Goal: Answer question/provide support: Share knowledge or assist other users

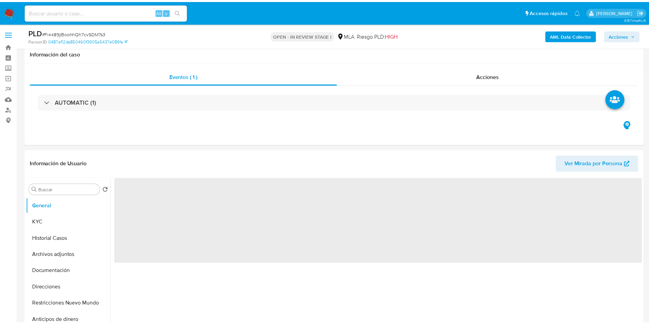
scroll to position [205, 0]
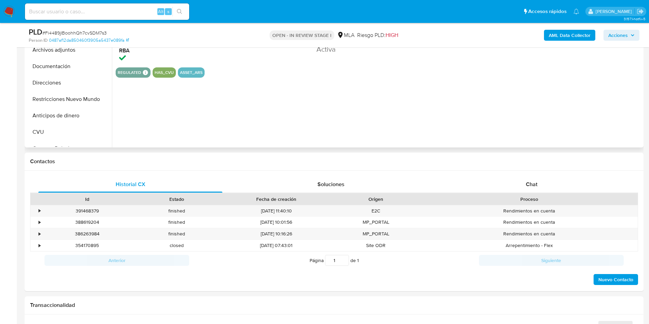
select select "10"
click at [527, 179] on div "Chat" at bounding box center [531, 184] width 184 height 16
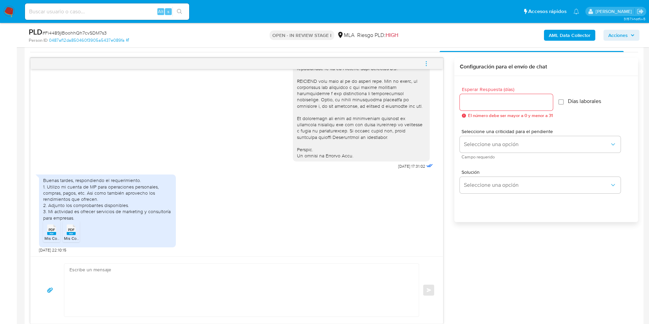
scroll to position [51, 0]
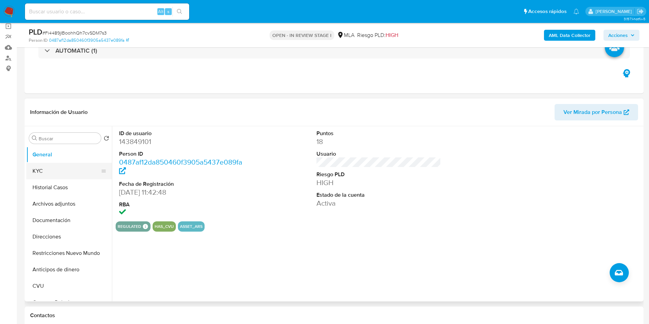
click at [43, 172] on button "KYC" at bounding box center [66, 171] width 80 height 16
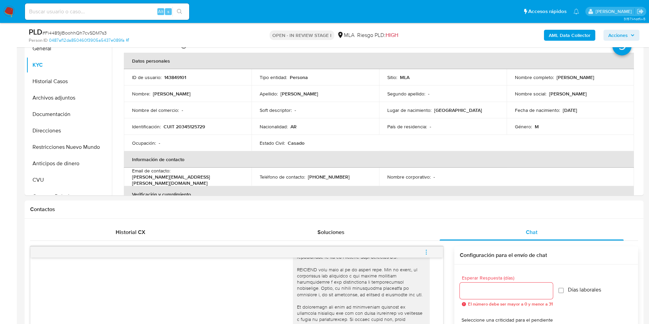
scroll to position [359, 0]
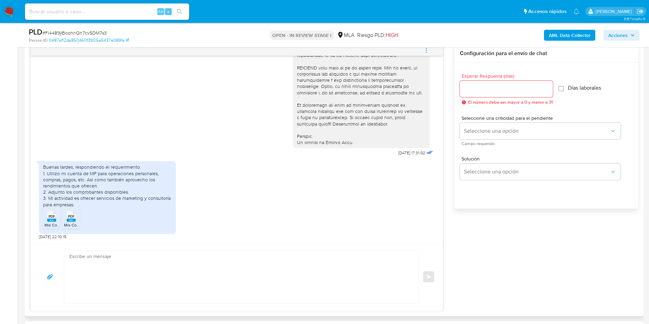
click at [51, 225] on span "Mis Comprobantes Emitidos - CUIT 20345125729.pdf" at bounding box center [92, 225] width 97 height 6
click at [75, 223] on span "Mis Comprobantes Emitidos - CUIT 20345125729 (1).pdf" at bounding box center [115, 225] width 102 height 6
drag, startPoint x: 48, startPoint y: 175, endPoint x: 100, endPoint y: 187, distance: 54.0
click at [100, 187] on div "Buenas tardes, respondiendo el requerimiento. 1. Utilizo mi cuenta de MP para o…" at bounding box center [107, 185] width 129 height 43
copy div "Utilizo mi cuenta de MP para operaciones personales, compras, pagos, etc. Asi c…"
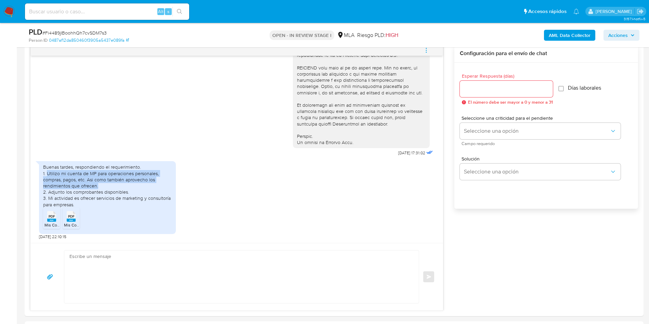
scroll to position [103, 0]
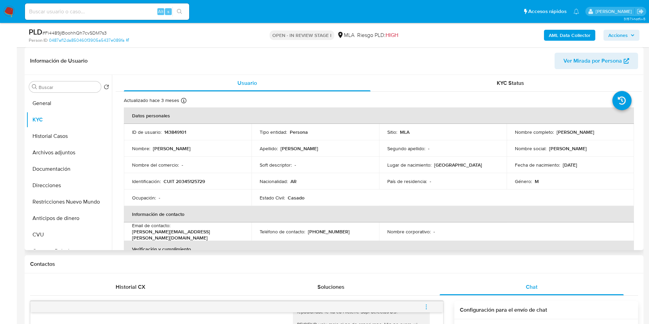
click at [167, 131] on p "143849101" at bounding box center [175, 132] width 22 height 6
copy p "143849101"
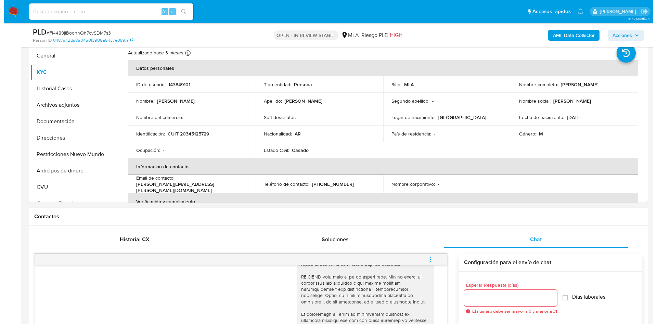
scroll to position [256, 0]
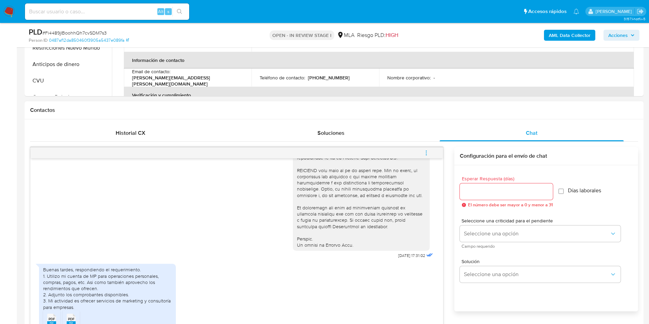
click at [434, 152] on button "menu-action" at bounding box center [426, 153] width 23 height 16
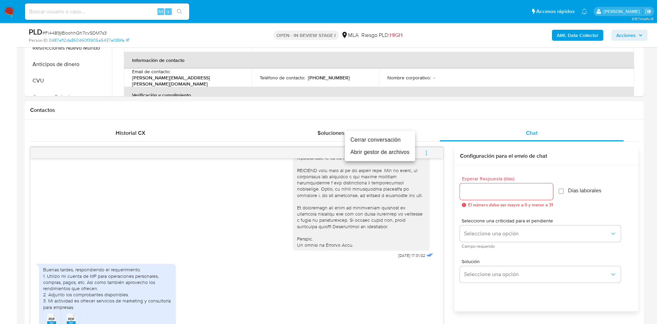
click at [398, 157] on li "Abrir gestor de archivos" at bounding box center [380, 152] width 70 height 12
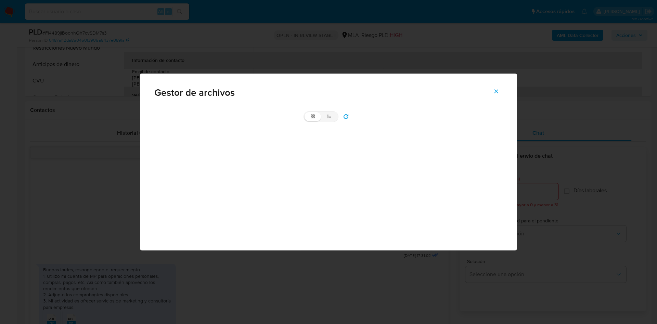
click at [349, 118] on button "refresh" at bounding box center [345, 116] width 15 height 11
click at [169, 154] on rect at bounding box center [171, 156] width 23 height 8
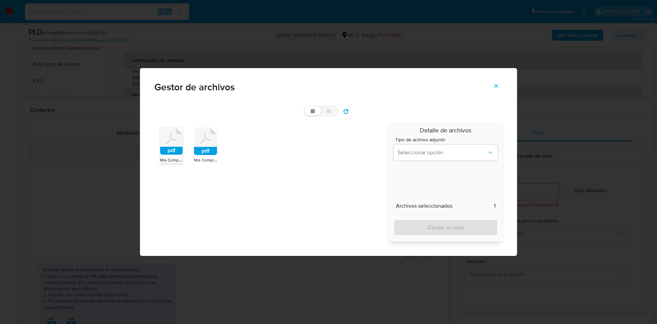
click at [199, 159] on span "Mis Comprobantes Emitidos - CUIT 20345125729 (1).pdf" at bounding box center [245, 160] width 102 height 7
click at [428, 160] on button "Seleccionar opción" at bounding box center [445, 152] width 104 height 16
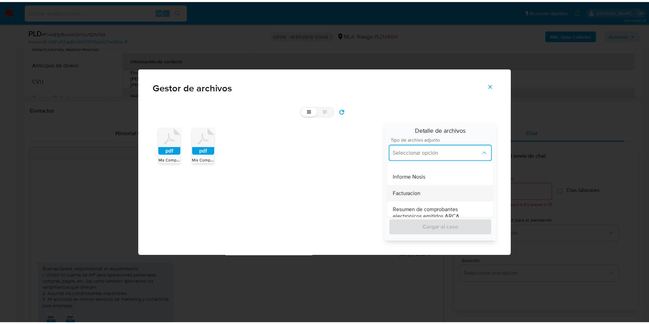
scroll to position [308, 0]
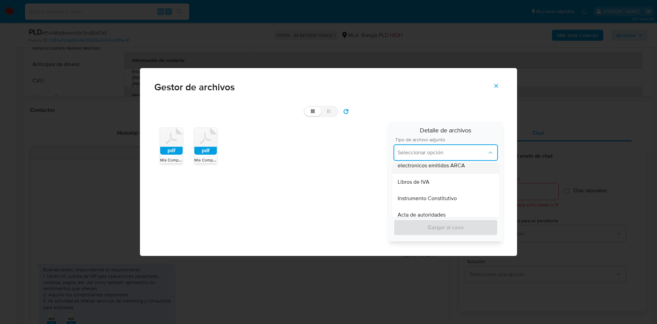
click at [455, 166] on span "Resumen de comprobantes electronicos emitidos ARCA" at bounding box center [445, 162] width 96 height 14
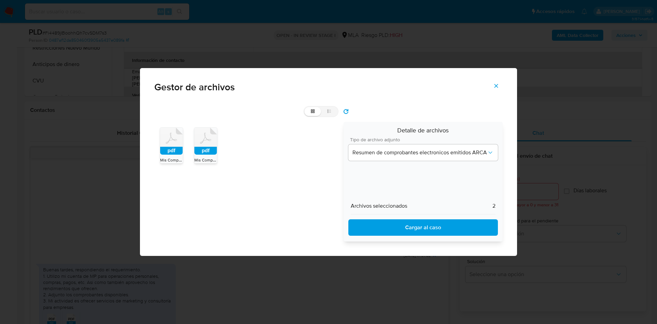
click at [433, 237] on div "Detalle de archivos Tipo de archivo adjunto Resumen de comprobantes electronico…" at bounding box center [422, 182] width 159 height 120
click at [427, 232] on span "Cargar al caso" at bounding box center [423, 227] width 132 height 15
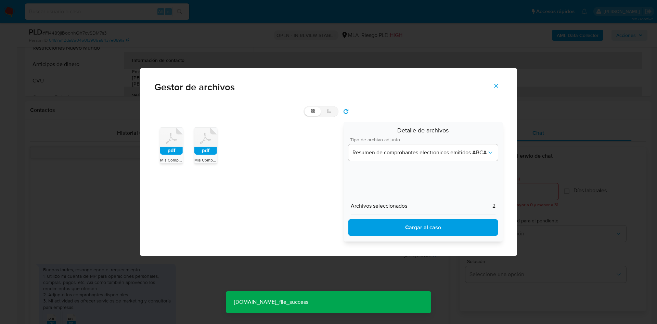
click at [492, 84] on button "Cerrar" at bounding box center [496, 86] width 24 height 16
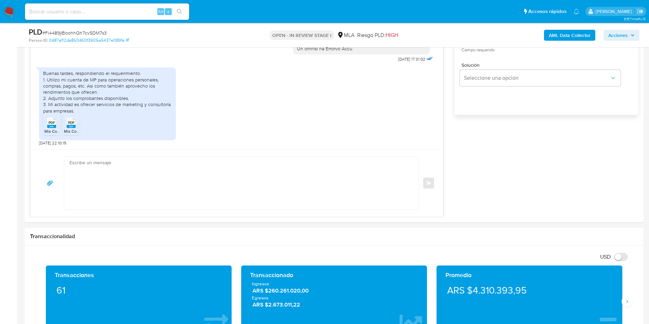
scroll to position [462, 0]
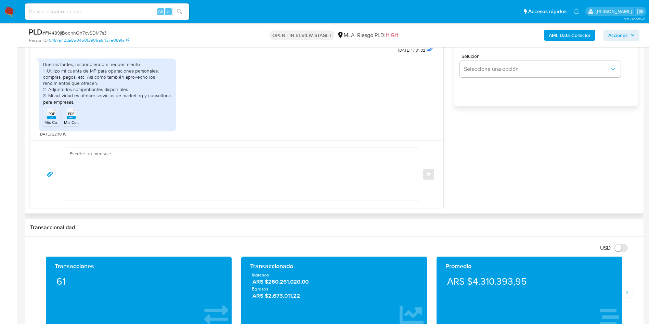
click at [198, 175] on textarea at bounding box center [239, 174] width 341 height 53
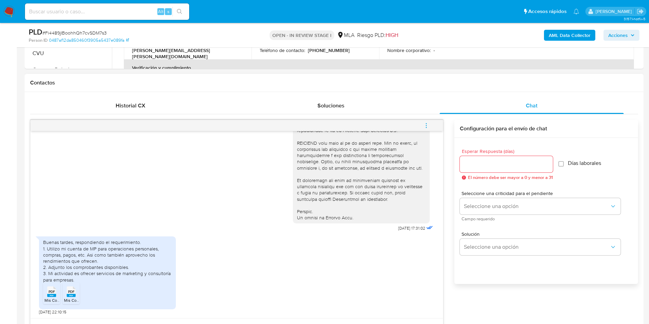
scroll to position [256, 0]
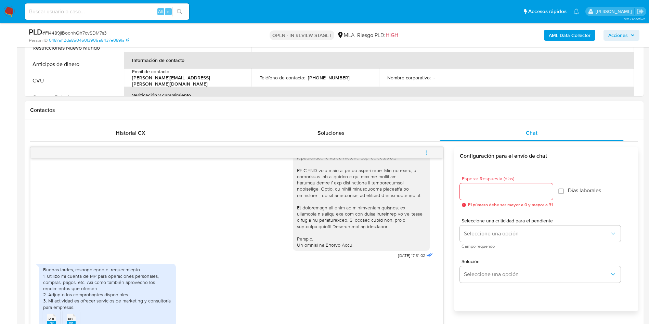
type textarea "Muchas gracias por tu respuesta, confirmamos la recepción de la documentación. …"
click at [506, 194] on input "Esperar Respuesta (días)" at bounding box center [506, 191] width 93 height 9
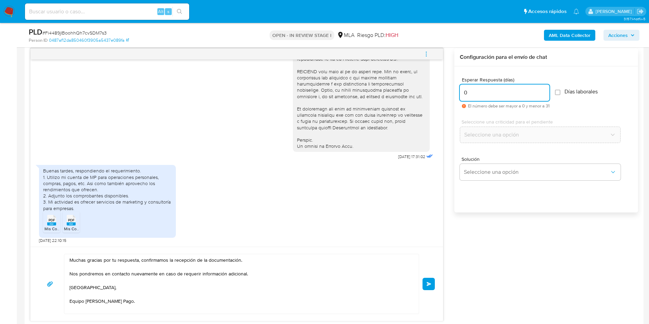
scroll to position [359, 0]
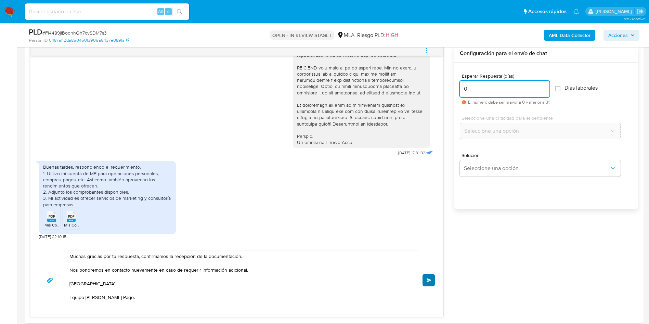
type input "0"
click at [431, 283] on button "Enviar" at bounding box center [428, 280] width 12 height 12
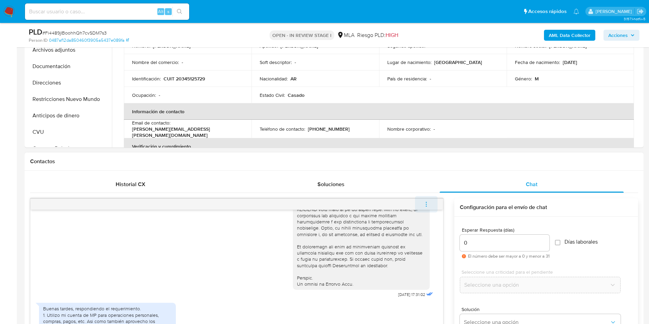
scroll to position [364, 0]
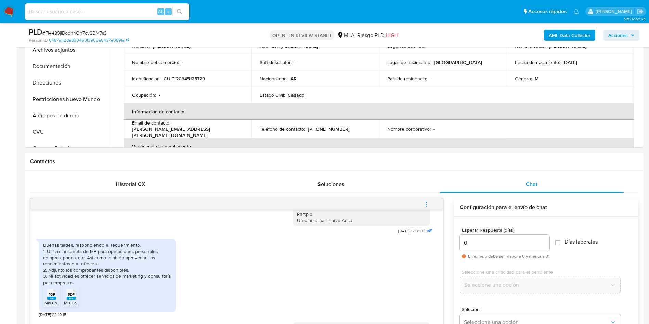
click at [427, 200] on span "menu-action" at bounding box center [426, 204] width 6 height 16
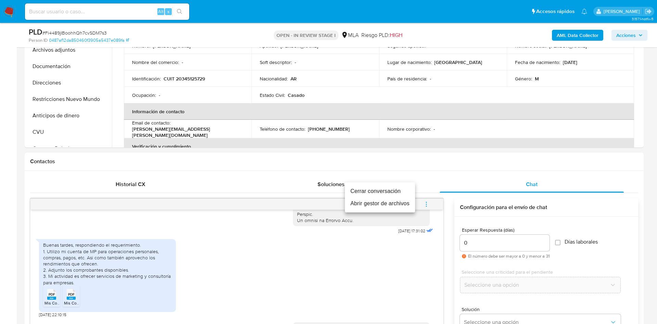
click at [377, 191] on li "Cerrar conversación" at bounding box center [380, 191] width 70 height 12
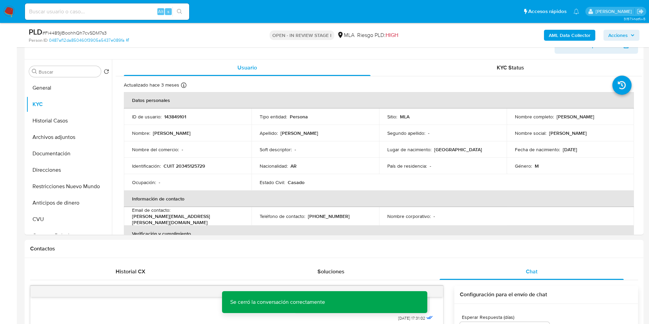
scroll to position [103, 0]
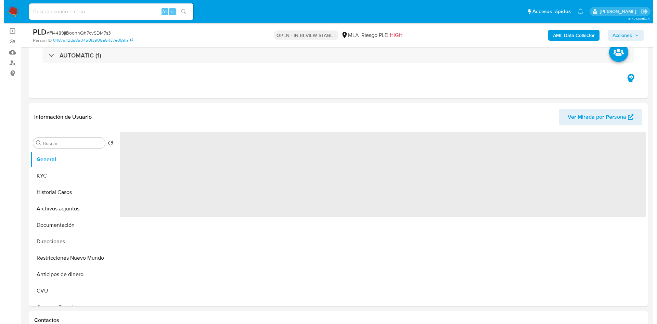
scroll to position [103, 0]
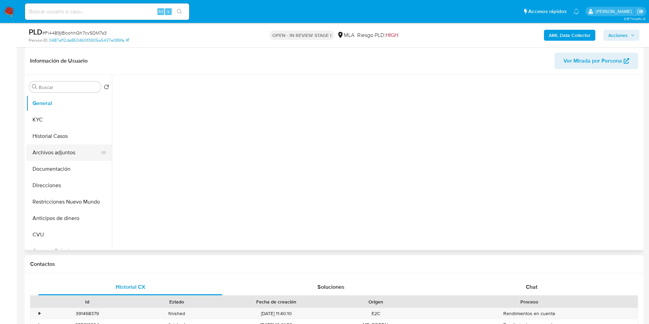
click at [58, 154] on button "Archivos adjuntos" at bounding box center [66, 152] width 80 height 16
select select "10"
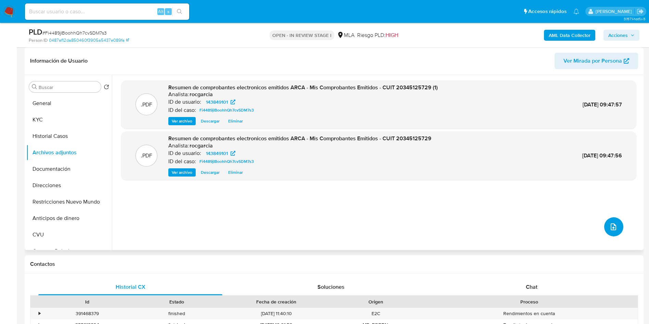
click at [610, 223] on icon "upload-file" at bounding box center [613, 227] width 8 height 8
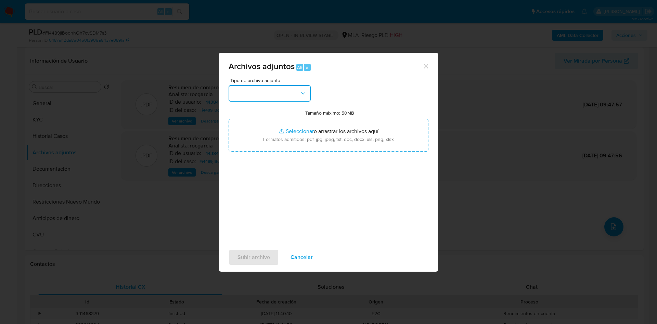
click at [240, 90] on button "button" at bounding box center [269, 93] width 82 height 16
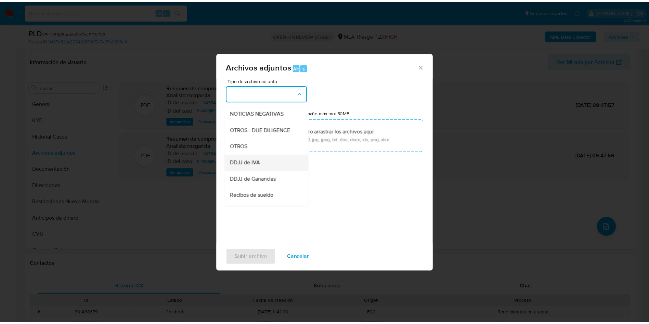
scroll to position [51, 0]
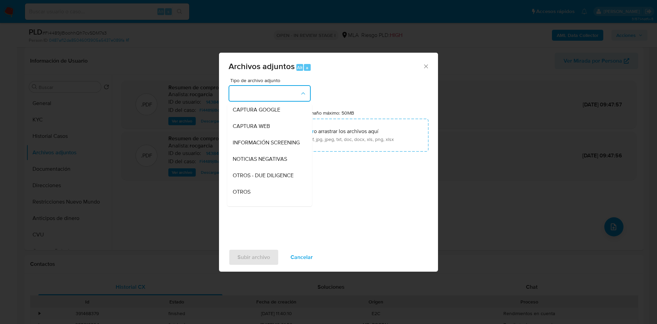
drag, startPoint x: 260, startPoint y: 195, endPoint x: 263, endPoint y: 186, distance: 9.5
click at [260, 195] on div "OTROS" at bounding box center [268, 192] width 70 height 16
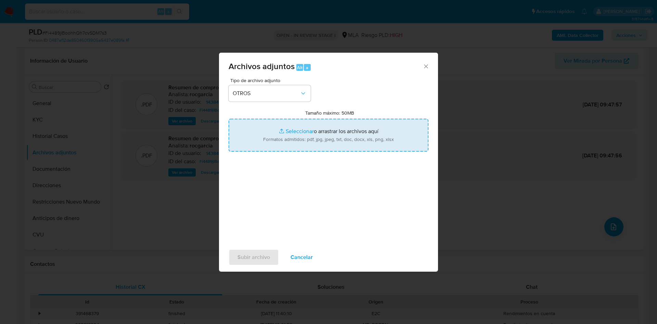
click at [296, 131] on input "Tamaño máximo: 50MB Seleccionar archivos" at bounding box center [328, 135] width 200 height 33
type input "C:\fakepath\Movimientos 143849101.xlsx"
click at [293, 129] on input "Tamaño máximo: 50MB Seleccionar archivos" at bounding box center [328, 135] width 200 height 33
type input "C:\fakepath\Caselog Fi4489jIBoohhQh7cvSDM7s3 - 143849101.docx"
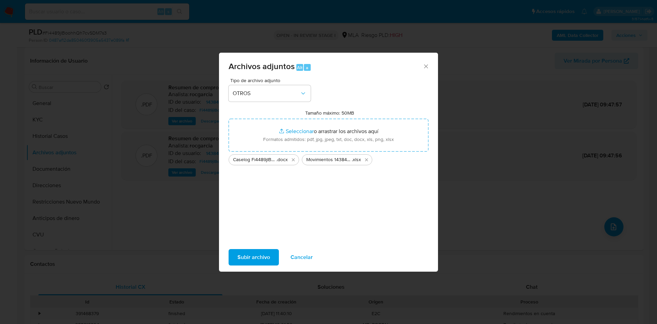
click at [252, 252] on span "Subir archivo" at bounding box center [253, 257] width 32 height 15
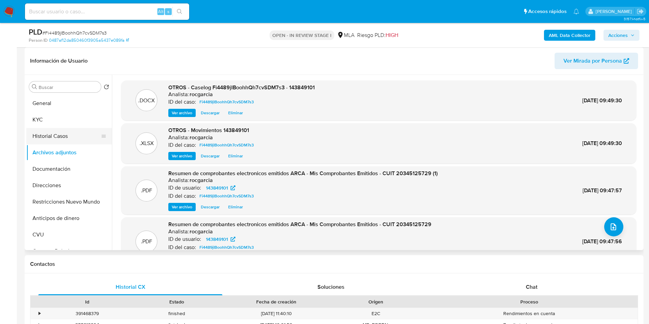
click at [56, 140] on button "Historial Casos" at bounding box center [66, 136] width 80 height 16
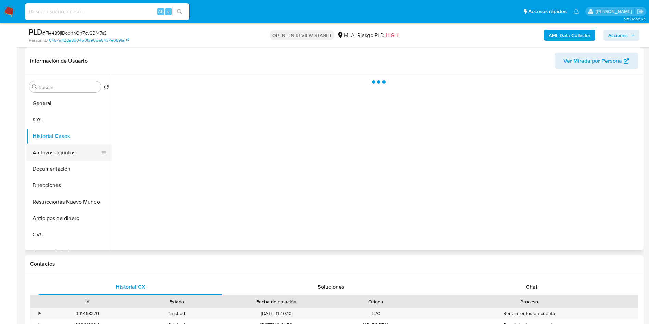
click at [56, 153] on button "Archivos adjuntos" at bounding box center [66, 152] width 80 height 16
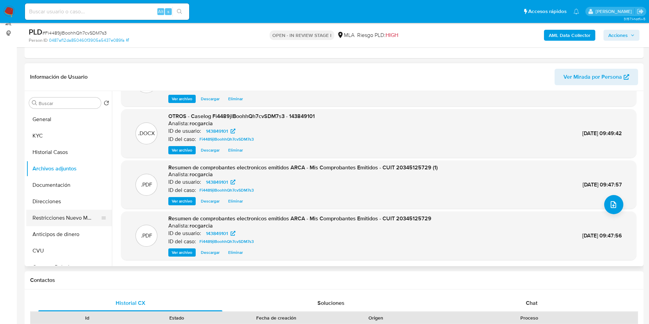
scroll to position [103, 0]
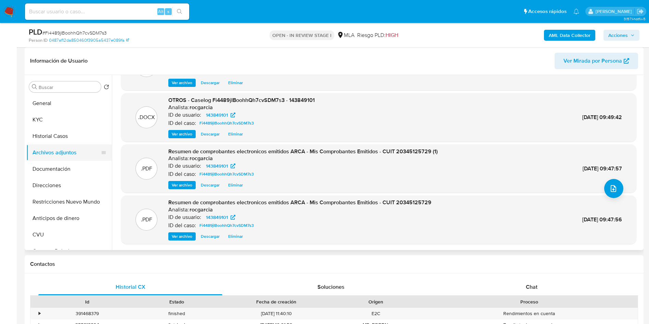
drag, startPoint x: 59, startPoint y: 133, endPoint x: 60, endPoint y: 157, distance: 23.9
click at [59, 133] on button "Historial Casos" at bounding box center [68, 136] width 85 height 16
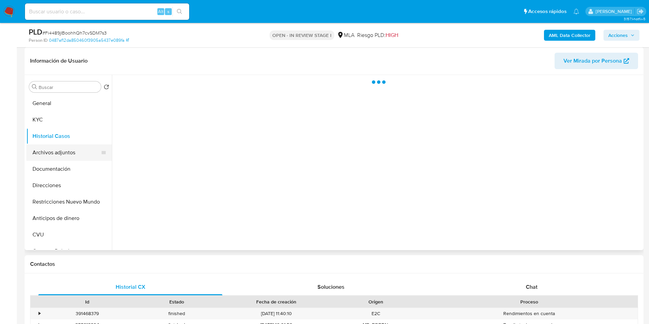
click at [60, 158] on button "Archivos adjuntos" at bounding box center [66, 152] width 80 height 16
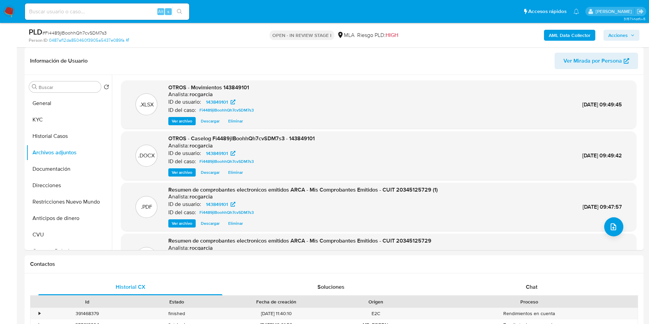
click at [579, 32] on b "AML Data Collector" at bounding box center [569, 35] width 42 height 11
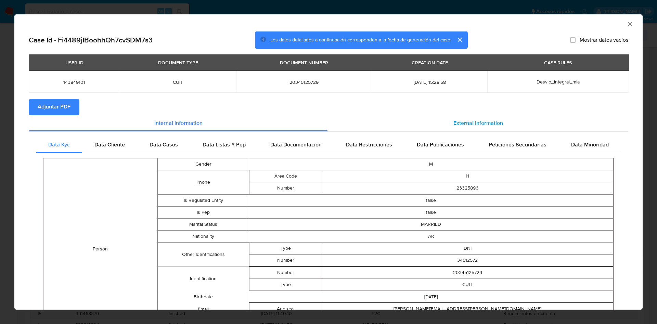
click at [466, 124] on span "External information" at bounding box center [478, 123] width 50 height 8
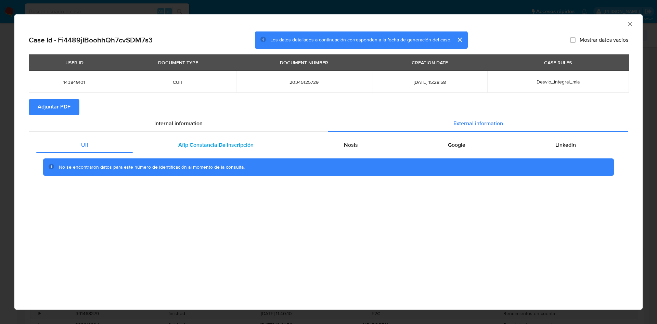
click at [211, 142] on span "Afip Constancia De Inscripción" at bounding box center [215, 145] width 75 height 8
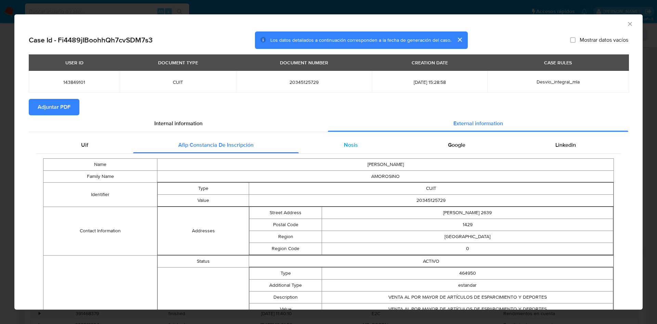
click at [345, 151] on div "Nosis" at bounding box center [351, 145] width 104 height 16
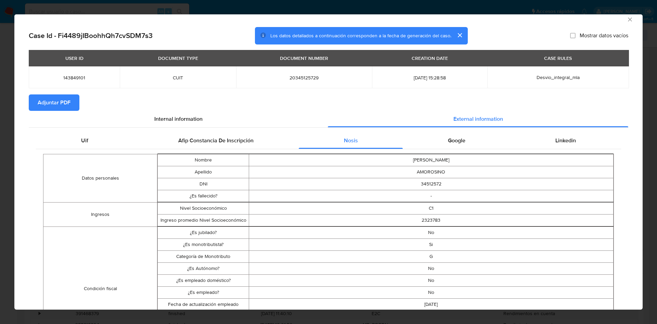
scroll to position [2, 0]
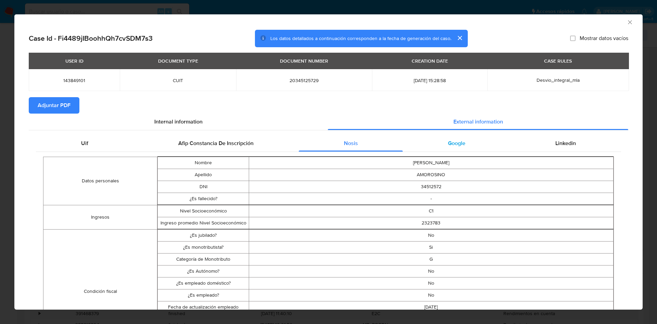
click at [456, 135] on div "Google" at bounding box center [455, 143] width 107 height 16
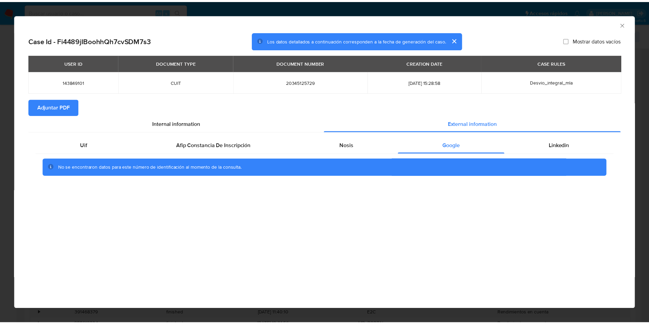
scroll to position [0, 0]
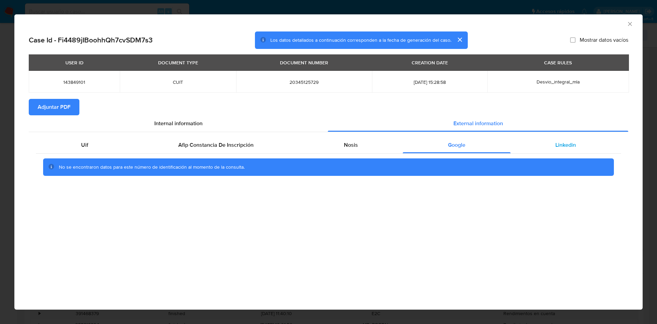
click at [564, 144] on span "Linkedin" at bounding box center [565, 145] width 21 height 8
click at [66, 109] on span "Adjuntar PDF" at bounding box center [54, 107] width 33 height 15
click at [628, 18] on div "AML Data Collector" at bounding box center [328, 22] width 628 height 17
click at [628, 22] on icon "Cerrar ventana" at bounding box center [629, 24] width 7 height 7
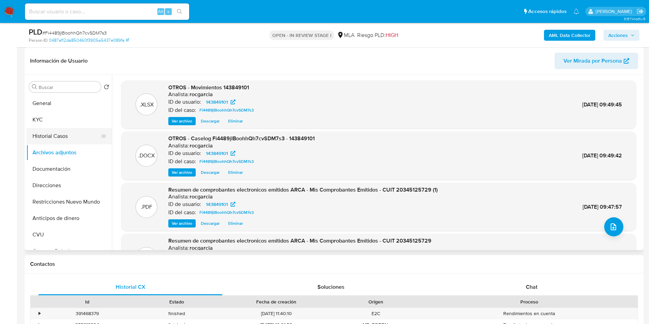
click at [62, 140] on button "Historial Casos" at bounding box center [66, 136] width 80 height 16
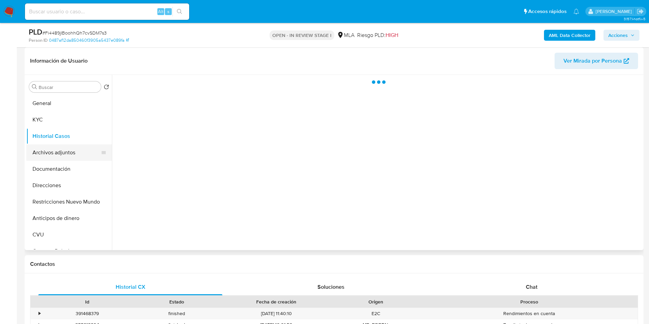
click at [61, 152] on button "Archivos adjuntos" at bounding box center [66, 152] width 80 height 16
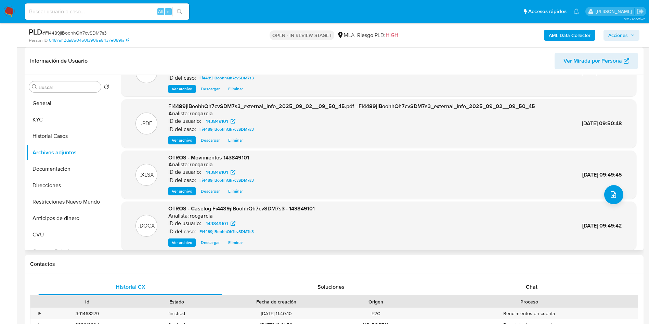
scroll to position [57, 0]
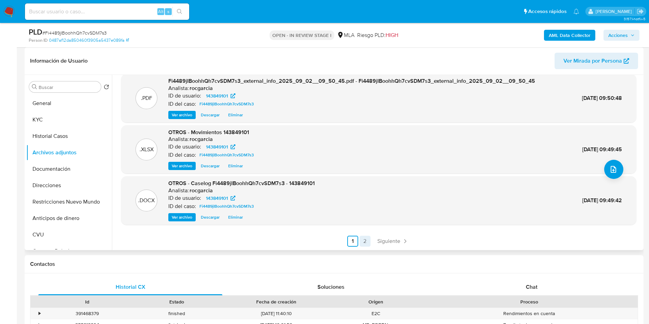
click at [360, 242] on link "2" at bounding box center [364, 241] width 11 height 11
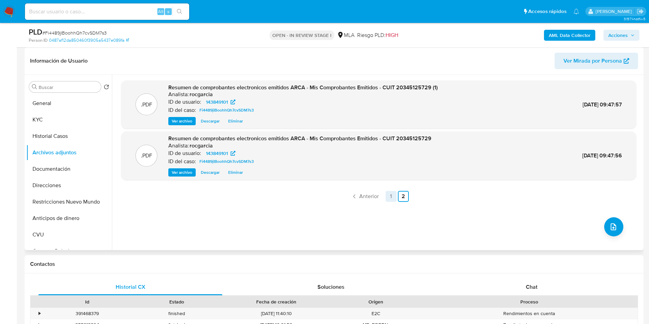
click at [389, 198] on link "1" at bounding box center [390, 196] width 11 height 11
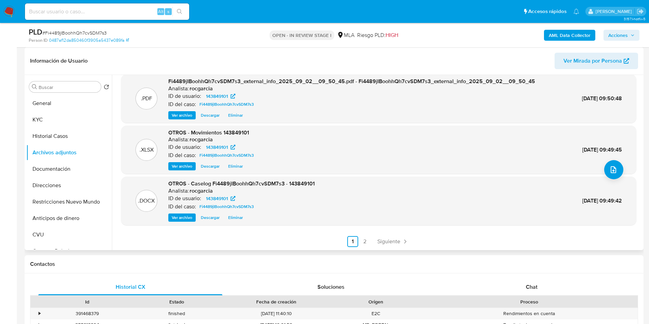
scroll to position [57, 0]
click at [366, 238] on link "2" at bounding box center [364, 241] width 11 height 11
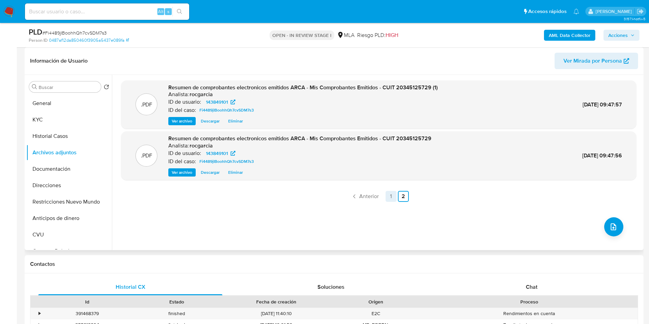
click at [389, 195] on link "1" at bounding box center [390, 196] width 11 height 11
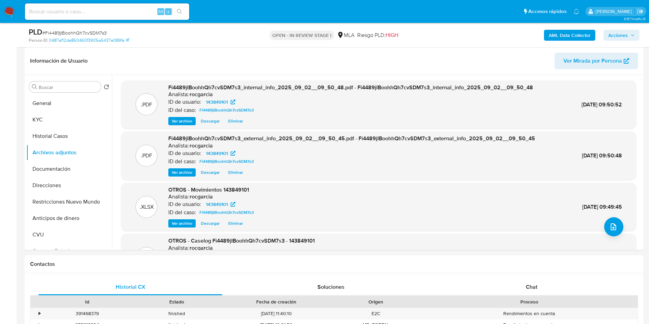
click at [626, 35] on span "Acciones" at bounding box center [617, 35] width 19 height 11
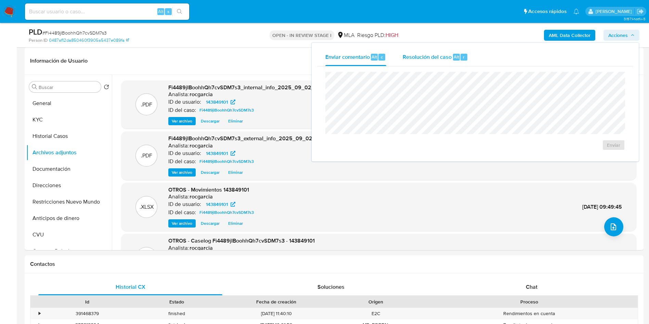
click at [440, 62] on div "Resolución del caso Alt r" at bounding box center [434, 57] width 65 height 18
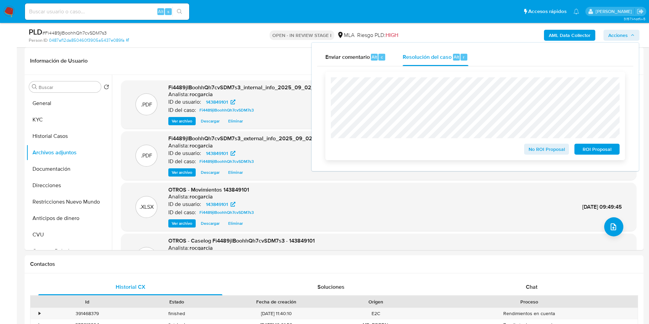
click at [556, 151] on span "No ROI Proposal" at bounding box center [547, 149] width 36 height 10
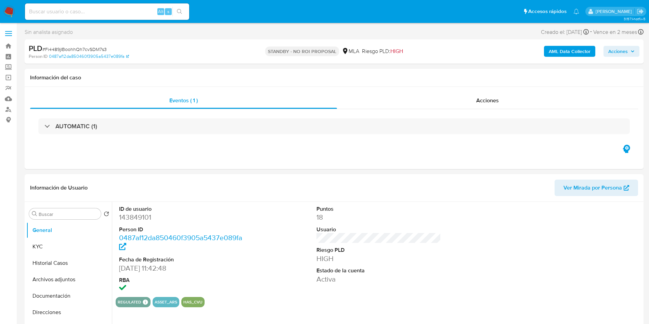
select select "10"
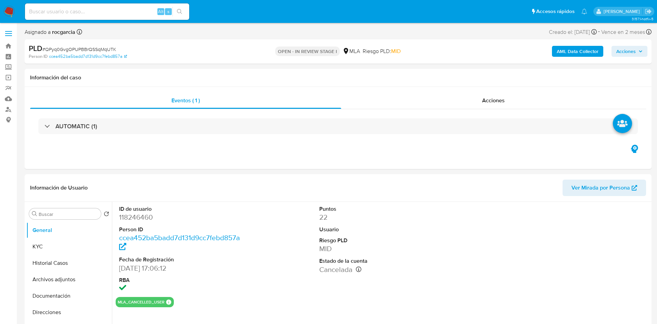
select select "10"
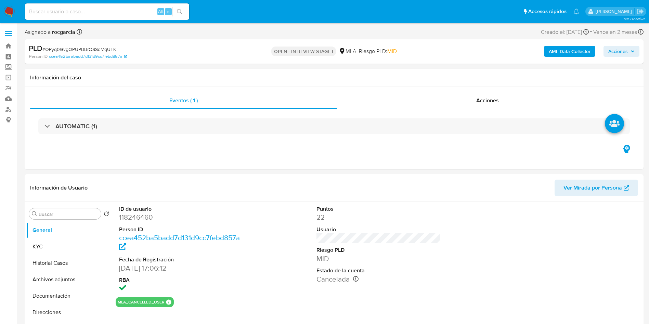
select select "10"
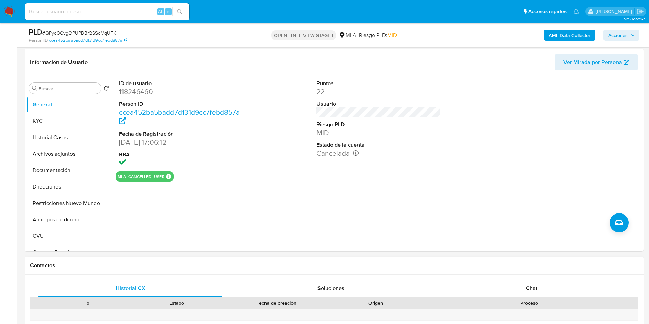
scroll to position [256, 0]
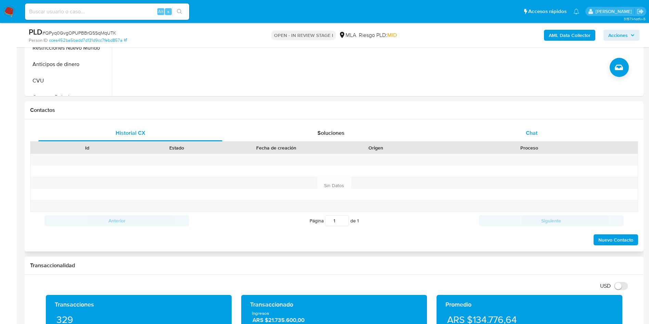
click at [533, 128] on div "Chat" at bounding box center [531, 133] width 184 height 16
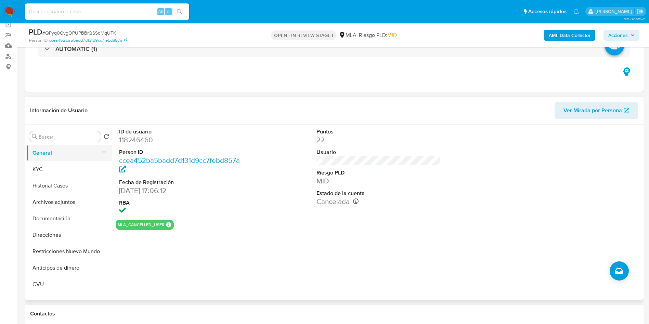
scroll to position [51, 0]
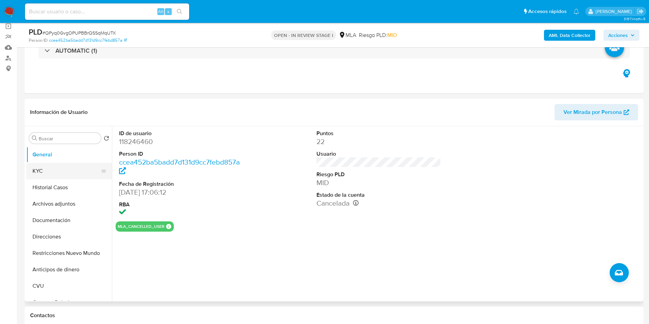
click at [35, 168] on button "KYC" at bounding box center [66, 171] width 80 height 16
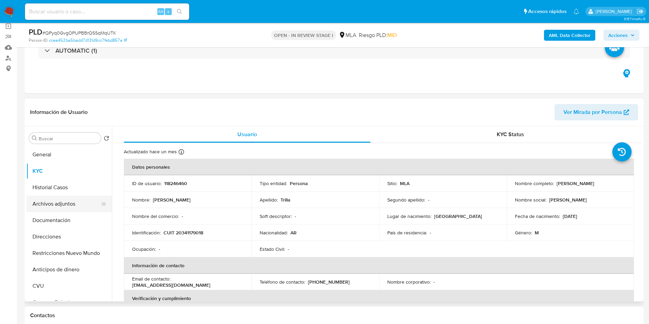
click at [74, 203] on button "Archivos adjuntos" at bounding box center [66, 204] width 80 height 16
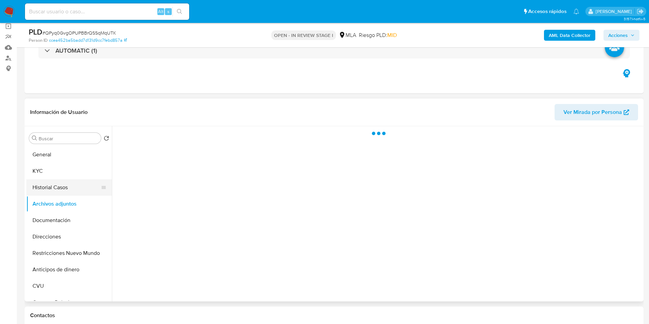
click at [64, 184] on button "Historial Casos" at bounding box center [66, 187] width 80 height 16
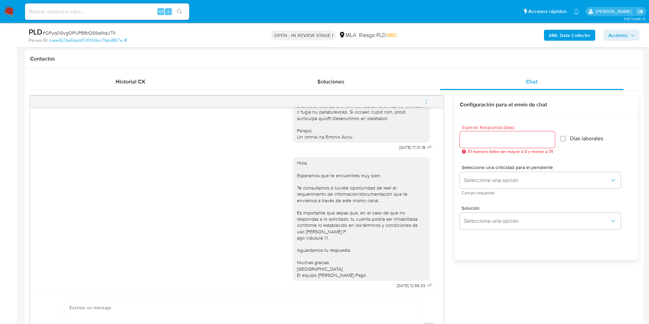
scroll to position [205, 0]
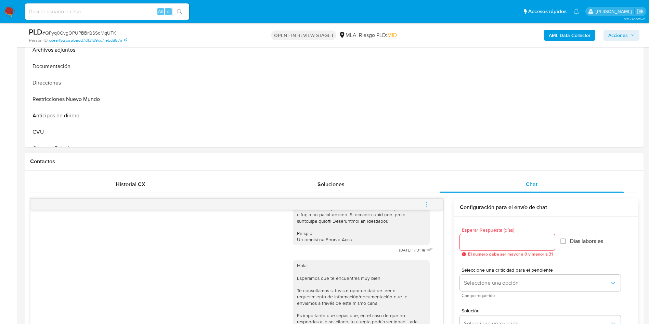
click at [421, 200] on button "menu-action" at bounding box center [426, 204] width 23 height 16
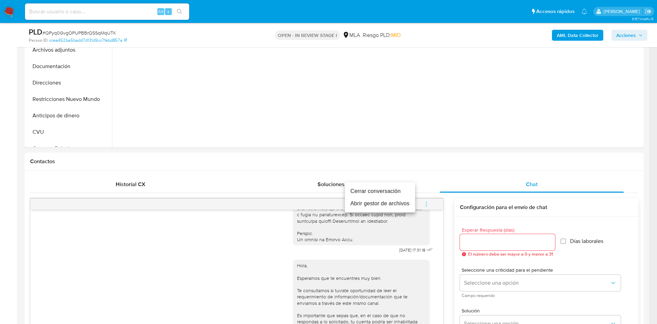
click at [385, 187] on li "Cerrar conversación" at bounding box center [380, 191] width 70 height 12
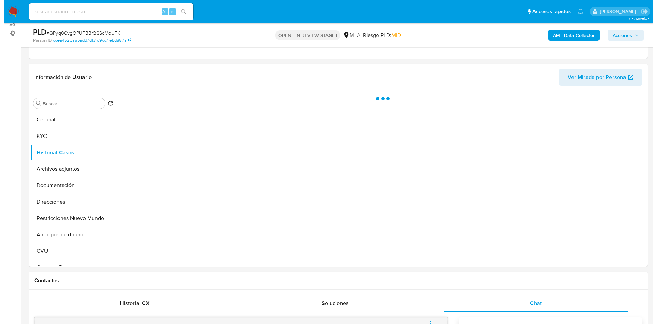
scroll to position [0, 0]
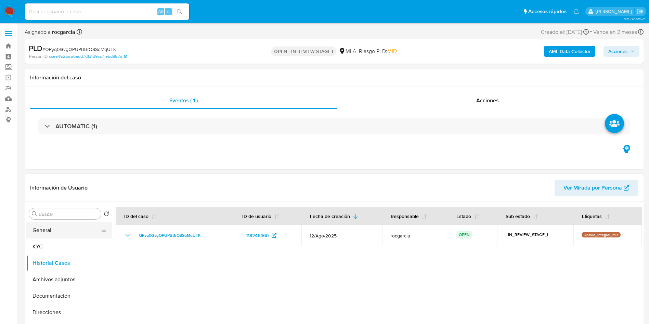
click at [54, 230] on button "General" at bounding box center [66, 230] width 80 height 16
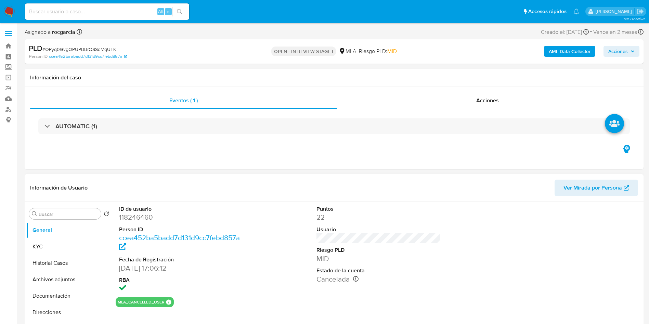
click at [142, 219] on dd "118246460" at bounding box center [181, 217] width 125 height 10
copy dd "118246460"
click at [557, 53] on b "AML Data Collector" at bounding box center [569, 51] width 42 height 11
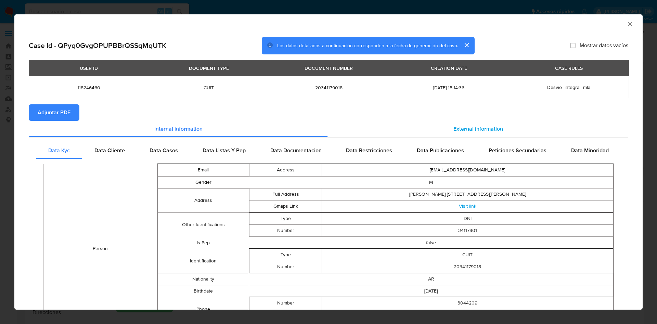
click at [504, 124] on div "External information" at bounding box center [478, 129] width 300 height 16
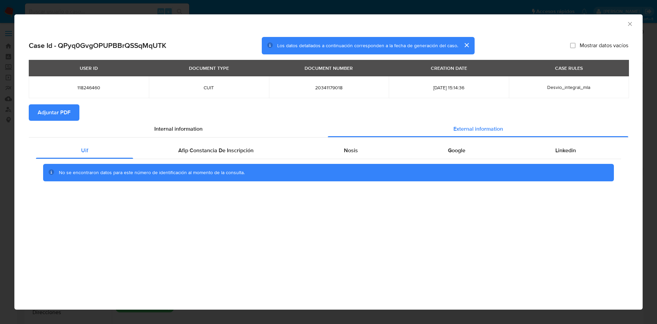
click at [205, 140] on div "Uif Afip Constancia De Inscripción Nosis Google Linkedin No se encontraron dato…" at bounding box center [328, 164] width 599 height 54
click at [209, 148] on span "Afip Constancia De Inscripción" at bounding box center [215, 150] width 75 height 8
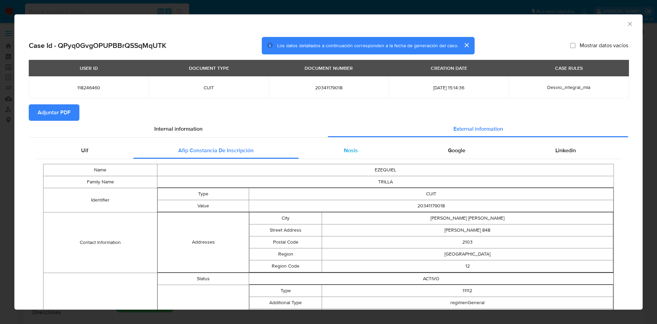
drag, startPoint x: 368, startPoint y: 150, endPoint x: 377, endPoint y: 151, distance: 9.3
click at [369, 150] on div "Nosis" at bounding box center [351, 150] width 104 height 16
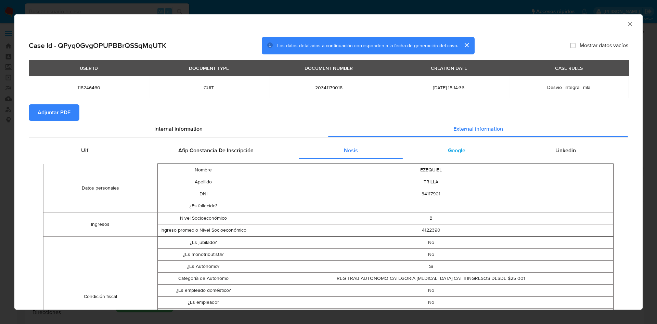
drag, startPoint x: 449, startPoint y: 150, endPoint x: 475, endPoint y: 149, distance: 26.0
click at [450, 150] on span "Google" at bounding box center [456, 150] width 17 height 8
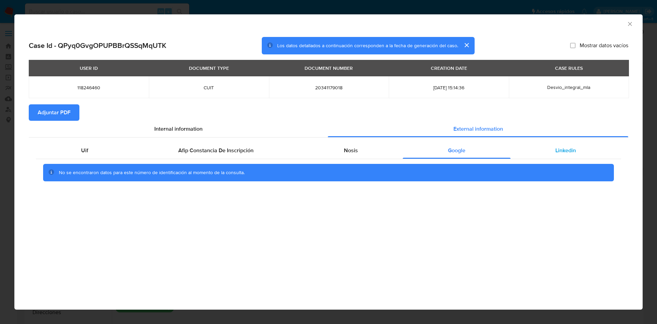
click at [565, 142] on div "Linkedin" at bounding box center [565, 150] width 110 height 16
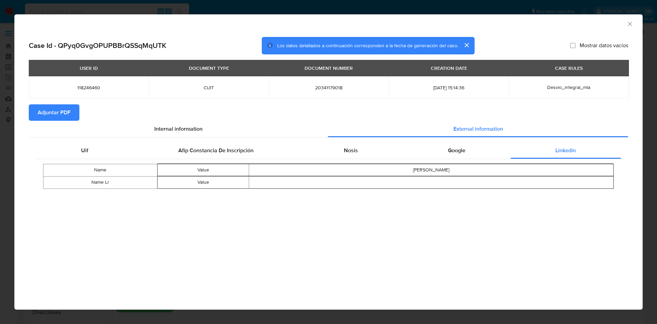
drag, startPoint x: 346, startPoint y: 152, endPoint x: 346, endPoint y: 160, distance: 7.5
click at [346, 153] on span "Nosis" at bounding box center [351, 150] width 14 height 8
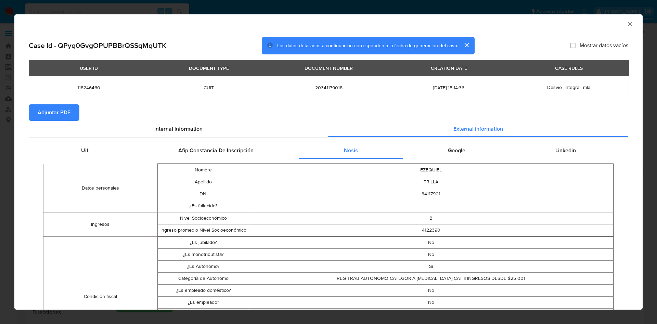
click at [48, 116] on span "Adjuntar PDF" at bounding box center [54, 112] width 33 height 15
click at [626, 24] on icon "Cerrar ventana" at bounding box center [629, 24] width 7 height 7
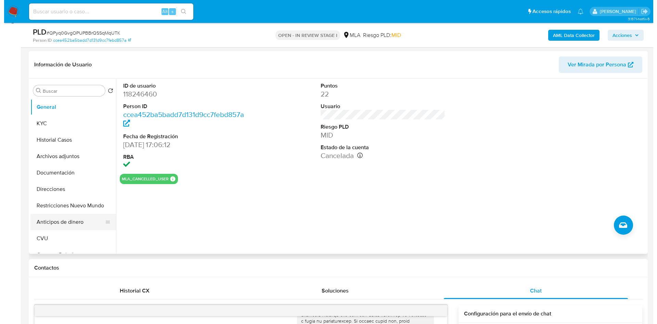
scroll to position [103, 0]
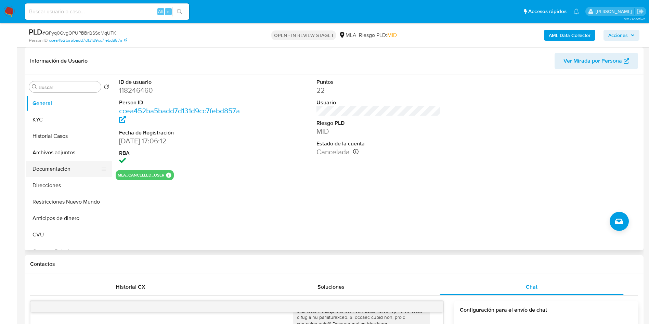
click at [56, 171] on button "Documentación" at bounding box center [66, 169] width 80 height 16
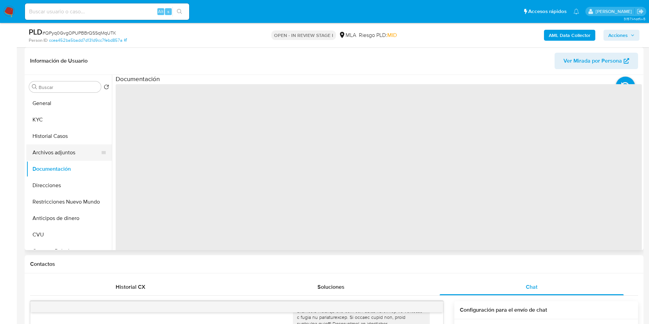
click at [56, 150] on button "Archivos adjuntos" at bounding box center [66, 152] width 80 height 16
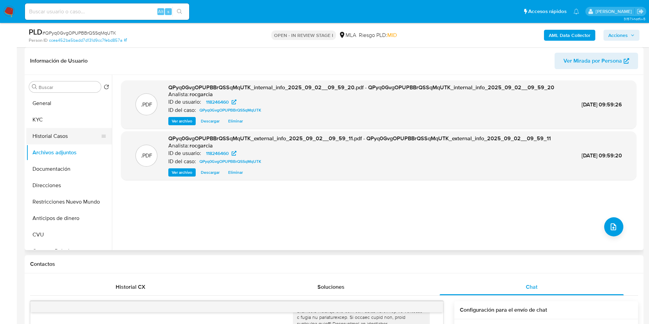
click at [55, 135] on button "Historial Casos" at bounding box center [66, 136] width 80 height 16
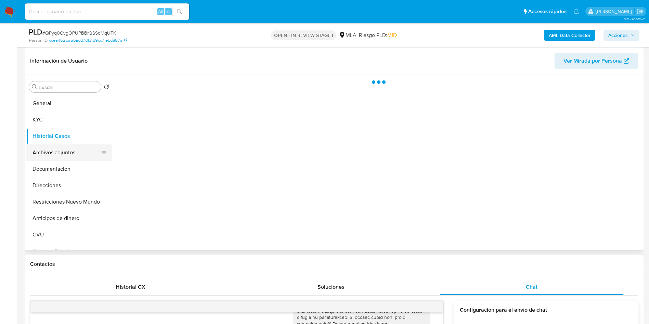
click at [53, 149] on button "Archivos adjuntos" at bounding box center [66, 152] width 80 height 16
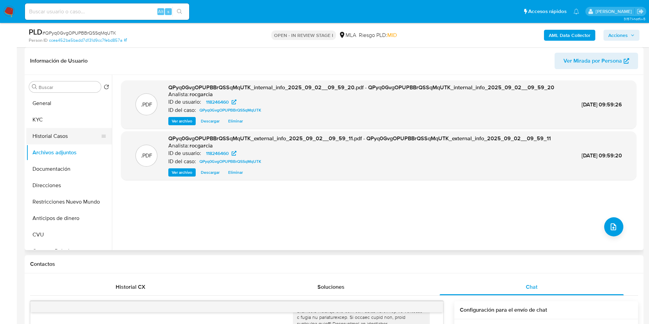
click at [70, 133] on button "Historial Casos" at bounding box center [66, 136] width 80 height 16
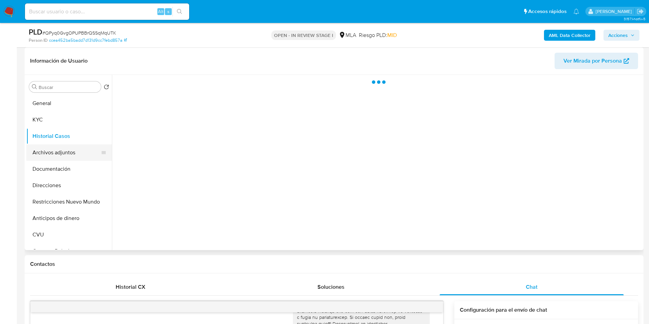
click at [64, 150] on button "Archivos adjuntos" at bounding box center [66, 152] width 80 height 16
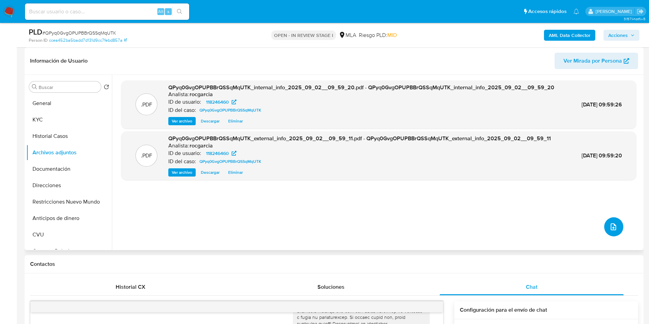
click at [608, 221] on button "upload-file" at bounding box center [613, 226] width 19 height 19
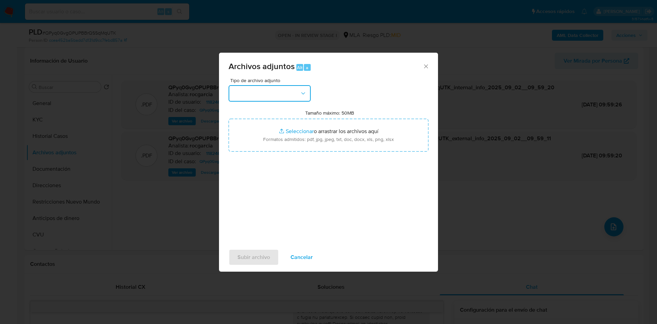
click at [236, 97] on button "button" at bounding box center [269, 93] width 82 height 16
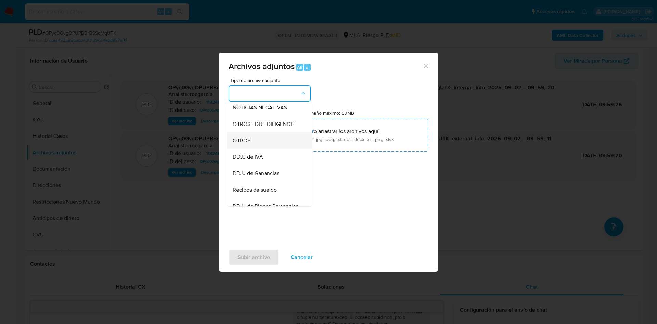
click at [259, 142] on div "OTROS" at bounding box center [268, 140] width 70 height 16
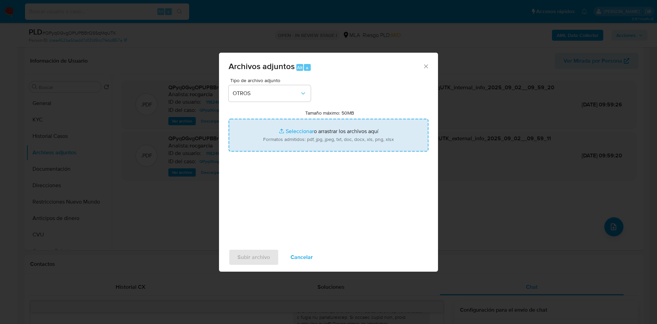
click at [305, 132] on input "Tamaño máximo: 50MB Seleccionar archivos" at bounding box center [328, 135] width 200 height 33
type input "C:\fakepath\Caselog QPyq0GvgOPUPBBrQSSqMqUTK - 118246460.docx"
click at [285, 132] on input "Tamaño máximo: 50MB Seleccionar archivos" at bounding box center [328, 135] width 200 height 33
type input "C:\fakepath\Movimientos 118246460.xlsx"
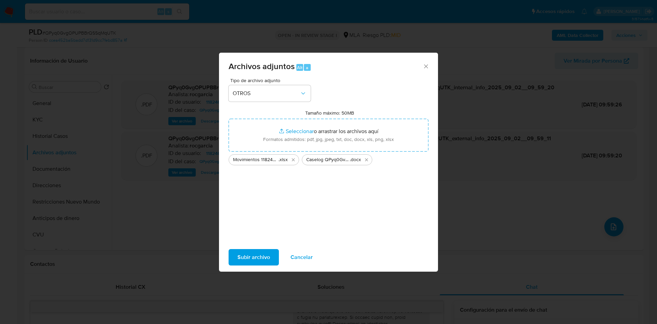
click at [240, 257] on span "Subir archivo" at bounding box center [253, 257] width 32 height 15
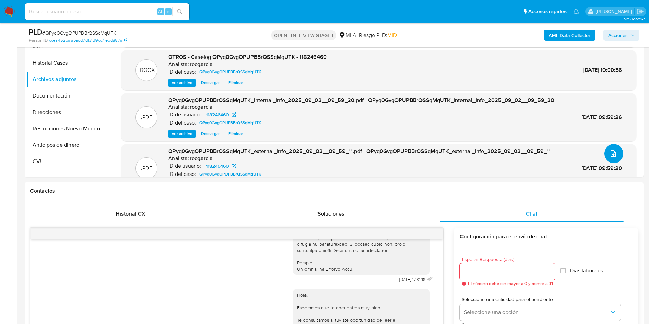
scroll to position [51, 0]
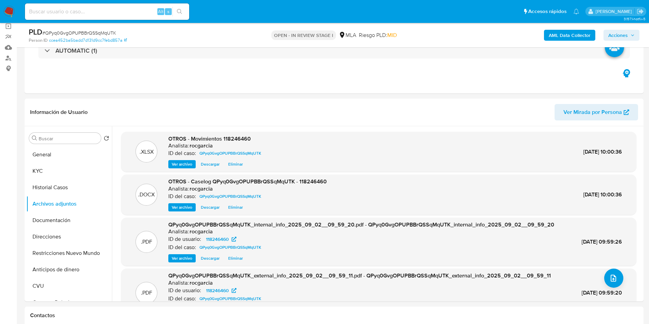
click at [612, 34] on span "Acciones" at bounding box center [617, 35] width 19 height 11
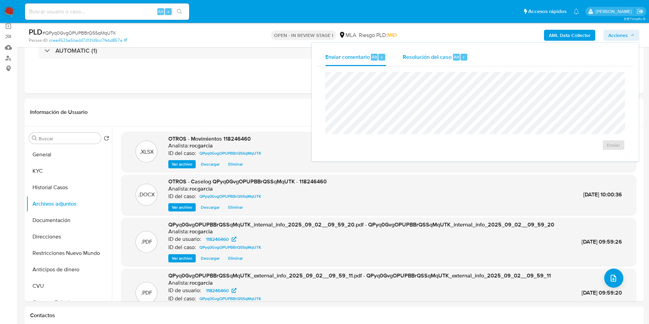
click at [457, 55] on span "Alt" at bounding box center [455, 57] width 5 height 6
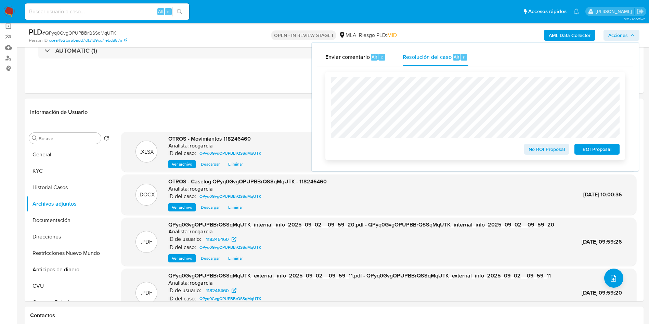
drag, startPoint x: 530, startPoint y: 151, endPoint x: 518, endPoint y: 146, distance: 13.2
click at [529, 152] on span "No ROI Proposal" at bounding box center [547, 149] width 36 height 10
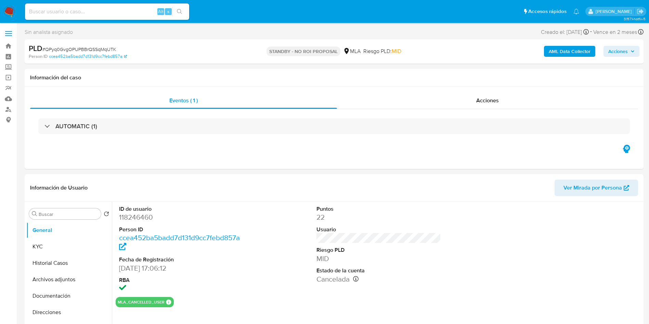
select select "10"
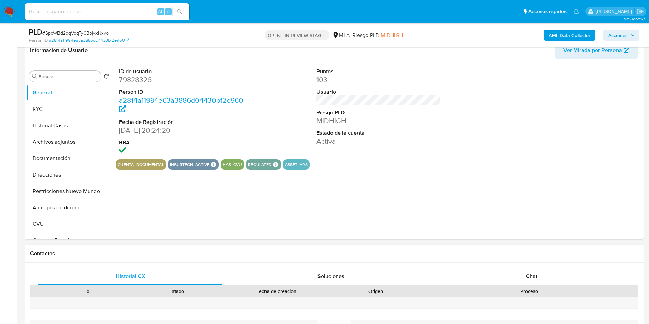
scroll to position [205, 0]
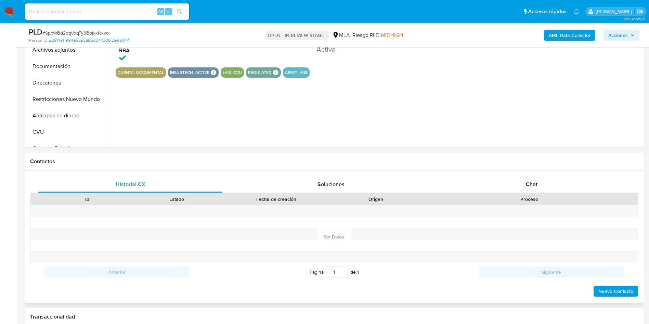
select select "10"
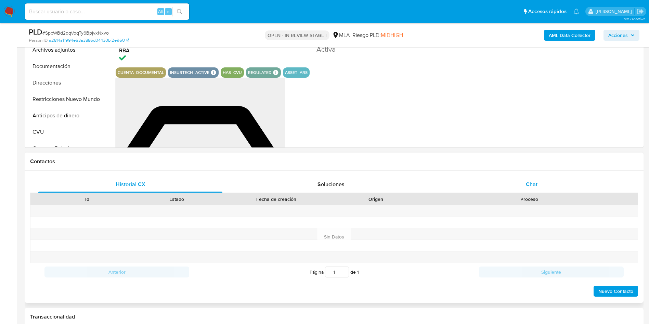
drag, startPoint x: 540, startPoint y: 186, endPoint x: 532, endPoint y: 187, distance: 8.2
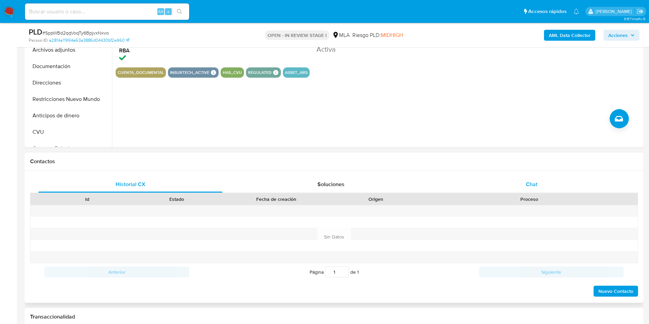
click at [540, 186] on div "Chat" at bounding box center [531, 184] width 184 height 16
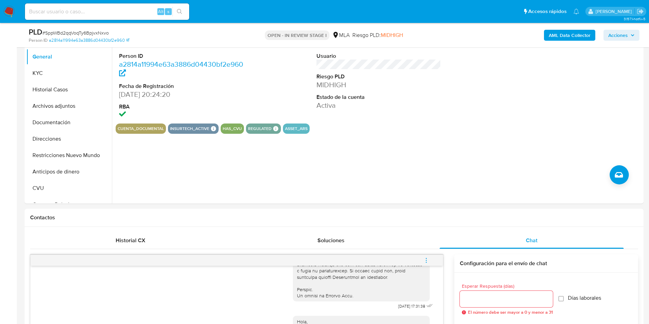
scroll to position [103, 0]
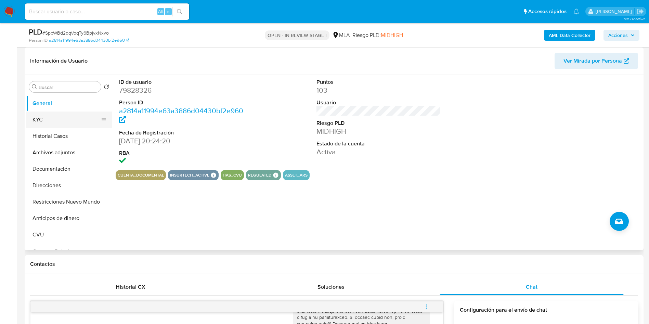
click at [46, 121] on button "KYC" at bounding box center [66, 119] width 80 height 16
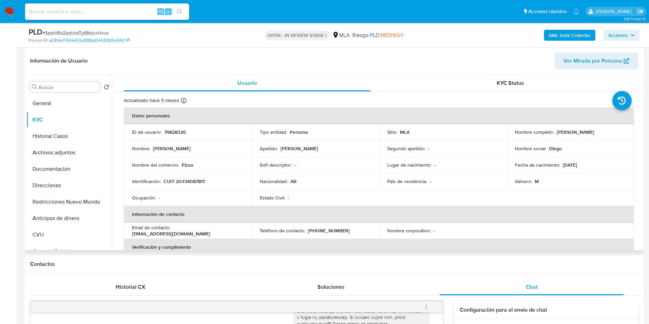
click at [187, 186] on td "Identificación : CUIT 20334087817" at bounding box center [188, 181] width 128 height 16
click at [187, 181] on p "CUIT 20334087817" at bounding box center [183, 181] width 41 height 6
copy p "20334087817"
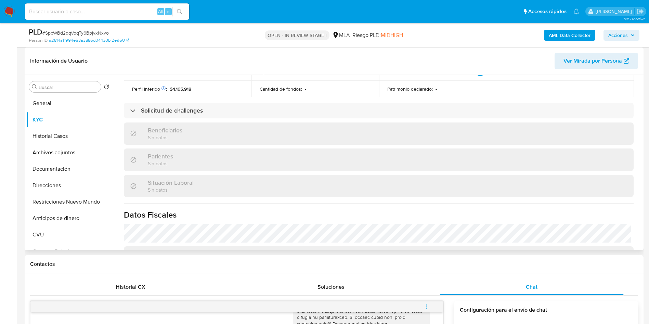
scroll to position [347, 0]
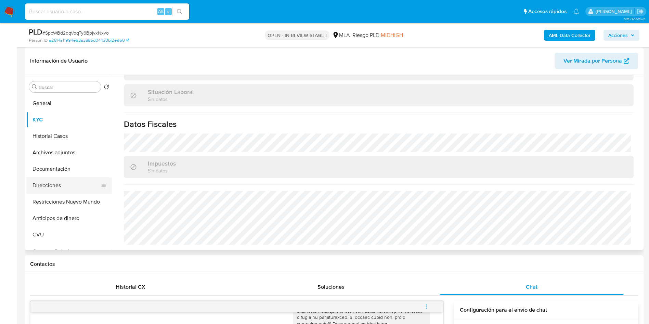
click at [61, 186] on button "Direcciones" at bounding box center [66, 185] width 80 height 16
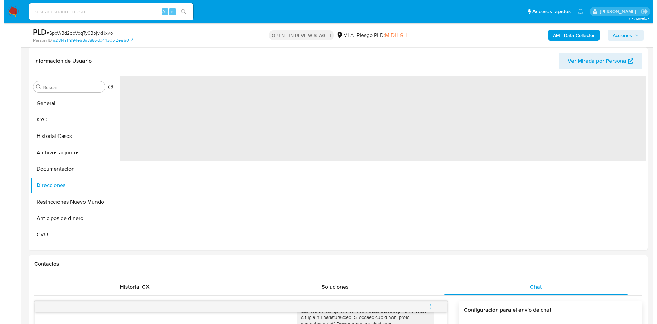
scroll to position [0, 0]
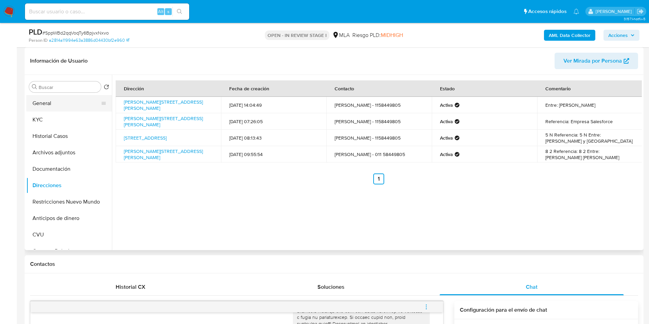
click at [63, 100] on button "General" at bounding box center [66, 103] width 80 height 16
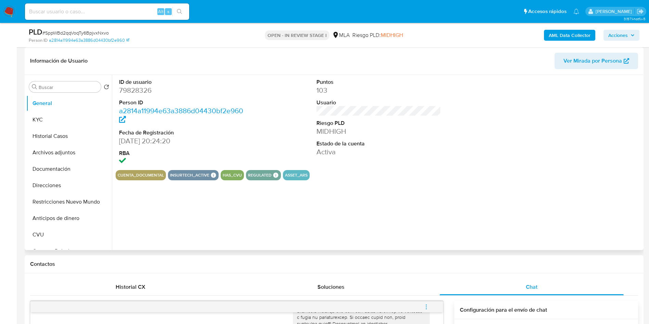
click at [145, 92] on dd "79828326" at bounding box center [181, 90] width 125 height 10
copy dd "79828326"
click at [572, 33] on b "AML Data Collector" at bounding box center [569, 35] width 42 height 11
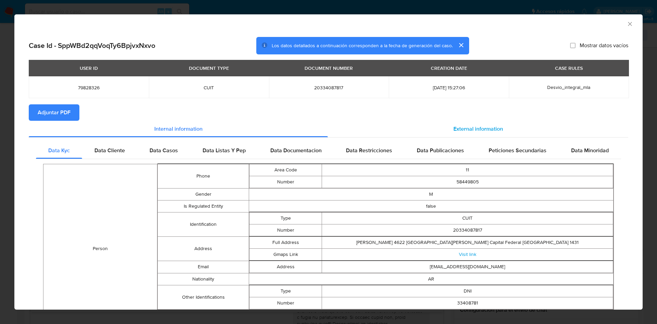
click at [487, 127] on span "External information" at bounding box center [478, 129] width 50 height 8
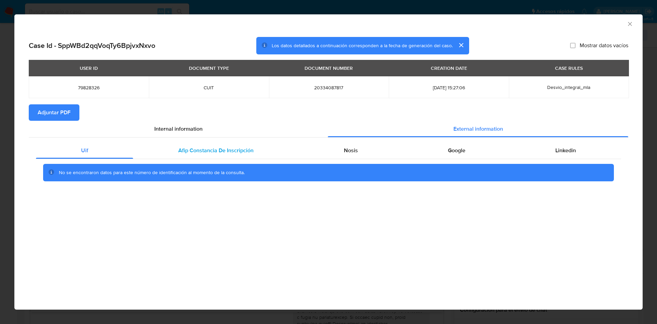
click at [225, 142] on div "Afip Constancia De Inscripción" at bounding box center [215, 150] width 165 height 16
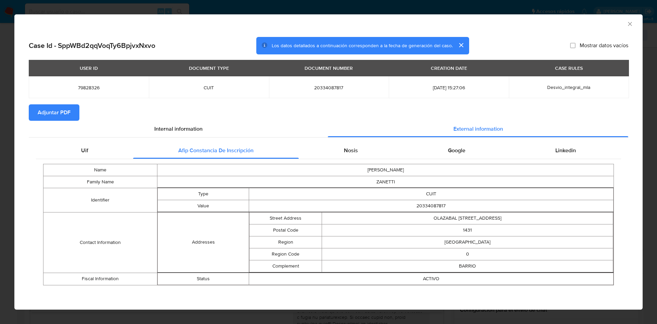
click at [359, 137] on div "Uif Afip [PERSON_NAME] De Inscripción Nosis Google Linkedin Name [PERSON_NAME] …" at bounding box center [328, 215] width 599 height 157
click at [356, 148] on span "Nosis" at bounding box center [351, 150] width 14 height 8
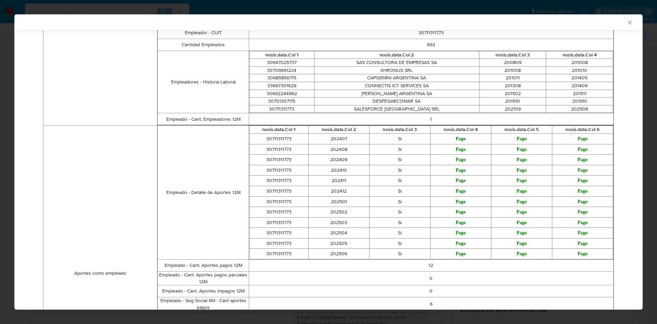
scroll to position [50, 0]
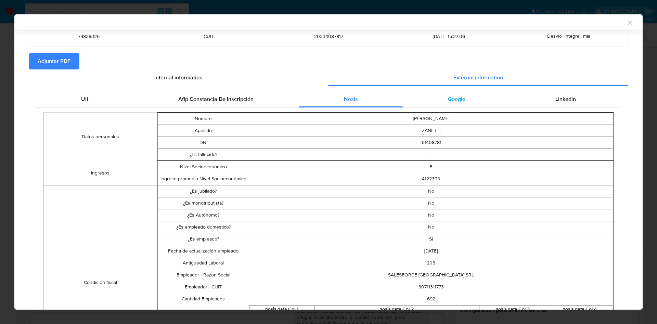
click at [469, 104] on div "Google" at bounding box center [455, 99] width 107 height 16
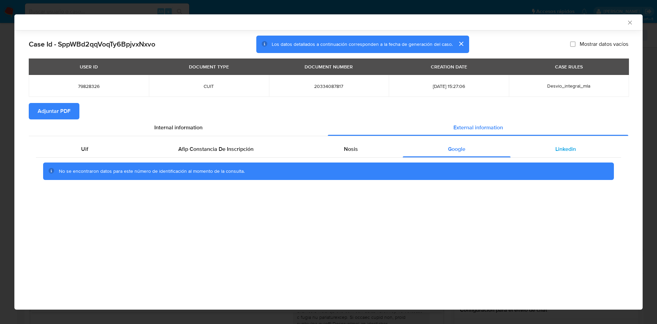
click at [554, 147] on div "Linkedin" at bounding box center [565, 149] width 110 height 16
click at [50, 110] on span "Adjuntar PDF" at bounding box center [54, 111] width 33 height 15
click at [631, 21] on icon "Cerrar ventana" at bounding box center [629, 22] width 7 height 7
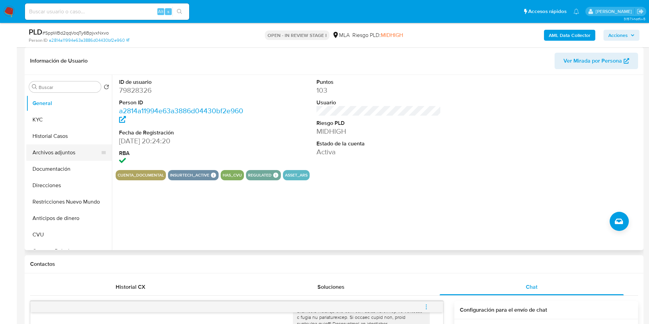
click at [56, 156] on button "Archivos adjuntos" at bounding box center [66, 152] width 80 height 16
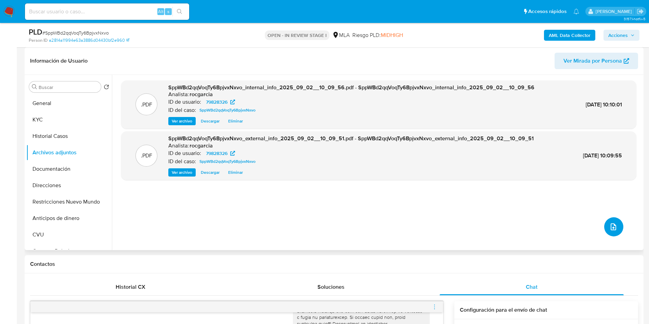
click at [609, 225] on icon "upload-file" at bounding box center [613, 227] width 8 height 8
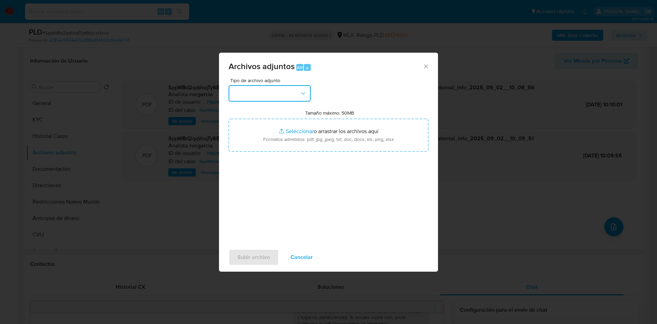
click at [251, 90] on button "button" at bounding box center [269, 93] width 82 height 16
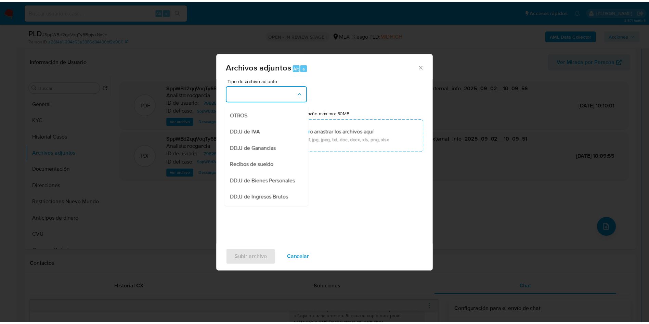
scroll to position [104, 0]
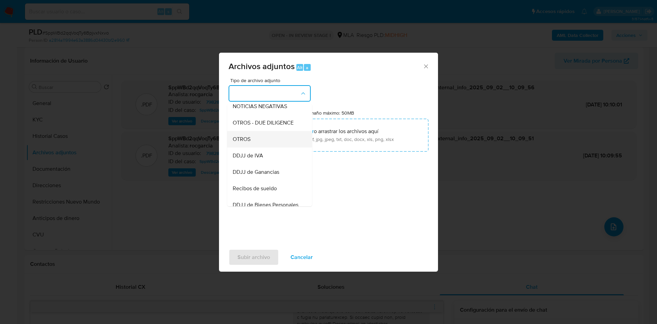
click at [249, 143] on span "OTROS" at bounding box center [242, 139] width 18 height 7
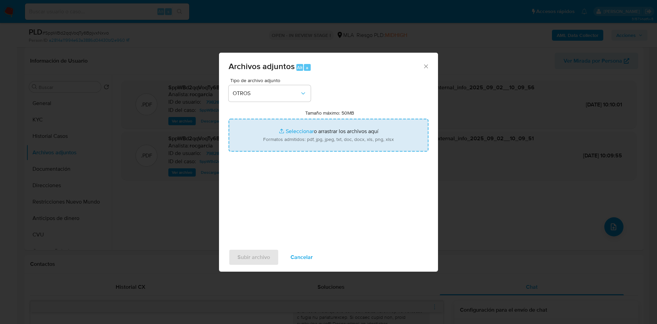
click at [304, 125] on input "Tamaño máximo: 50MB Seleccionar archivos" at bounding box center [328, 135] width 200 height 33
type input "C:\fakepath\Movimientos 79828326.xlsx"
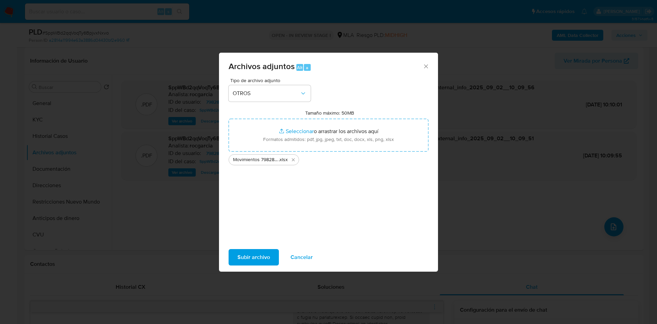
click at [253, 258] on span "Subir archivo" at bounding box center [253, 257] width 32 height 15
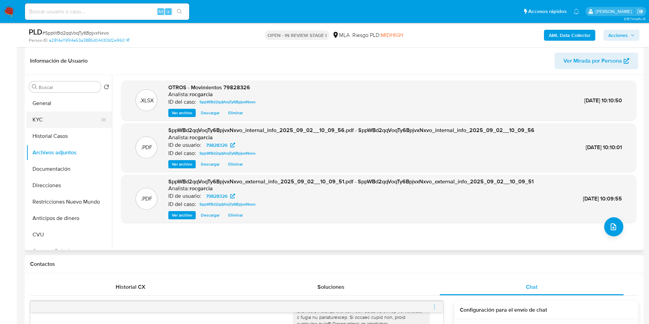
click at [51, 115] on button "KYC" at bounding box center [66, 119] width 80 height 16
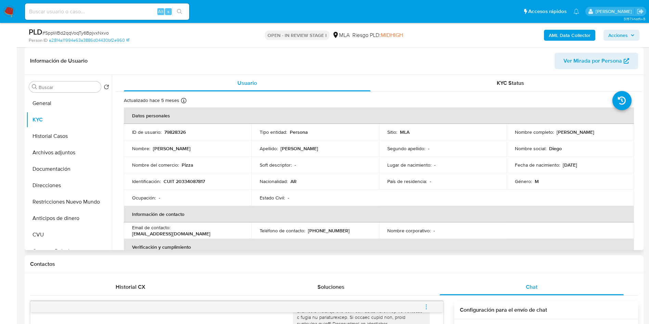
drag, startPoint x: 555, startPoint y: 130, endPoint x: 624, endPoint y: 130, distance: 69.1
click at [624, 130] on td "Nombre completo : Diego Alejandro Zanetti" at bounding box center [570, 132] width 128 height 16
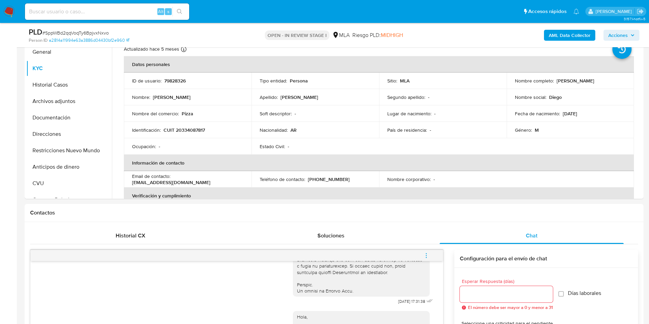
copy p "[PERSON_NAME]"
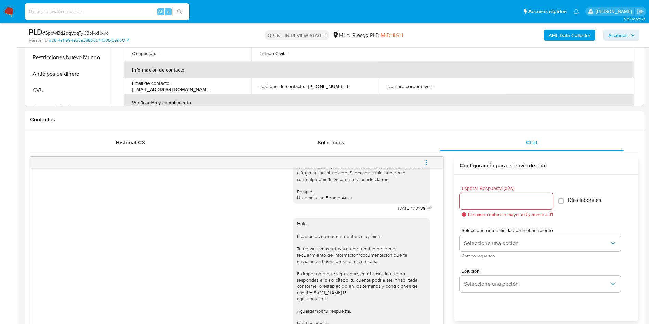
scroll to position [410, 0]
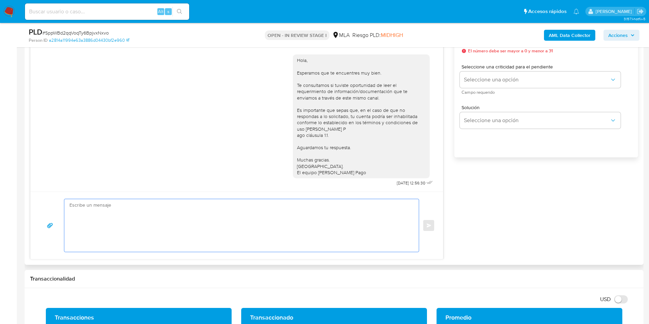
click at [104, 204] on textarea at bounding box center [239, 225] width 341 height 53
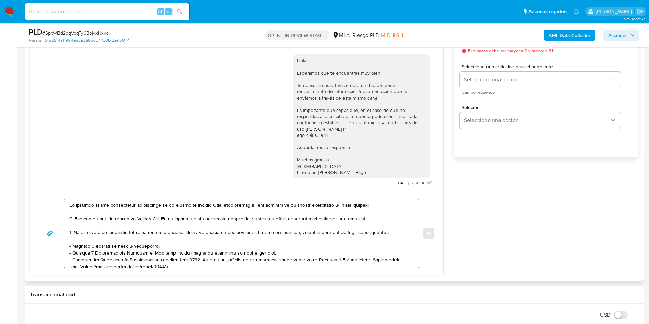
click at [69, 203] on textarea at bounding box center [239, 233] width 341 height 68
paste textarea "Diego Alejandro Zanetti"
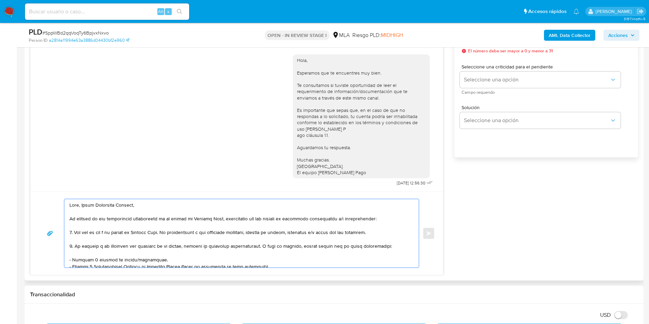
drag, startPoint x: 172, startPoint y: 230, endPoint x: 382, endPoint y: 233, distance: 209.6
click at [382, 233] on textarea at bounding box center [239, 233] width 341 height 68
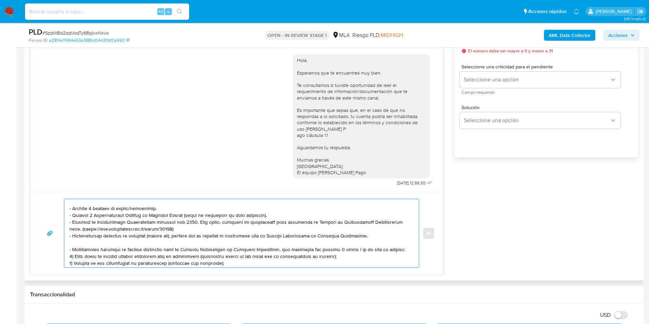
scroll to position [103, 0]
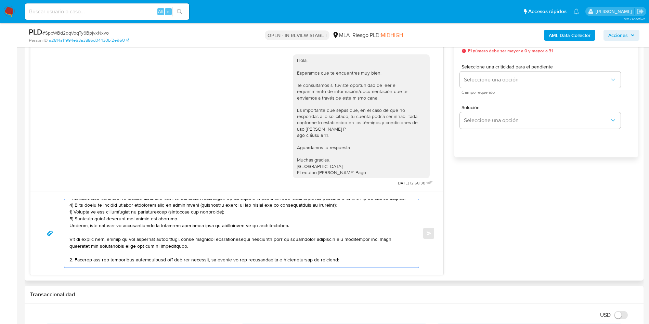
drag, startPoint x: 130, startPoint y: 209, endPoint x: 282, endPoint y: 227, distance: 152.9
click at [282, 227] on textarea at bounding box center [239, 233] width 341 height 68
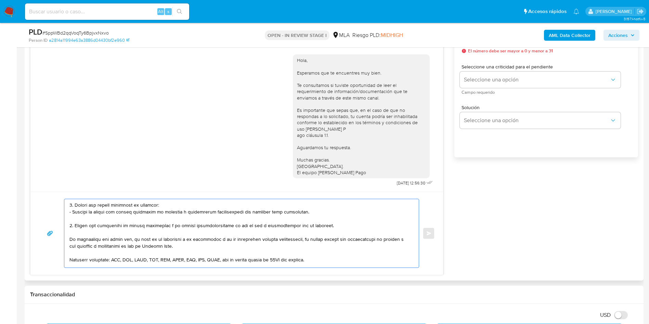
scroll to position [34, 0]
drag, startPoint x: 110, startPoint y: 238, endPoint x: 192, endPoint y: 240, distance: 82.4
click at [192, 240] on textarea at bounding box center [239, 233] width 341 height 68
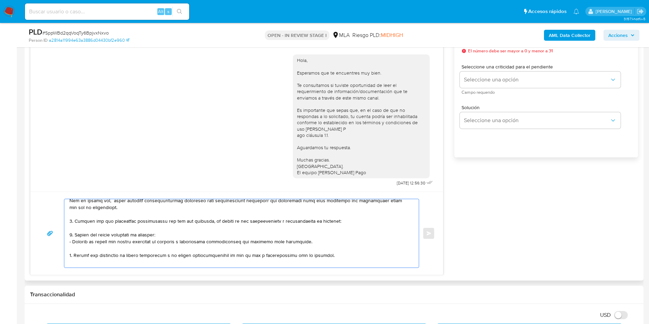
scroll to position [85, 0]
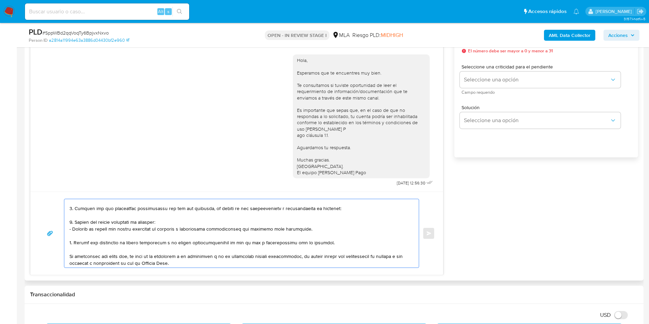
click at [94, 214] on textarea at bounding box center [239, 233] width 341 height 68
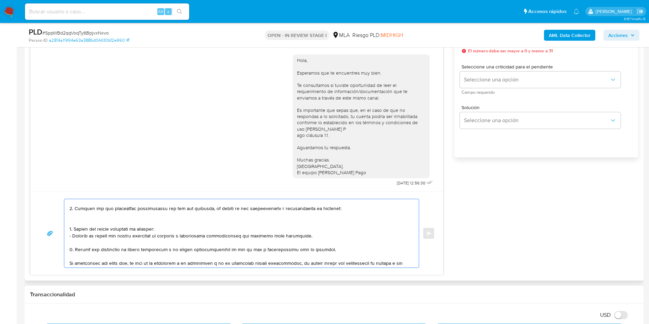
paste textarea "- Maria Nöel Perez - CUIT 27325691315 (ACTIVIDAD: Servicios de traducción e int…"
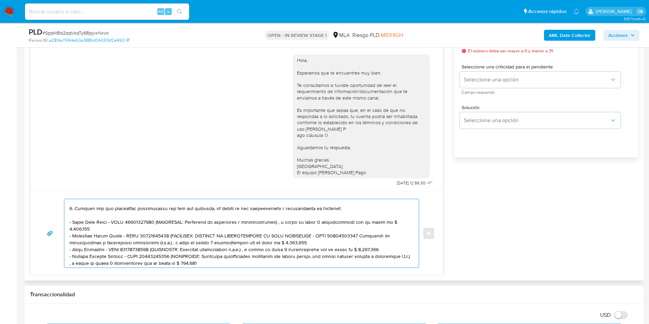
scroll to position [91, 0]
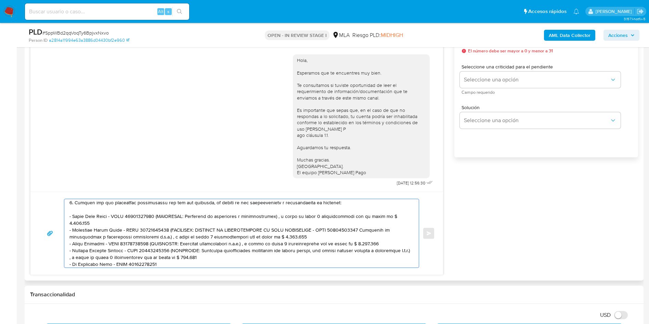
drag, startPoint x: 153, startPoint y: 215, endPoint x: 397, endPoint y: 216, distance: 244.1
click at [397, 216] on textarea at bounding box center [239, 233] width 341 height 68
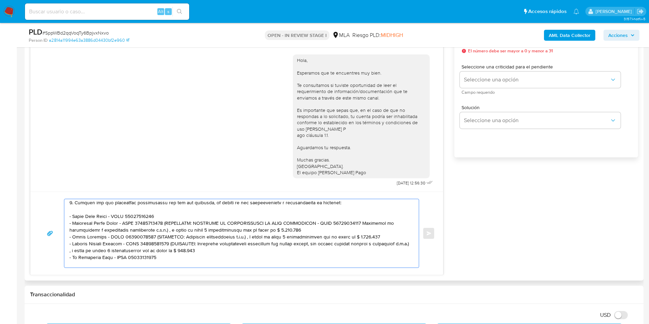
drag, startPoint x: 166, startPoint y: 221, endPoint x: 299, endPoint y: 228, distance: 132.5
click at [299, 228] on textarea at bounding box center [239, 233] width 341 height 68
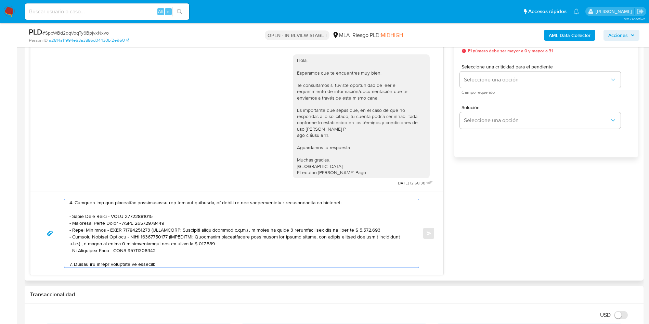
drag, startPoint x: 150, startPoint y: 230, endPoint x: 378, endPoint y: 228, distance: 228.1
click at [378, 228] on textarea at bounding box center [239, 233] width 341 height 68
drag, startPoint x: 170, startPoint y: 237, endPoint x: 237, endPoint y: 240, distance: 67.8
click at [237, 240] on textarea at bounding box center [239, 233] width 341 height 68
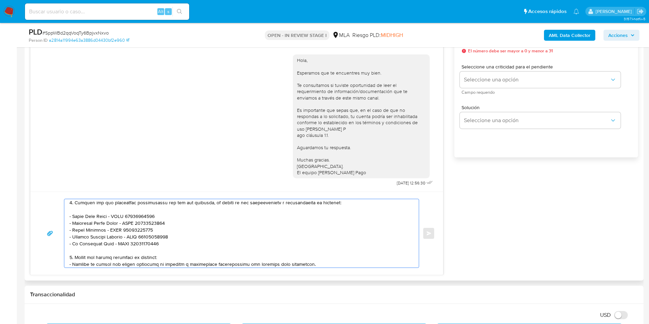
scroll to position [143, 0]
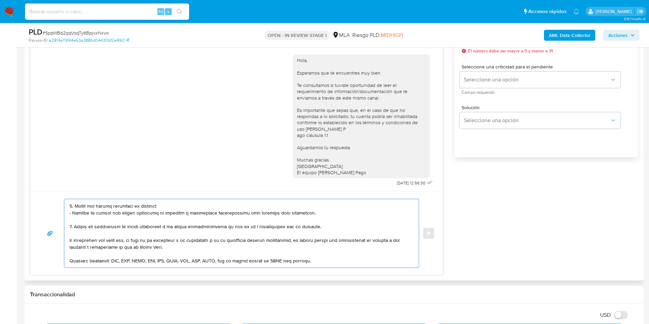
drag, startPoint x: 75, startPoint y: 257, endPoint x: 75, endPoint y: 227, distance: 30.1
click at [75, 227] on textarea at bounding box center [239, 233] width 341 height 68
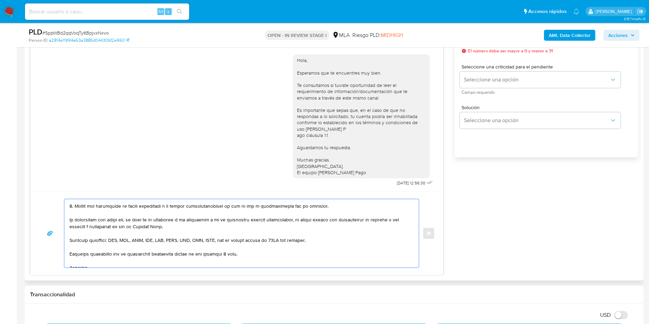
scroll to position [122, 0]
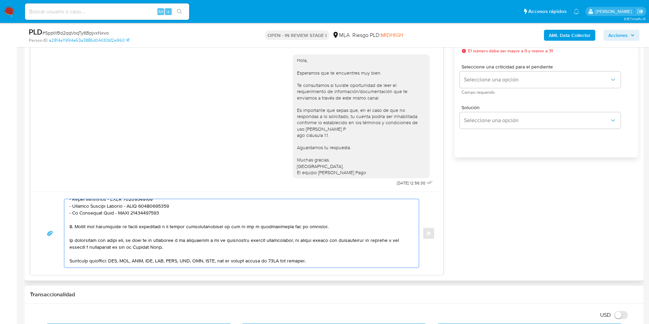
click at [255, 225] on textarea at bounding box center [239, 233] width 341 height 68
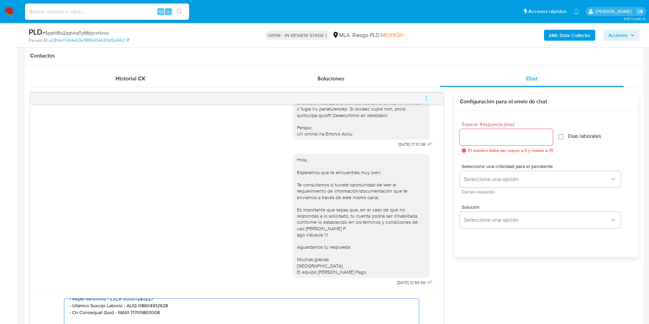
scroll to position [308, 0]
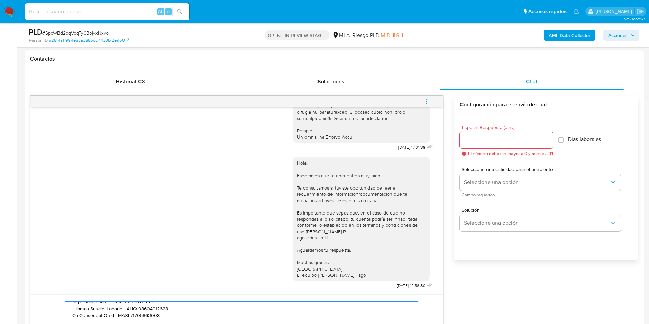
type textarea "Hola, Diego Alejandro Zanetti, En función de las operaciones registradas en tu …"
click at [515, 145] on div at bounding box center [506, 140] width 93 height 16
click at [513, 140] on input "Esperar Respuesta (días)" at bounding box center [506, 140] width 93 height 9
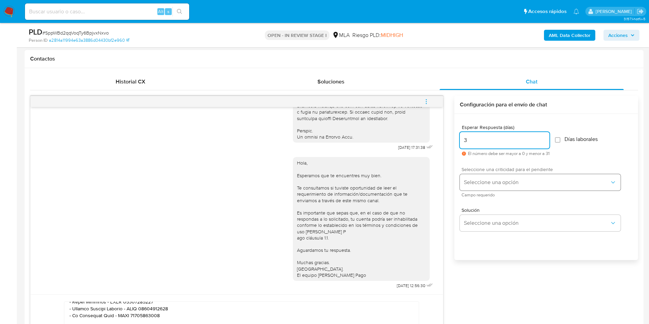
type input "3"
click at [492, 185] on span "Seleccione una opción" at bounding box center [537, 182] width 146 height 7
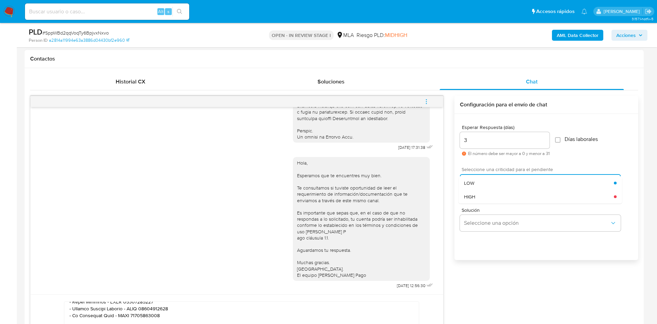
click at [488, 197] on div "HIGH" at bounding box center [539, 197] width 150 height 14
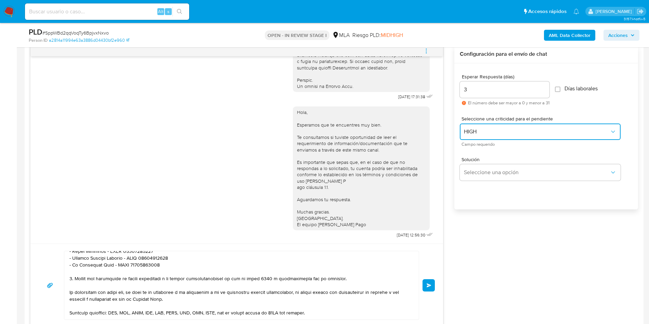
scroll to position [410, 0]
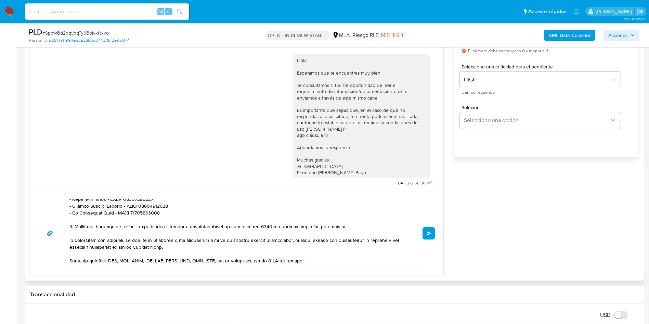
click at [425, 229] on button "Enviar" at bounding box center [428, 233] width 12 height 12
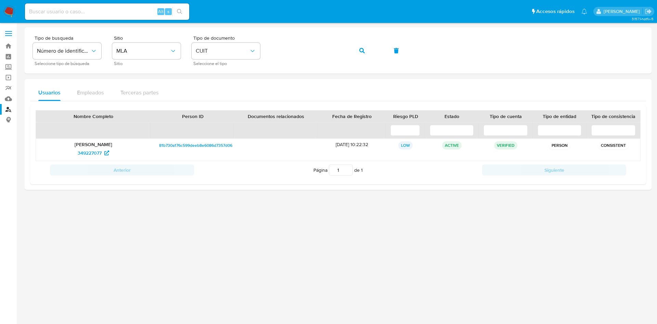
click at [134, 6] on div "Alt s" at bounding box center [107, 11] width 164 height 16
click at [127, 7] on input at bounding box center [107, 11] width 164 height 9
paste input "NVN2gChefwFPLuJg6TxDtljC"
type input "NVN2gChefwFPLuJg6TxDtljC"
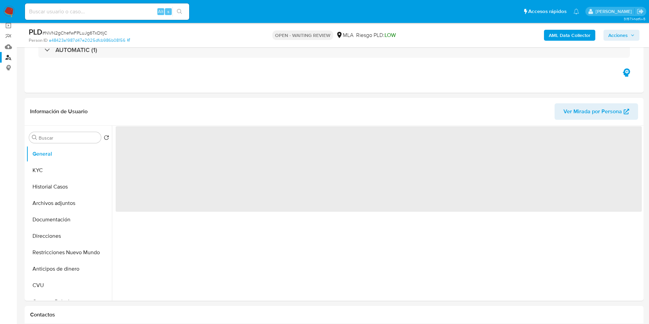
scroll to position [103, 0]
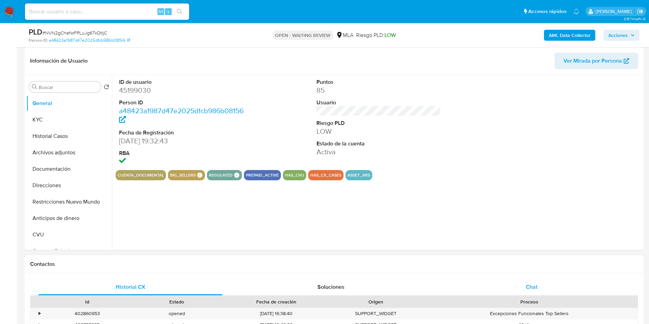
click at [530, 286] on span "Chat" at bounding box center [532, 287] width 12 height 8
select select "10"
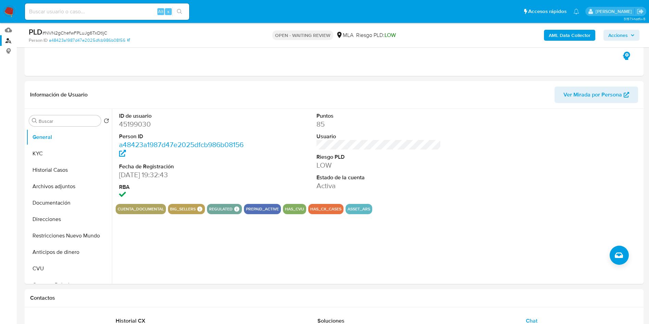
scroll to position [51, 0]
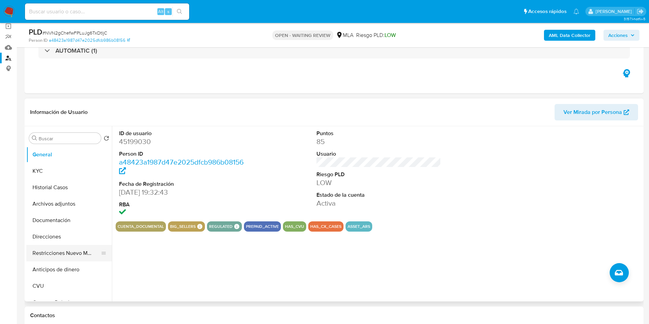
click at [41, 246] on button "Restricciones Nuevo Mundo" at bounding box center [66, 253] width 80 height 16
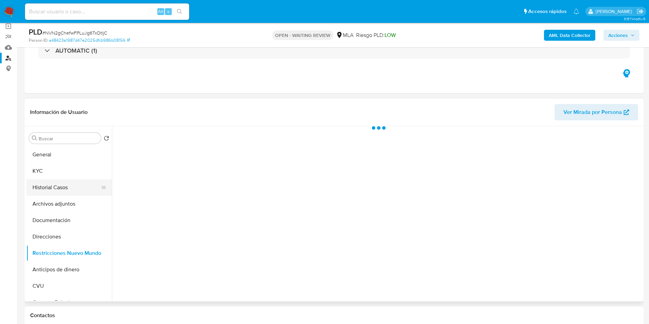
click at [46, 185] on button "Historial Casos" at bounding box center [66, 187] width 80 height 16
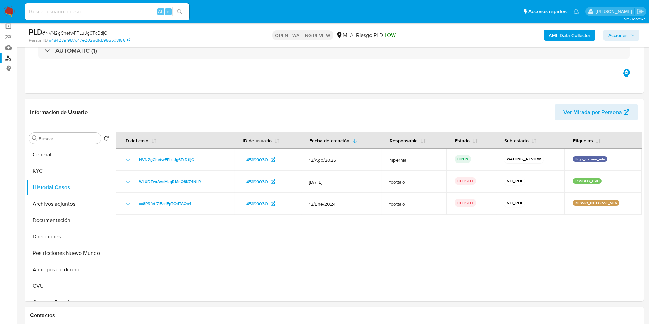
click at [5, 4] on nav "Pausado Ver notificaciones Alt s Accesos rápidos Presiona las siguientes teclas…" at bounding box center [324, 11] width 649 height 23
click at [7, 7] on img at bounding box center [9, 12] width 12 height 12
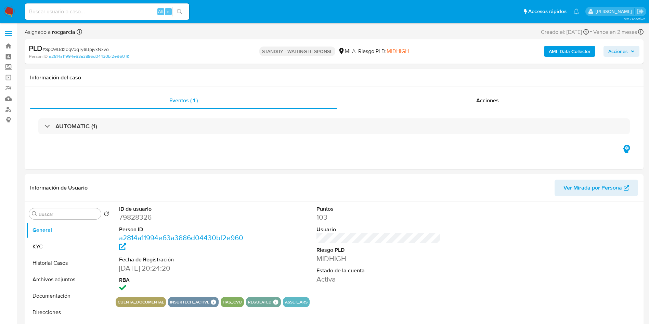
select select "10"
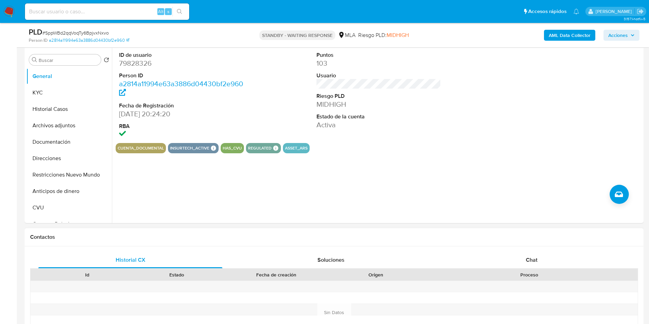
scroll to position [256, 0]
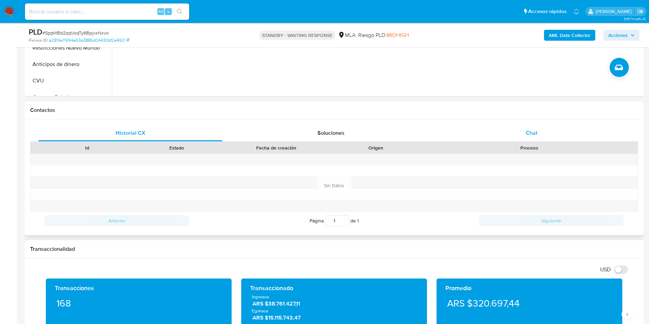
click at [535, 134] on span "Chat" at bounding box center [532, 133] width 12 height 8
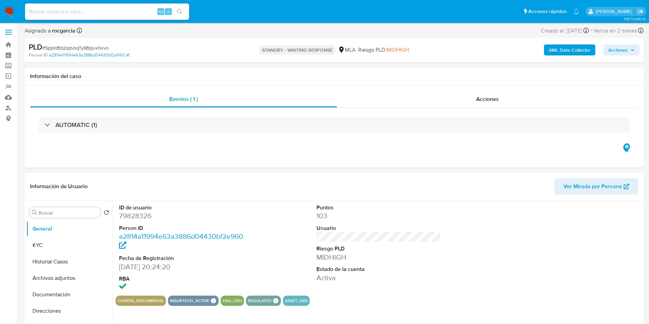
scroll to position [0, 0]
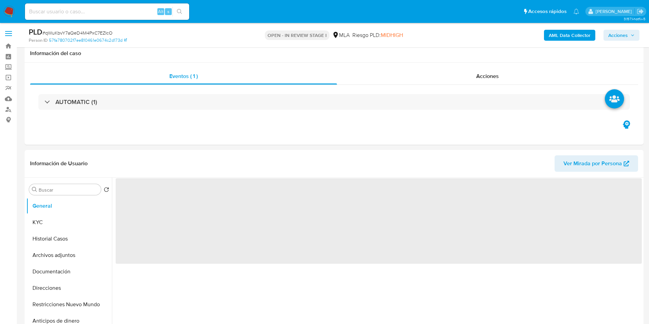
scroll to position [256, 0]
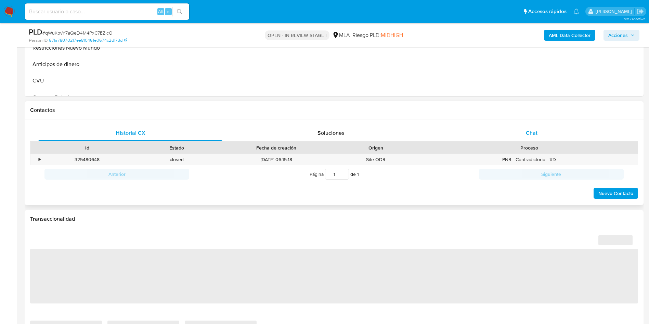
click at [528, 134] on span "Chat" at bounding box center [532, 133] width 12 height 8
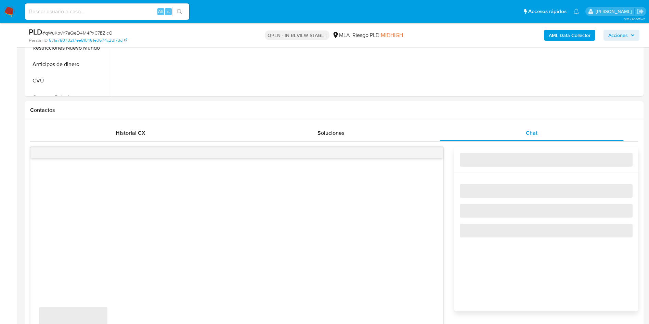
select select "10"
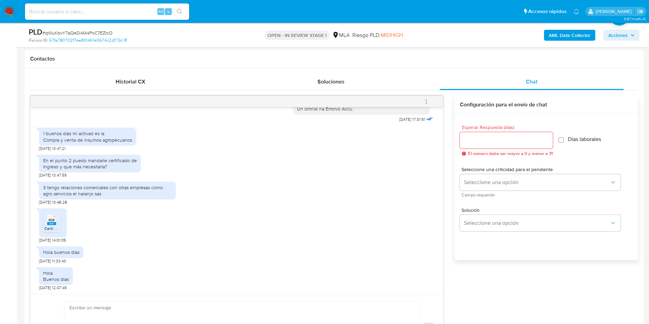
scroll to position [51, 0]
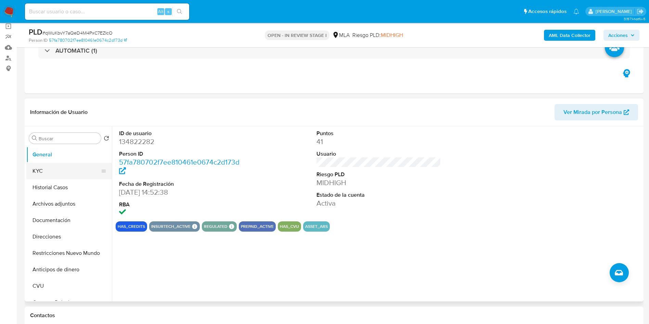
click at [54, 168] on button "KYC" at bounding box center [66, 171] width 80 height 16
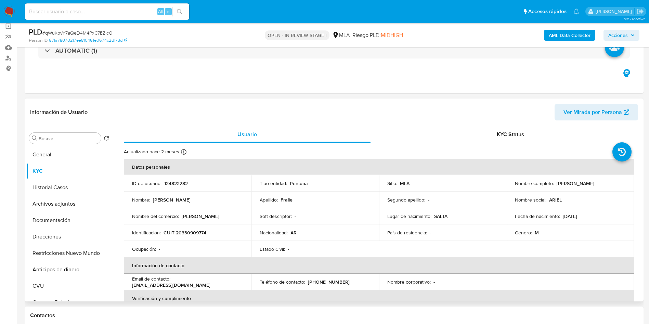
click at [183, 231] on p "CUIT 20330909774" at bounding box center [184, 232] width 43 height 6
copy p "20330909774"
click at [194, 234] on p "CUIT 20330909774" at bounding box center [184, 232] width 43 height 6
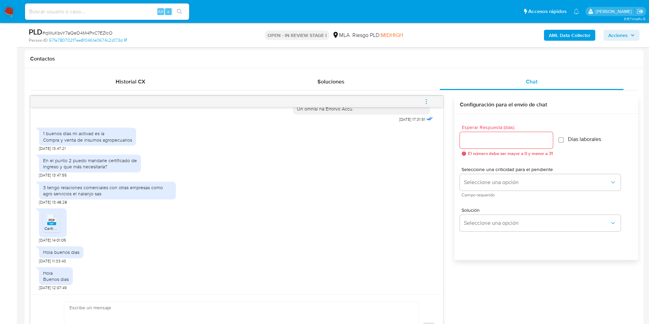
scroll to position [103, 0]
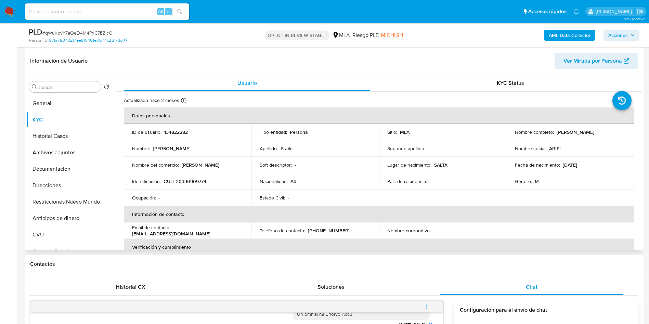
click at [570, 131] on p "Ariel Fraile" at bounding box center [575, 132] width 38 height 6
copy p "Fraile"
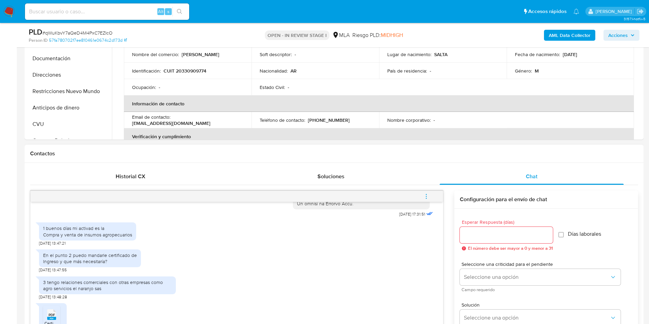
scroll to position [308, 0]
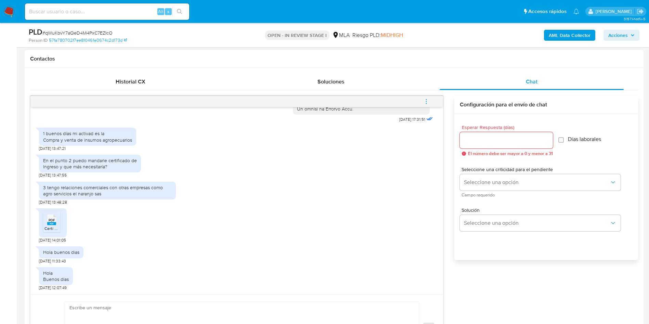
click at [54, 213] on div "PDF PDF" at bounding box center [51, 218] width 14 height 13
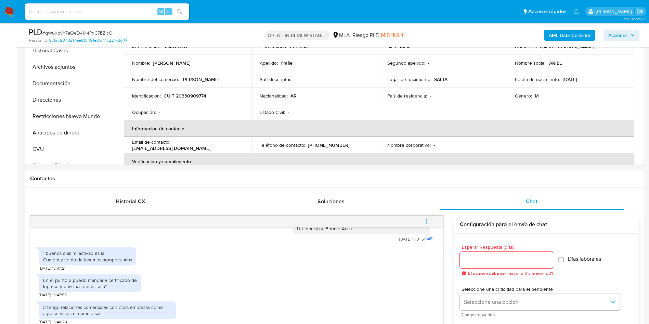
scroll to position [103, 0]
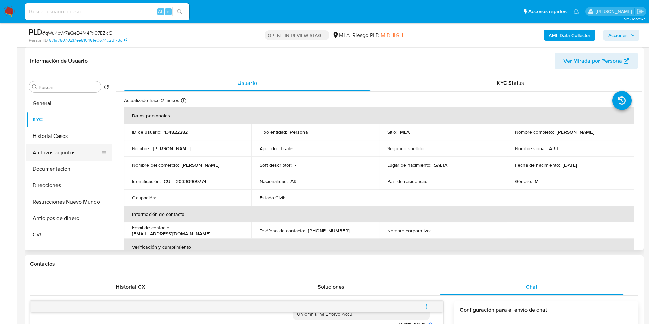
click at [58, 156] on button "Archivos adjuntos" at bounding box center [66, 152] width 80 height 16
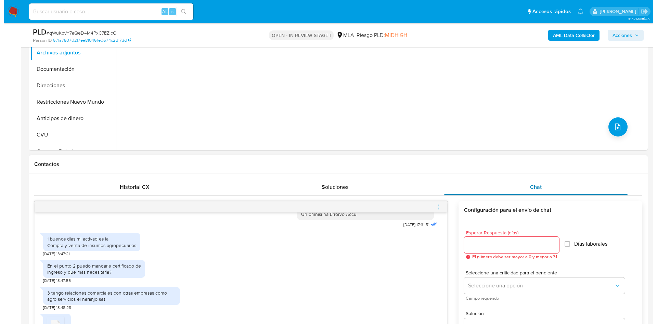
scroll to position [205, 0]
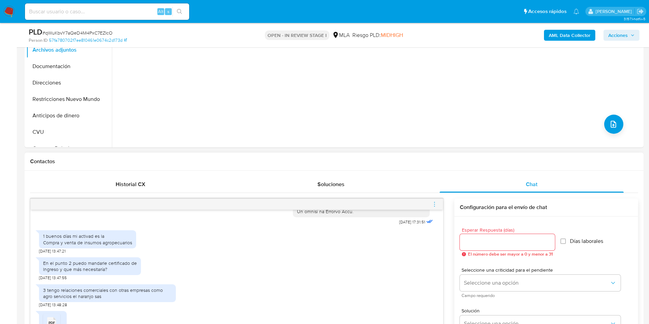
click at [431, 202] on div at bounding box center [236, 204] width 412 height 11
click at [435, 203] on icon "menu-action" at bounding box center [434, 204] width 6 height 6
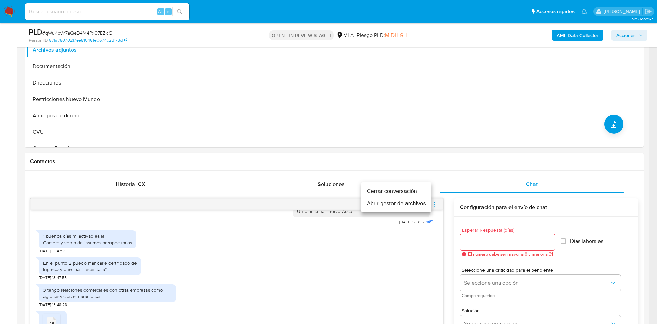
click at [369, 201] on li "Abrir gestor de archivos" at bounding box center [396, 203] width 70 height 12
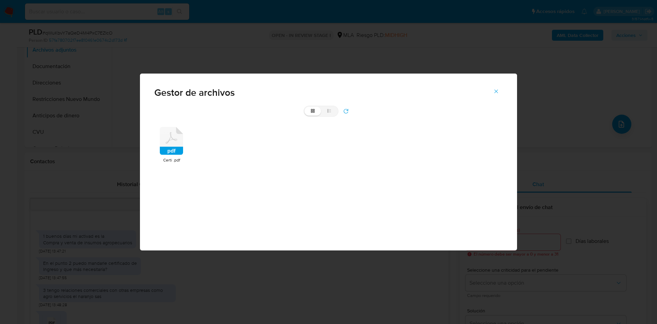
click at [175, 136] on icon at bounding box center [171, 141] width 23 height 28
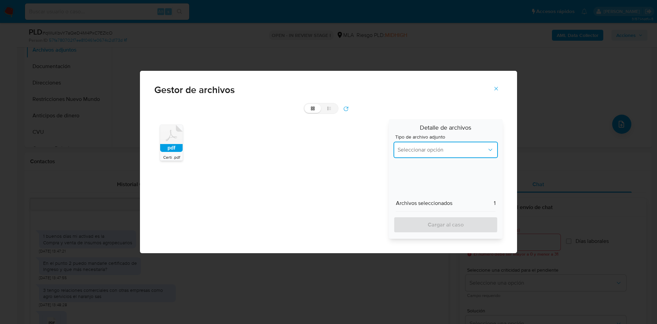
click at [425, 145] on button "Seleccionar opción" at bounding box center [445, 150] width 104 height 16
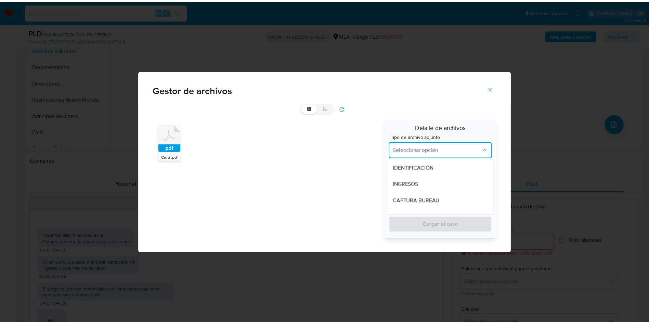
scroll to position [0, 0]
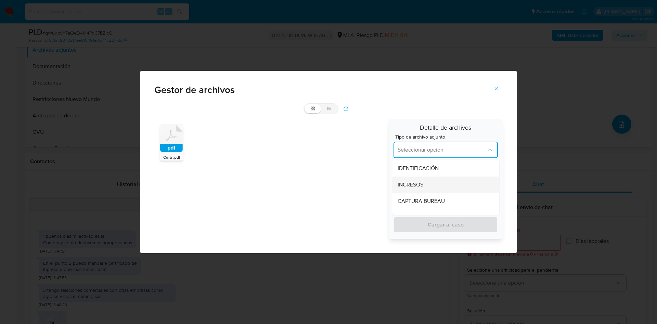
click at [440, 178] on div "INGRESOS" at bounding box center [443, 184] width 92 height 16
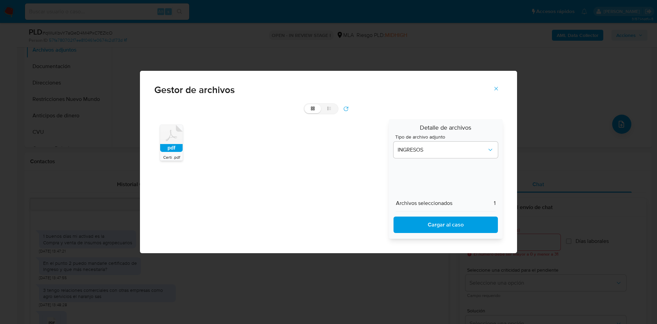
click at [453, 221] on span "Cargar al caso" at bounding box center [445, 224] width 87 height 15
click at [495, 88] on icon "Cerrar" at bounding box center [496, 89] width 4 height 4
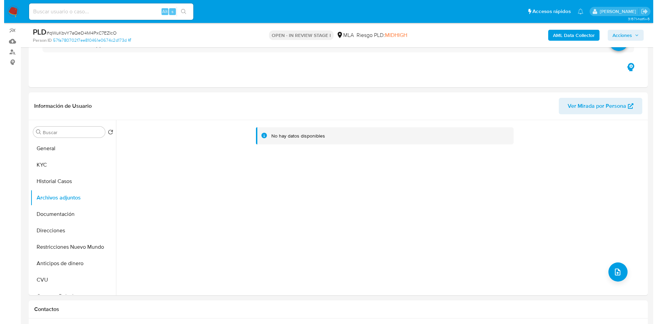
scroll to position [51, 0]
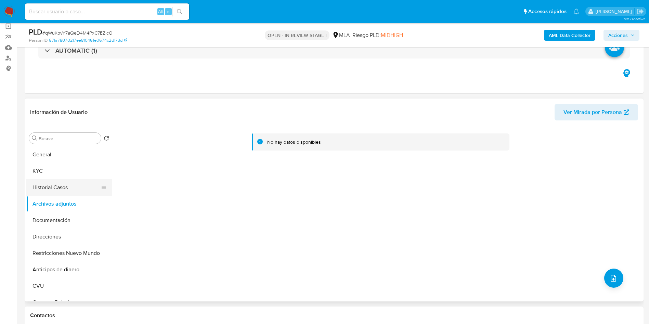
click at [52, 185] on button "Historial Casos" at bounding box center [66, 187] width 80 height 16
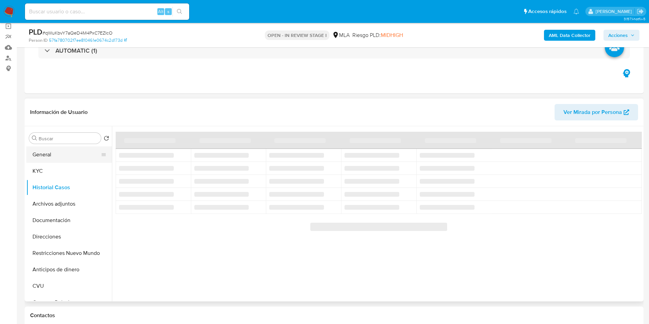
click at [60, 149] on button "General" at bounding box center [66, 154] width 80 height 16
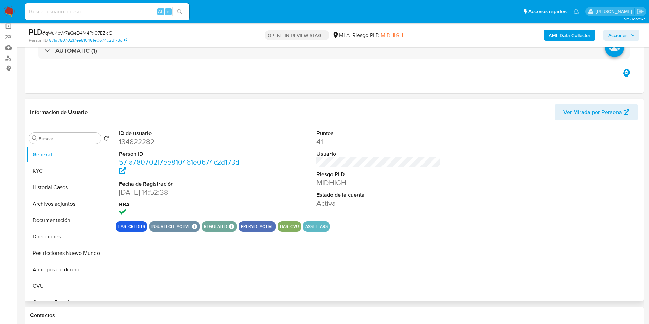
click at [148, 141] on dd "134822282" at bounding box center [181, 142] width 125 height 10
copy dd "134822282"
click at [67, 200] on button "Archivos adjuntos" at bounding box center [66, 204] width 80 height 16
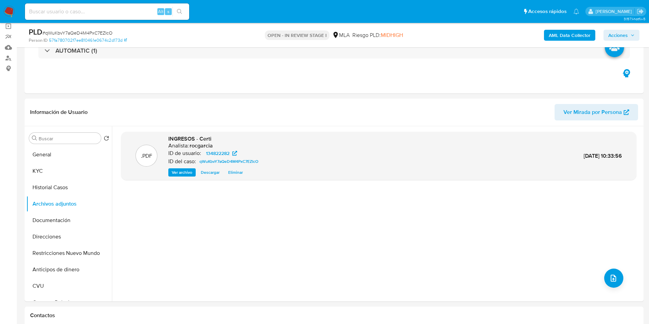
click at [560, 38] on b "AML Data Collector" at bounding box center [569, 35] width 42 height 11
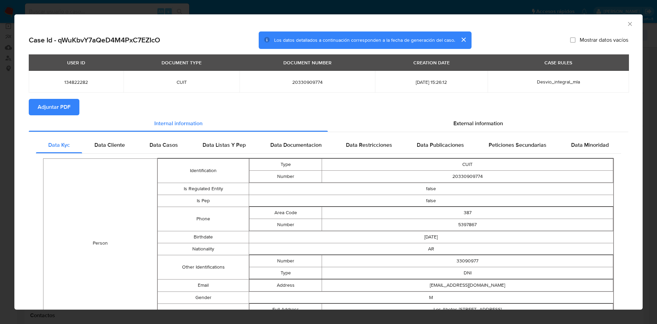
click at [457, 115] on div "External information" at bounding box center [478, 123] width 300 height 16
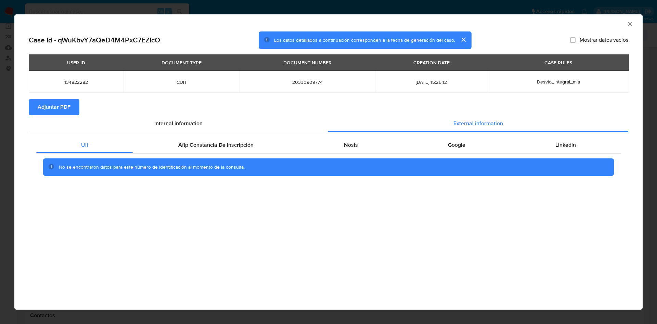
click at [216, 154] on div "No se encontraron datos para este número de identificación al momento de la con…" at bounding box center [328, 167] width 585 height 27
click at [221, 148] on span "Afip Constancia De Inscripción" at bounding box center [215, 145] width 75 height 8
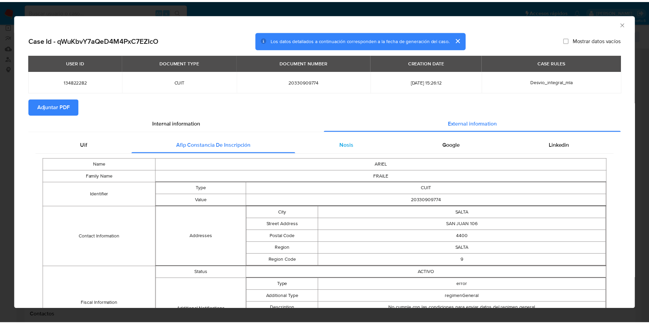
scroll to position [0, 0]
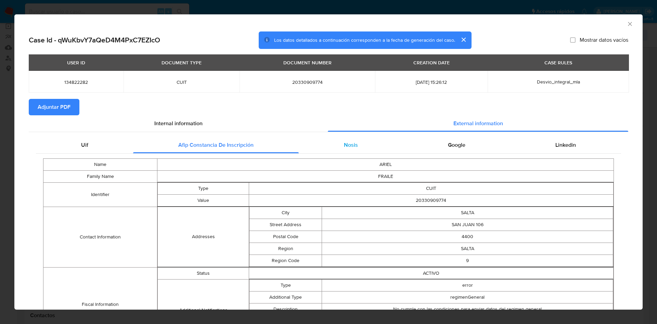
click at [354, 150] on div "Nosis" at bounding box center [351, 145] width 104 height 16
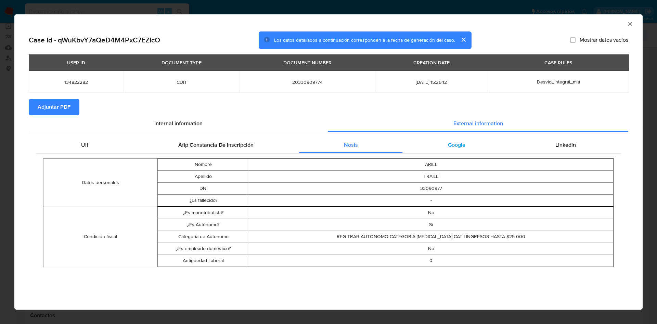
click at [463, 140] on div "Google" at bounding box center [455, 145] width 107 height 16
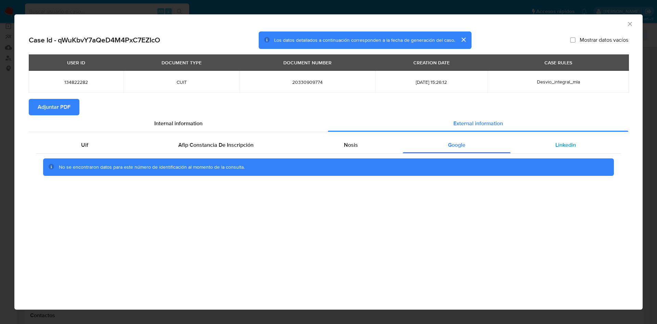
click at [540, 142] on div "Linkedin" at bounding box center [565, 145] width 110 height 16
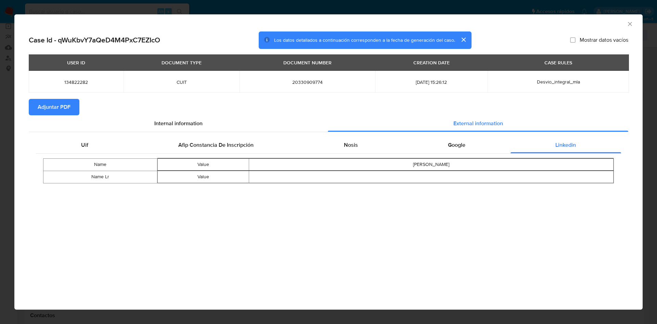
click at [66, 108] on span "Adjuntar PDF" at bounding box center [54, 107] width 33 height 15
click at [630, 24] on icon "Cerrar ventana" at bounding box center [629, 24] width 7 height 7
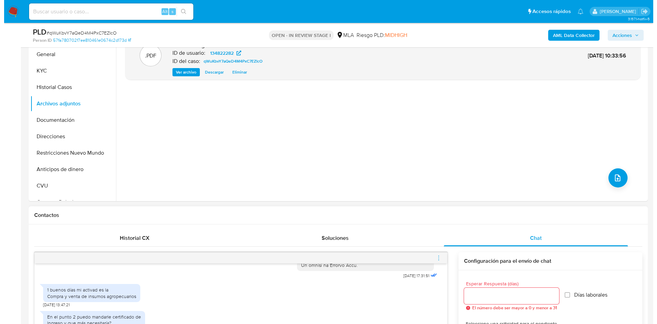
scroll to position [103, 0]
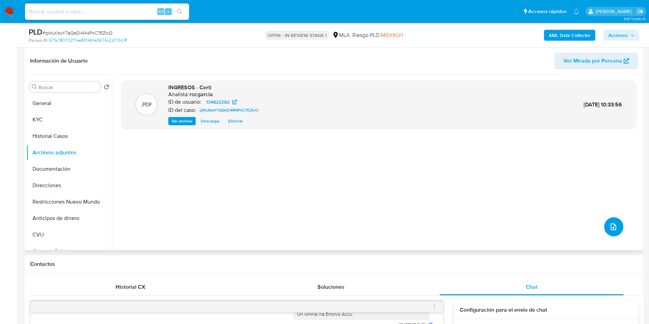
click at [612, 227] on icon "upload-file" at bounding box center [613, 227] width 8 height 8
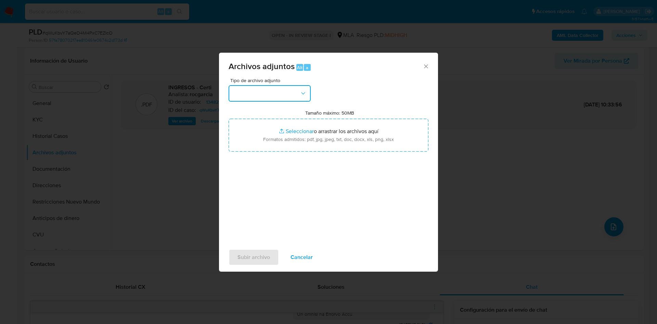
drag, startPoint x: 243, startPoint y: 95, endPoint x: 238, endPoint y: 100, distance: 6.0
click at [243, 96] on button "button" at bounding box center [269, 93] width 82 height 16
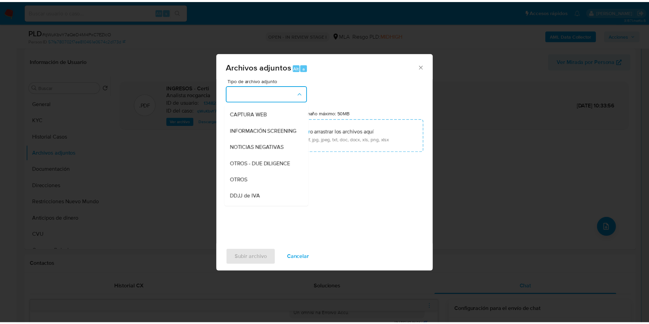
scroll to position [53, 0]
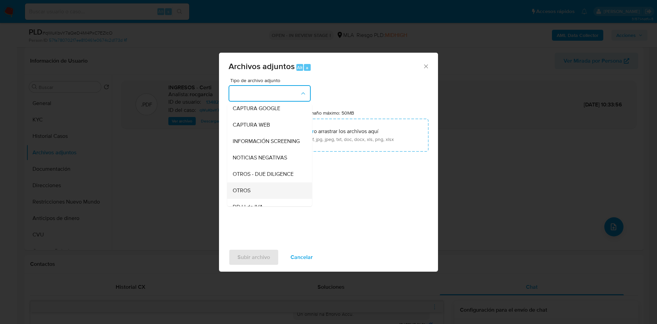
click at [252, 199] on div "OTROS" at bounding box center [268, 190] width 70 height 16
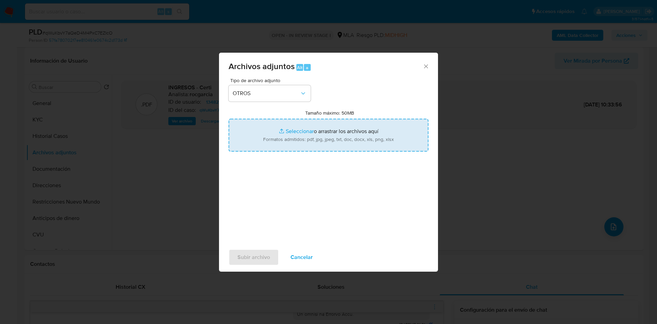
click at [291, 128] on input "Tamaño máximo: 50MB Seleccionar archivos" at bounding box center [328, 135] width 200 height 33
type input "C:\fakepath\Movimientos 134822282.xlsx"
click at [310, 135] on input "Tamaño máximo: 50MB Seleccionar archivos" at bounding box center [328, 135] width 200 height 33
type input "C:\fakepath\NOSIS_Manager_InformeIndividual_20330909774_620658_20250902103900.p…"
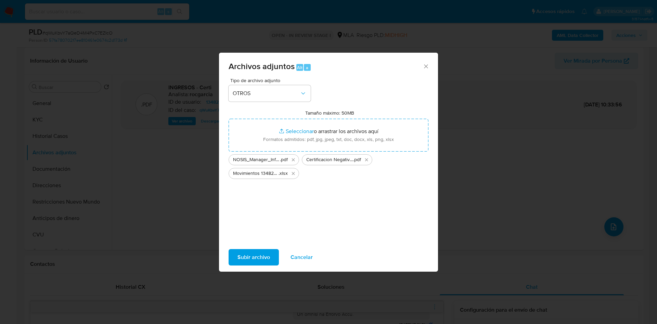
click at [233, 250] on button "Subir archivo" at bounding box center [253, 257] width 50 height 16
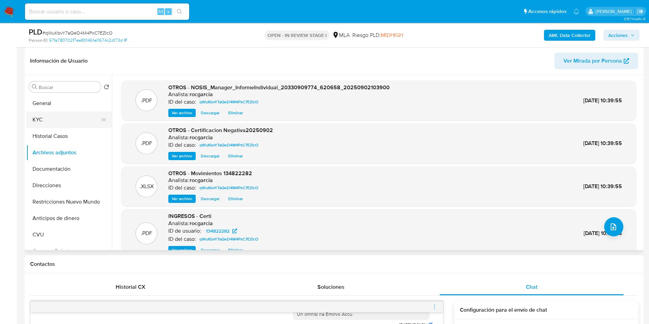
click at [44, 114] on button "KYC" at bounding box center [66, 119] width 80 height 16
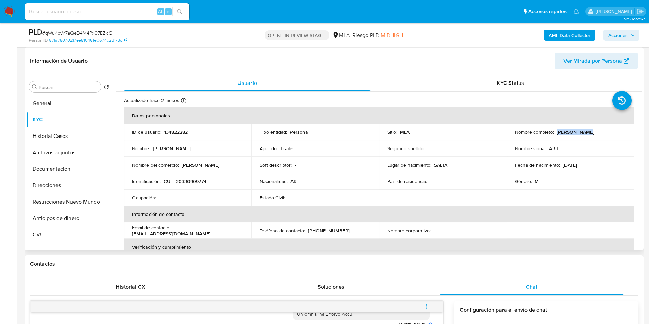
drag, startPoint x: 554, startPoint y: 132, endPoint x: 579, endPoint y: 130, distance: 25.8
click at [579, 130] on div "Nombre completo : Ariel Fraile" at bounding box center [570, 132] width 111 height 6
copy p "Ariel Fraile"
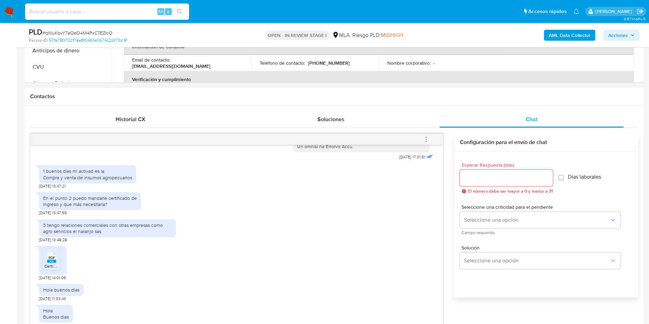
scroll to position [359, 0]
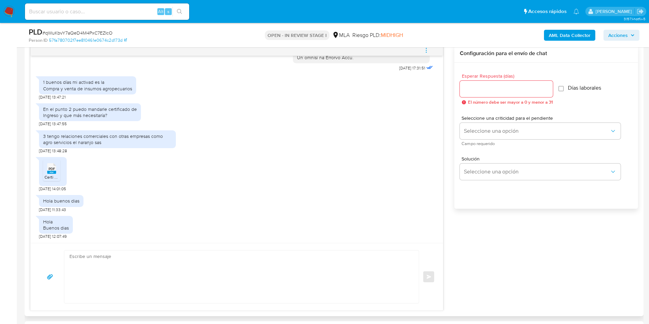
click at [87, 270] on textarea at bounding box center [239, 276] width 341 height 53
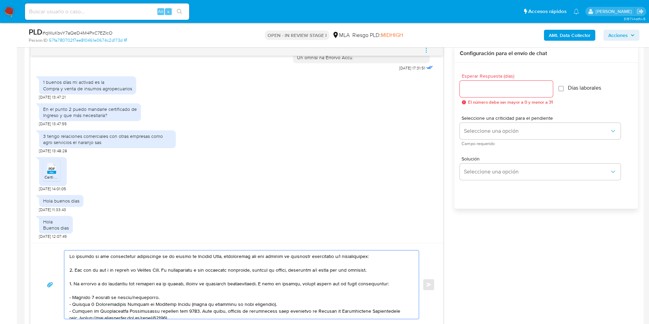
click at [70, 255] on textarea at bounding box center [239, 284] width 341 height 68
paste textarea "Ariel Fraile"
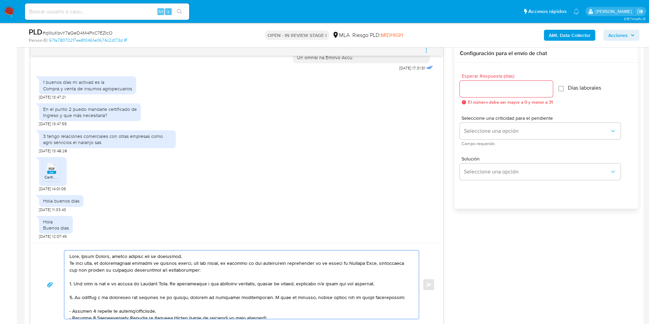
click at [110, 257] on textarea at bounding box center [239, 284] width 341 height 68
click at [0, 0] on lt-strong "uc" at bounding box center [0, 0] width 0 height 0
click at [164, 255] on textarea at bounding box center [239, 284] width 341 height 68
click at [170, 257] on textarea at bounding box center [239, 284] width 341 height 68
click at [0, 0] on lt-strong "sp" at bounding box center [0, 0] width 0 height 0
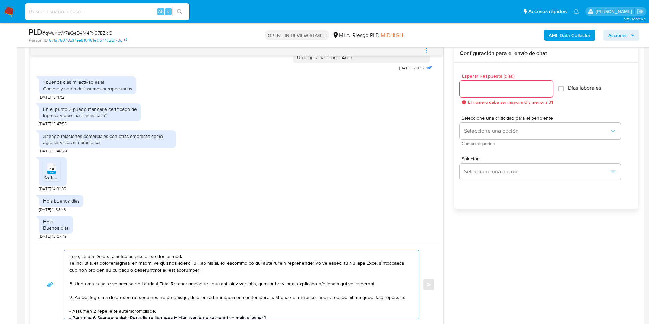
click at [123, 263] on textarea at bounding box center [239, 284] width 341 height 68
click at [132, 265] on textarea at bounding box center [239, 284] width 341 height 68
click at [0, 0] on lt-span "docum en tación" at bounding box center [0, 0] width 0 height 0
click at [181, 256] on textarea at bounding box center [239, 284] width 341 height 68
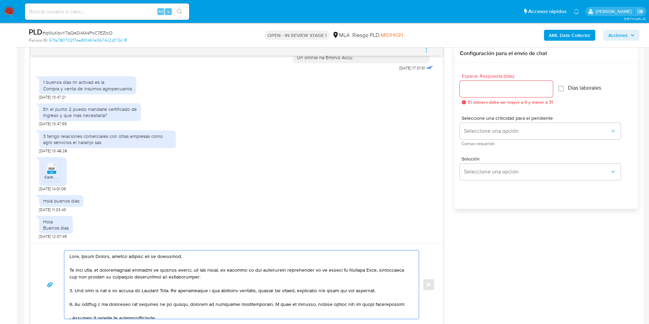
drag, startPoint x: 76, startPoint y: 292, endPoint x: 381, endPoint y: 288, distance: 305.0
click at [381, 288] on textarea at bounding box center [239, 284] width 341 height 68
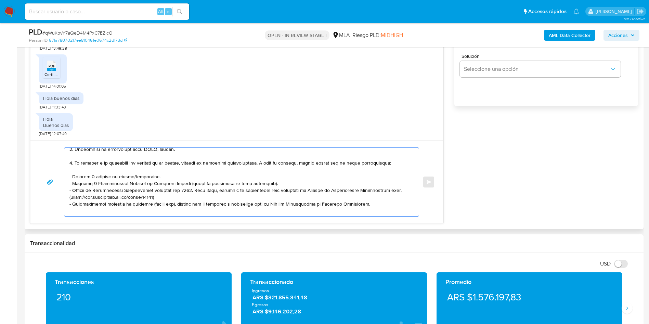
scroll to position [51, 0]
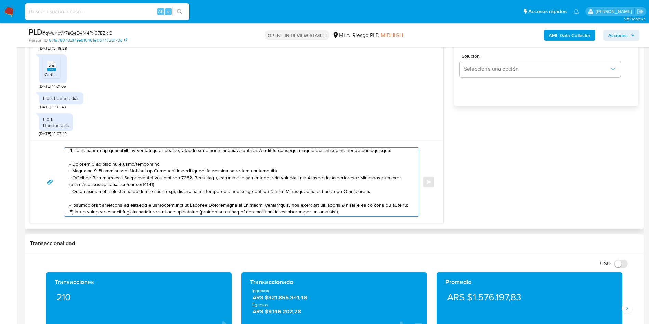
click at [77, 162] on textarea at bounding box center [239, 182] width 341 height 68
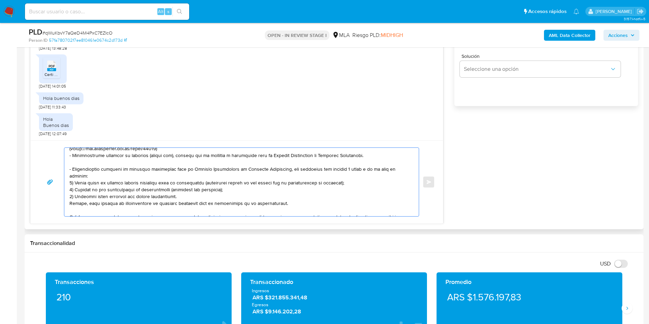
scroll to position [103, 0]
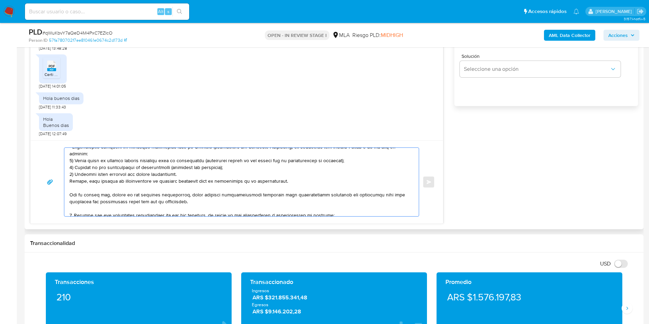
drag, startPoint x: 72, startPoint y: 192, endPoint x: 254, endPoint y: 191, distance: 181.6
click at [254, 191] on textarea at bounding box center [239, 182] width 341 height 68
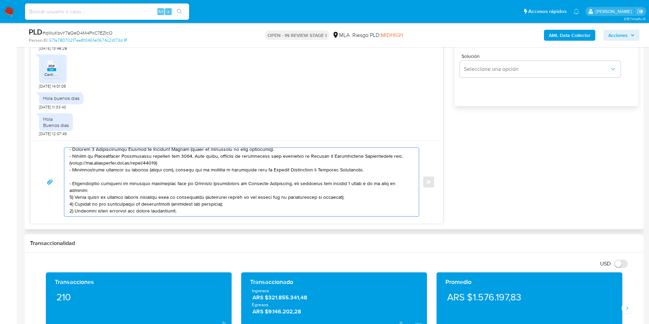
scroll to position [51, 0]
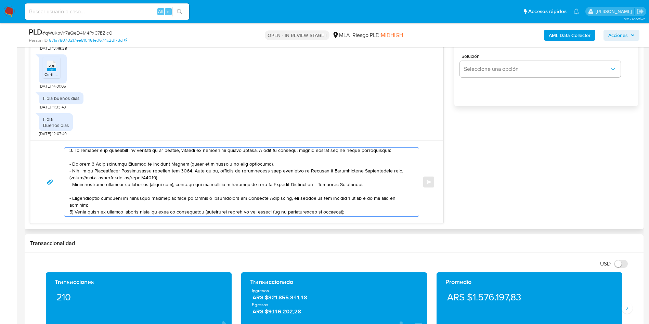
click at [202, 186] on textarea at bounding box center [239, 182] width 341 height 68
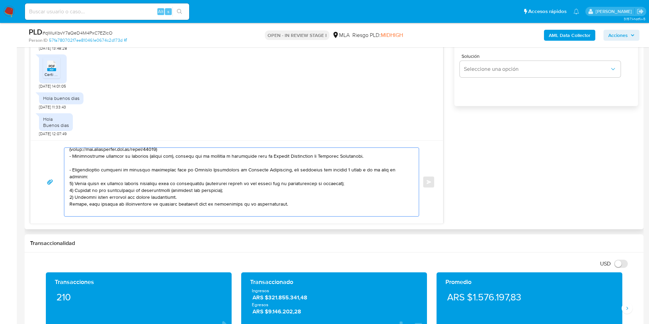
scroll to position [103, 0]
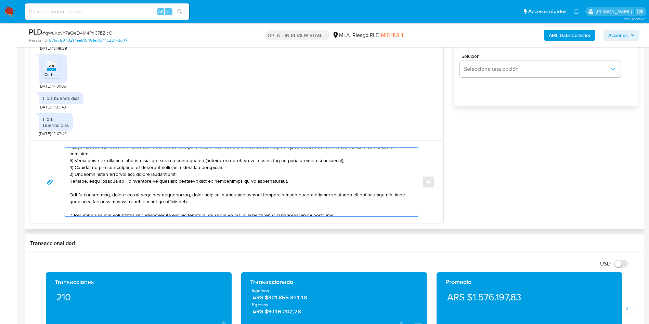
drag, startPoint x: 71, startPoint y: 191, endPoint x: 288, endPoint y: 173, distance: 217.2
click at [288, 173] on textarea at bounding box center [239, 182] width 341 height 68
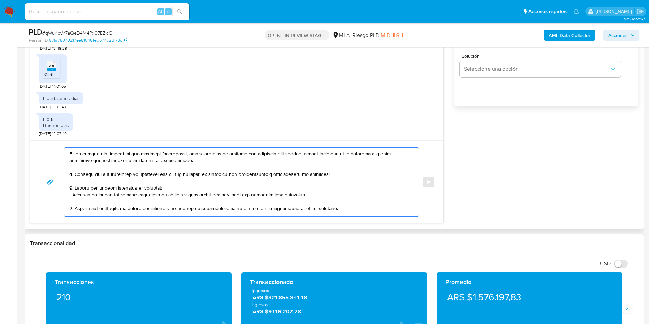
scroll to position [68, 0]
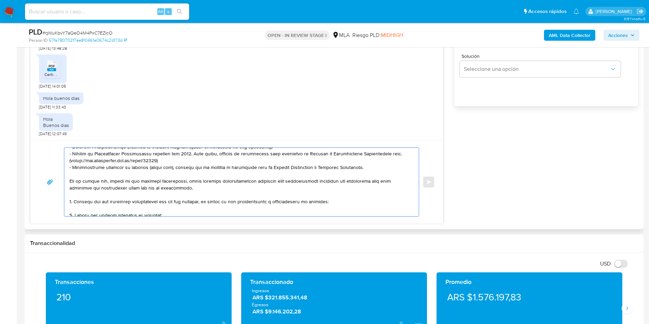
click at [99, 203] on textarea at bounding box center [239, 182] width 341 height 68
click at [110, 212] on textarea at bounding box center [239, 182] width 341 height 68
click at [344, 200] on textarea at bounding box center [239, 182] width 341 height 68
paste textarea "- Chem.Eco Argentina - 30708544910"
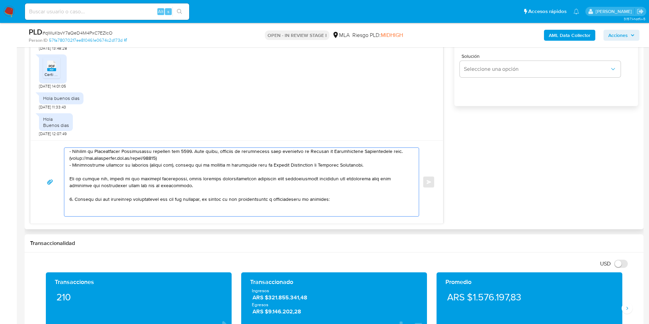
drag, startPoint x: 101, startPoint y: 199, endPoint x: 267, endPoint y: 201, distance: 166.5
click at [267, 201] on textarea at bounding box center [239, 182] width 341 height 68
paste textarea "- Chem.Eco Argentina - 30708544910"
click at [103, 199] on textarea at bounding box center [239, 182] width 341 height 68
click at [146, 212] on textarea at bounding box center [239, 182] width 341 height 68
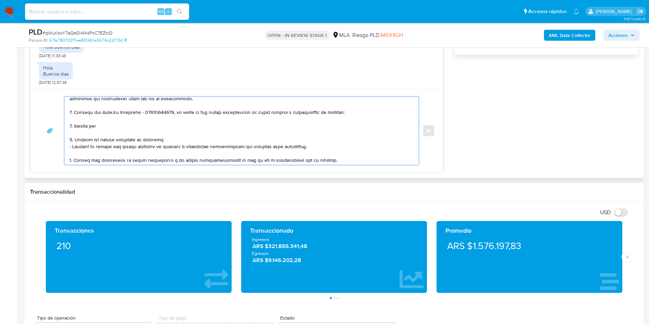
scroll to position [122, 0]
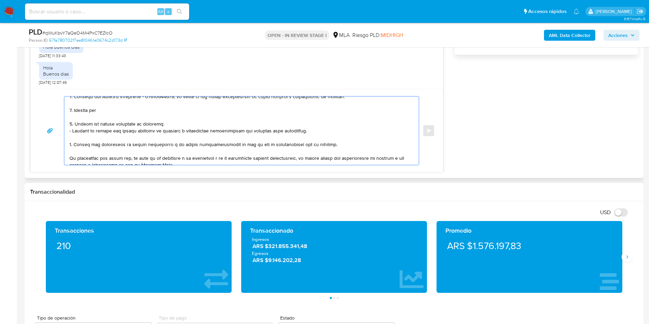
drag, startPoint x: 70, startPoint y: 108, endPoint x: 72, endPoint y: 145, distance: 36.6
click at [72, 145] on textarea at bounding box center [239, 130] width 341 height 68
click at [81, 129] on textarea at bounding box center [239, 130] width 341 height 68
drag, startPoint x: 75, startPoint y: 110, endPoint x: 73, endPoint y: 145, distance: 35.3
click at [73, 145] on textarea at bounding box center [239, 130] width 341 height 68
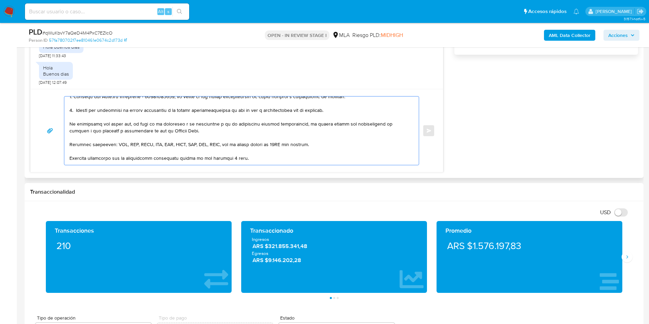
click at [257, 108] on textarea at bounding box center [239, 130] width 341 height 68
click at [364, 112] on textarea at bounding box center [239, 130] width 341 height 68
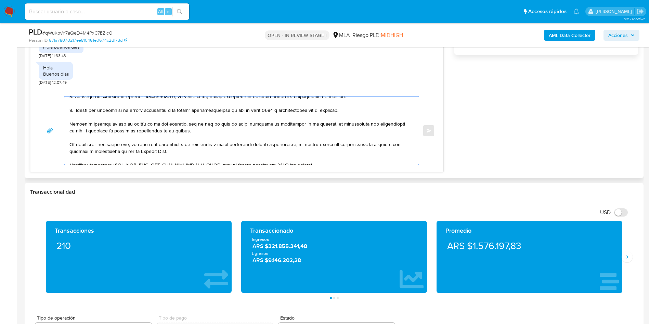
click at [326, 122] on textarea at bounding box center [239, 130] width 341 height 68
click at [129, 138] on textarea at bounding box center [239, 130] width 341 height 68
click at [367, 125] on textarea at bounding box center [239, 130] width 341 height 68
click at [0, 0] on lt-span "jur í dica" at bounding box center [0, 0] width 0 height 0
click at [380, 125] on textarea at bounding box center [239, 130] width 341 height 68
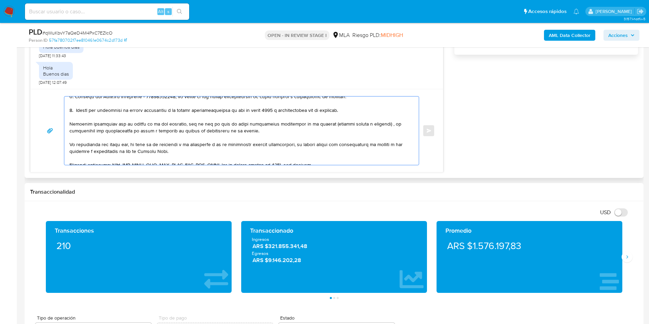
click at [381, 124] on textarea at bounding box center [239, 130] width 341 height 68
click at [0, 0] on lt-span "," at bounding box center [0, 0] width 0 height 0
click at [276, 136] on textarea at bounding box center [239, 130] width 341 height 68
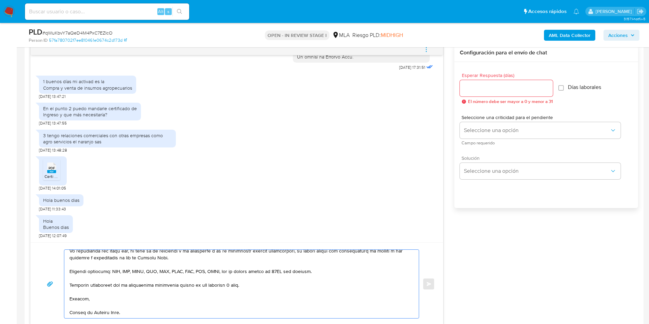
scroll to position [359, 0]
type textarea "Hola, Ariel Fraile, muchas gracias por tu respuesta. En este caso, la documenta…"
click at [498, 92] on input "Esperar Respuesta (días)" at bounding box center [506, 88] width 93 height 9
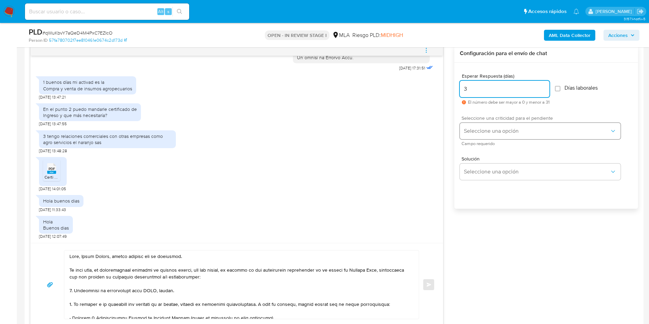
type input "3"
click at [479, 130] on span "Seleccione una opción" at bounding box center [537, 131] width 146 height 7
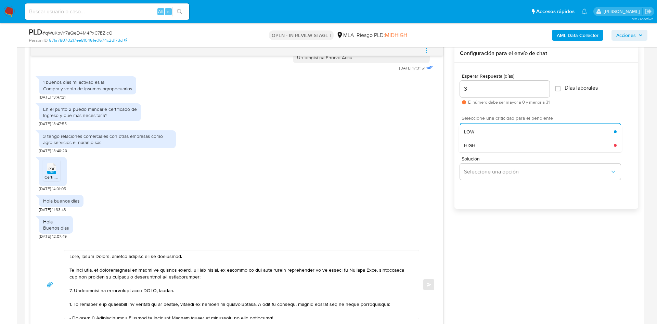
click at [475, 145] on div "HIGH" at bounding box center [539, 145] width 150 height 14
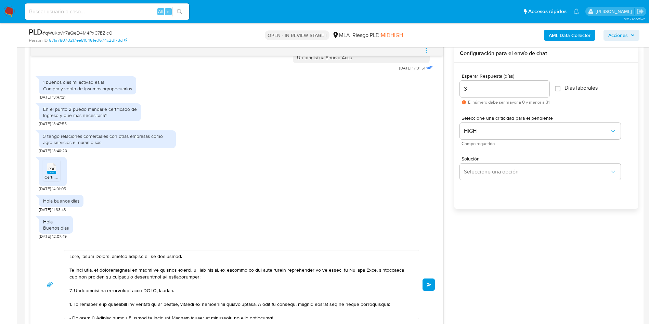
click at [432, 285] on button "Enviar" at bounding box center [428, 284] width 12 height 12
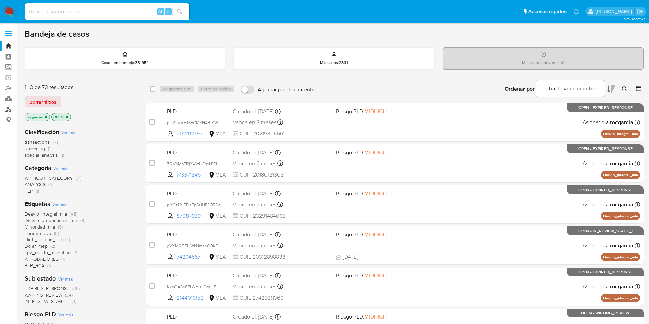
click at [5, 106] on link "Buscador de personas" at bounding box center [40, 109] width 81 height 11
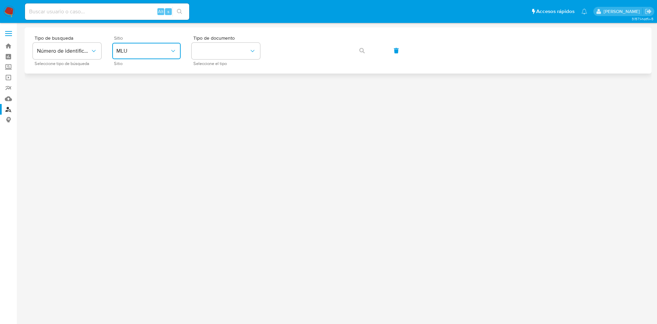
click at [153, 57] on button "MLU" at bounding box center [146, 51] width 68 height 16
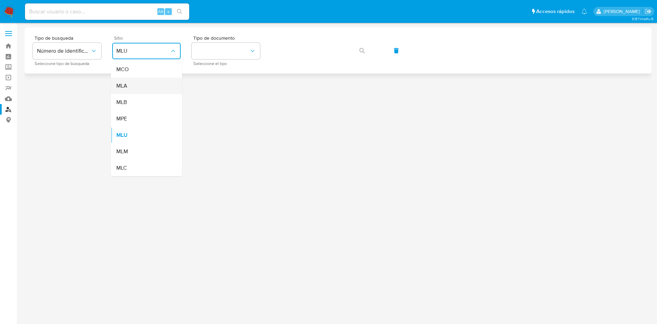
click at [141, 83] on div "MLA" at bounding box center [144, 86] width 56 height 16
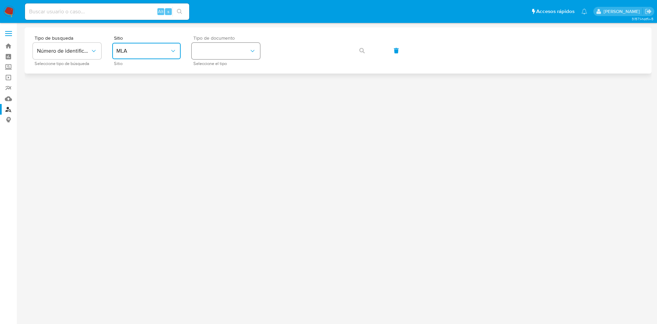
click at [217, 54] on button "identificationType" at bounding box center [225, 51] width 68 height 16
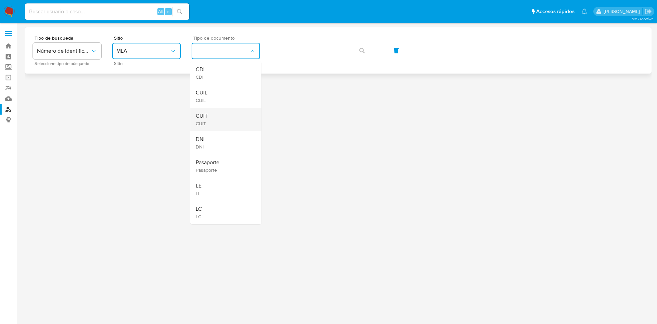
click at [222, 128] on div "CUIT CUIT" at bounding box center [224, 119] width 56 height 23
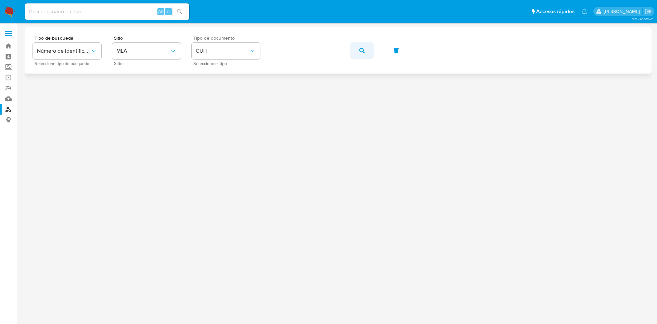
click at [363, 51] on icon "button" at bounding box center [361, 50] width 5 height 5
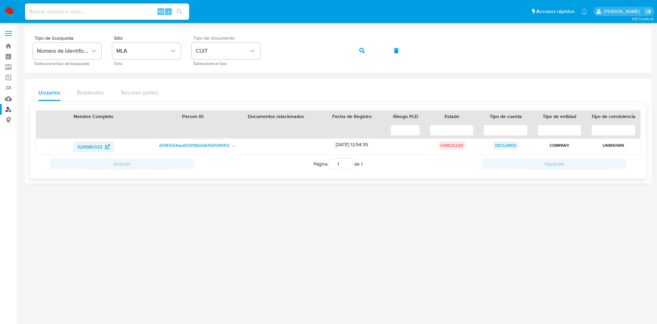
click at [86, 144] on span "529580322" at bounding box center [89, 146] width 25 height 11
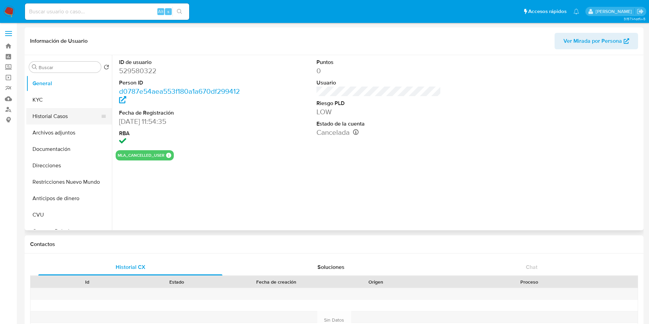
select select "10"
click at [42, 116] on button "Historial Casos" at bounding box center [66, 116] width 80 height 16
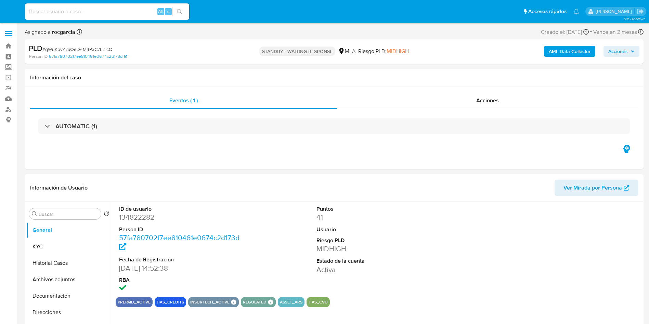
select select "10"
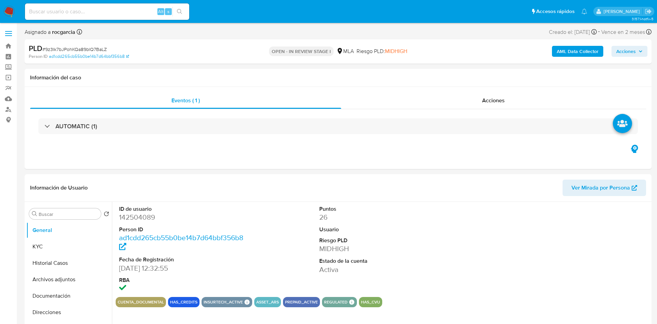
select select "10"
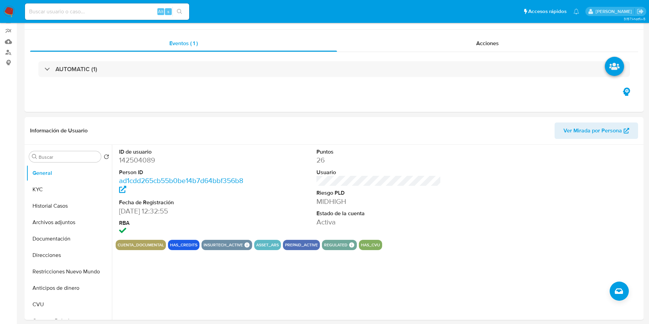
scroll to position [154, 0]
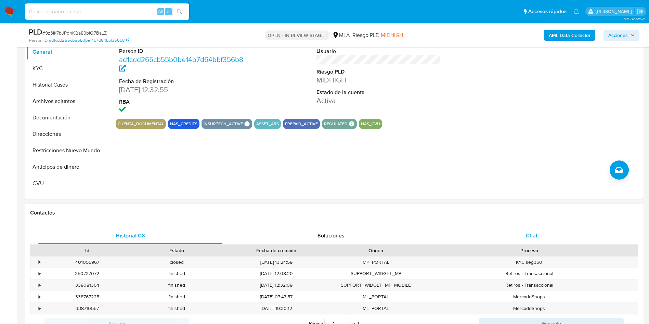
click at [542, 235] on div "Chat" at bounding box center [531, 235] width 184 height 16
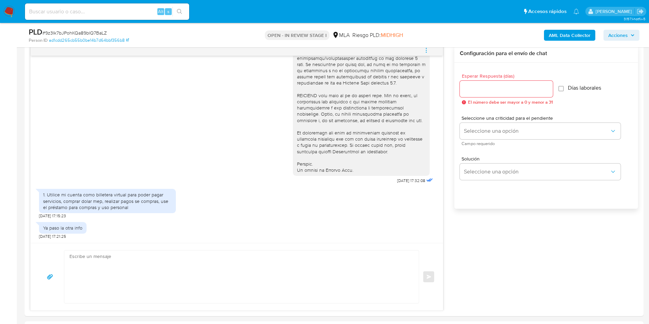
scroll to position [0, 0]
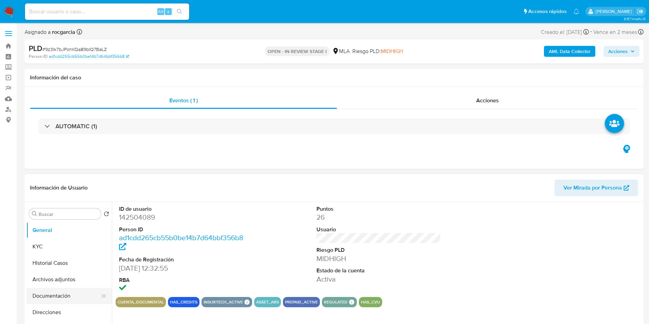
click at [57, 293] on button "Documentación" at bounding box center [66, 296] width 80 height 16
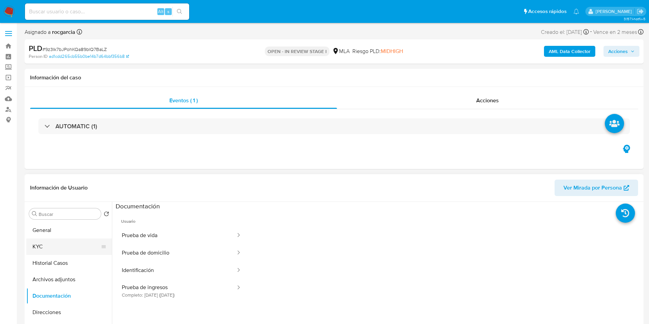
click at [73, 247] on button "KYC" at bounding box center [66, 246] width 80 height 16
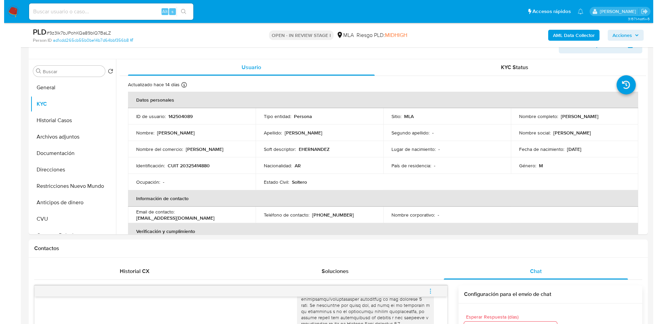
scroll to position [103, 0]
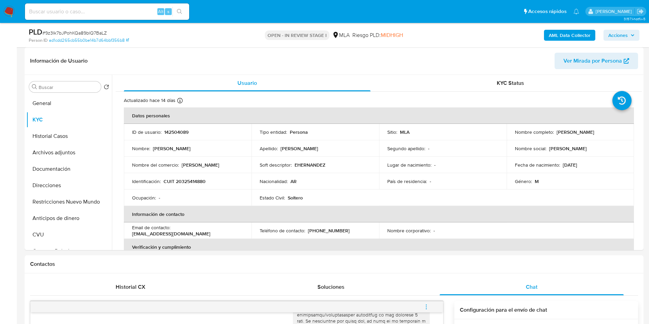
click at [571, 35] on b "AML Data Collector" at bounding box center [569, 35] width 42 height 11
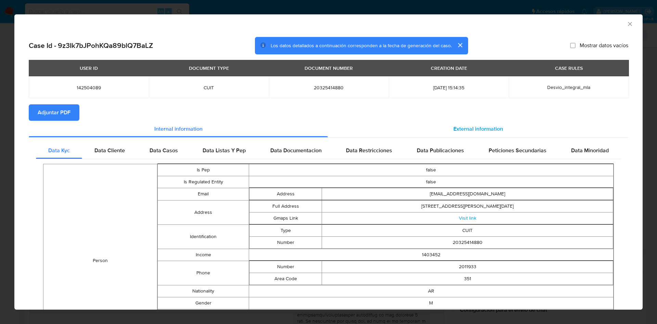
click at [453, 127] on span "External information" at bounding box center [478, 129] width 50 height 8
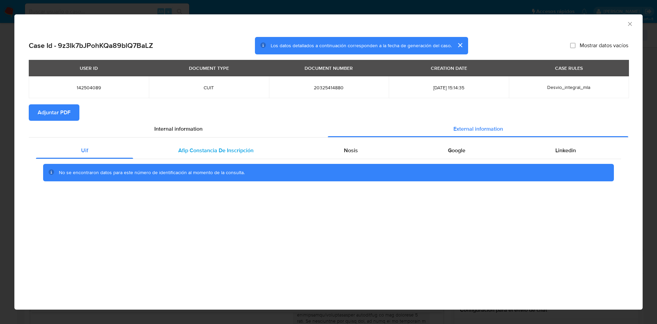
drag, startPoint x: 190, startPoint y: 158, endPoint x: 204, endPoint y: 148, distance: 17.2
click at [196, 155] on div "Afip Constancia De Inscripción" at bounding box center [215, 150] width 165 height 16
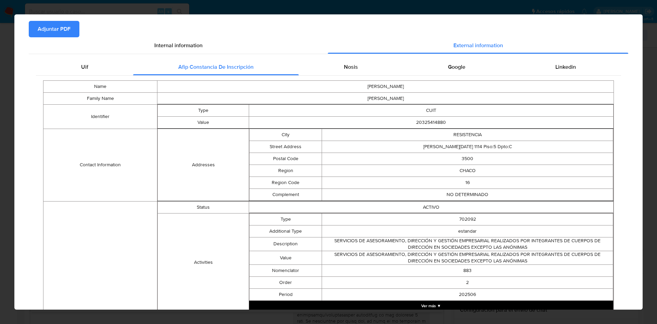
scroll to position [0, 0]
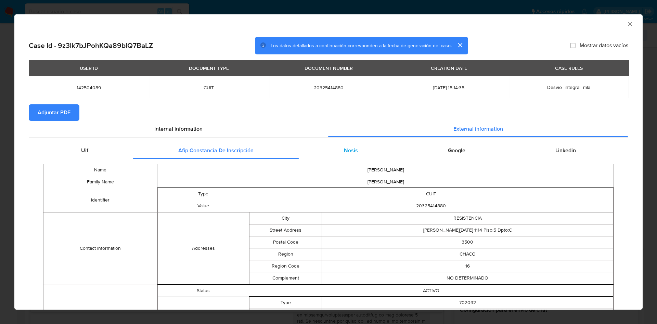
click at [344, 153] on span "Nosis" at bounding box center [351, 150] width 14 height 8
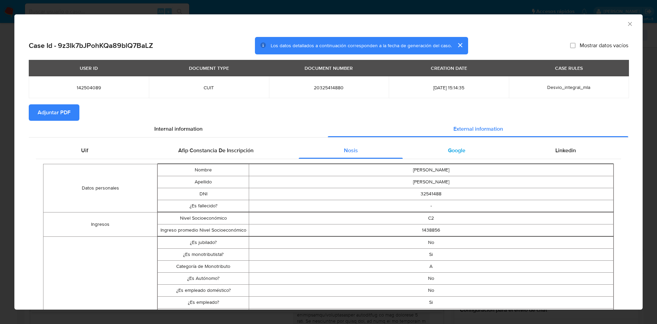
drag, startPoint x: 457, startPoint y: 153, endPoint x: 463, endPoint y: 152, distance: 6.2
click at [458, 153] on span "Google" at bounding box center [456, 150] width 17 height 8
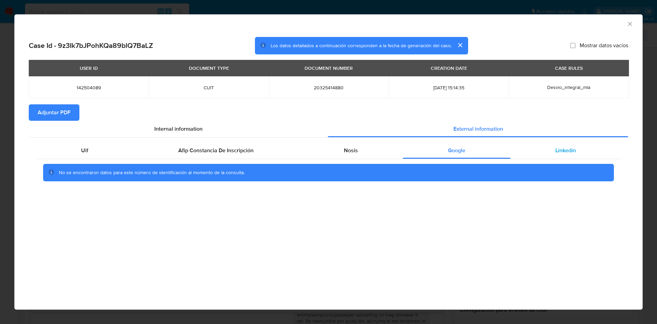
click at [573, 155] on div "Linkedin" at bounding box center [565, 150] width 110 height 16
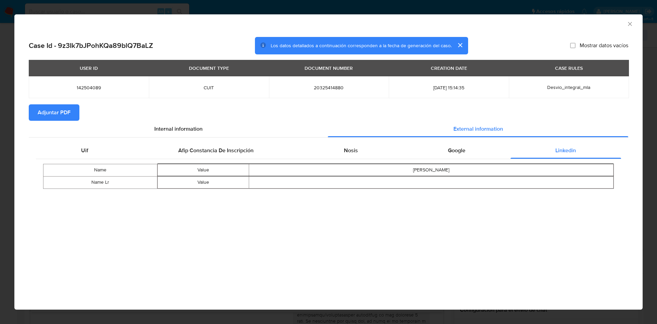
click at [65, 114] on span "Adjuntar PDF" at bounding box center [54, 112] width 33 height 15
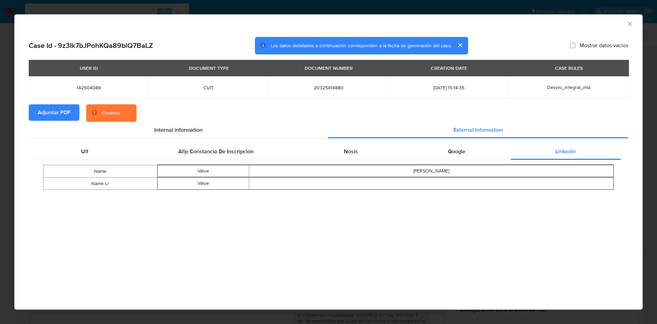
click at [315, 85] on span "20325414880" at bounding box center [329, 87] width 104 height 6
copy span "20325414880"
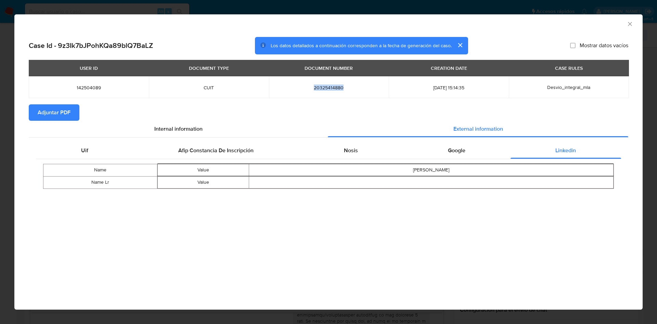
click at [633, 23] on icon "Cerrar ventana" at bounding box center [629, 24] width 7 height 7
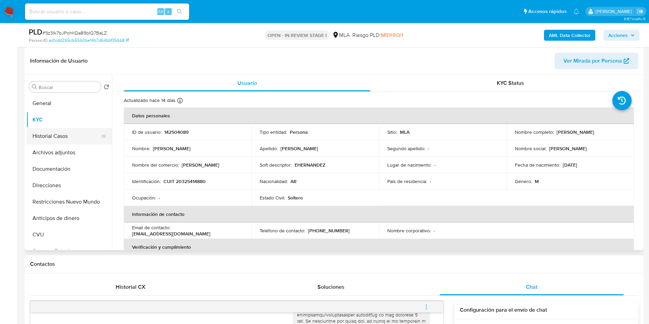
click at [65, 140] on button "Historial Casos" at bounding box center [66, 136] width 80 height 16
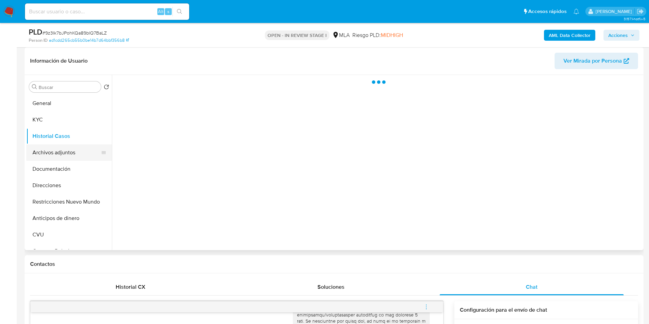
click at [65, 154] on button "Archivos adjuntos" at bounding box center [66, 152] width 80 height 16
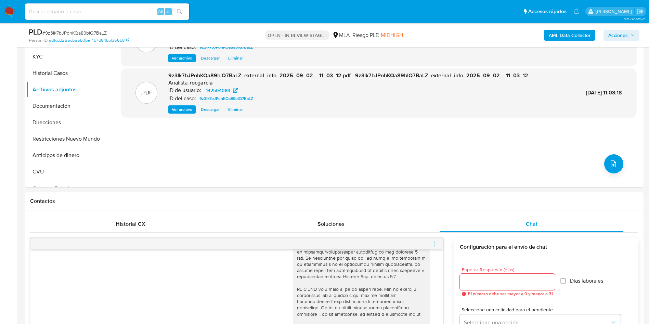
scroll to position [51, 0]
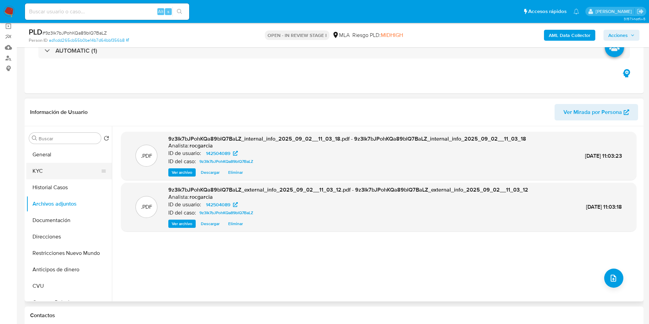
click at [67, 167] on button "KYC" at bounding box center [66, 171] width 80 height 16
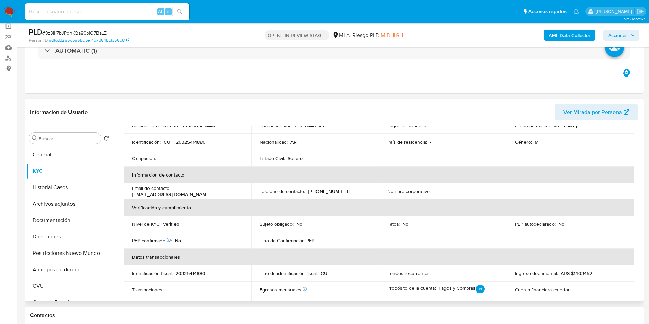
scroll to position [0, 0]
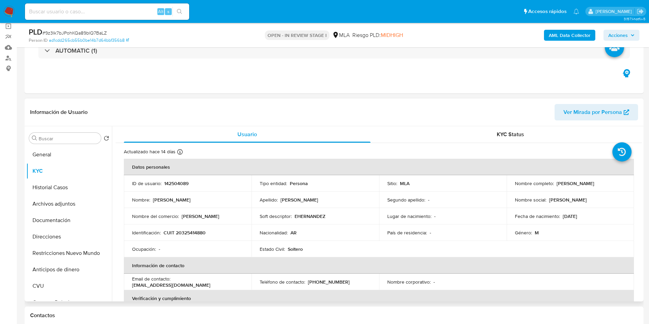
click at [174, 185] on p "142504089" at bounding box center [176, 183] width 24 height 6
copy p "142504089"
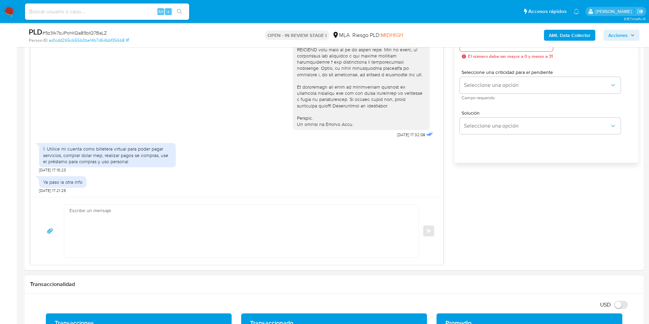
scroll to position [513, 0]
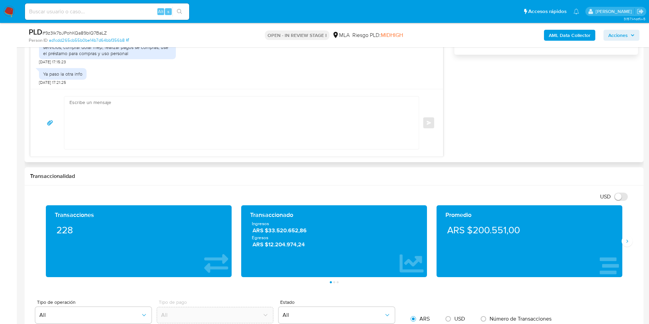
click at [219, 112] on textarea at bounding box center [239, 122] width 341 height 53
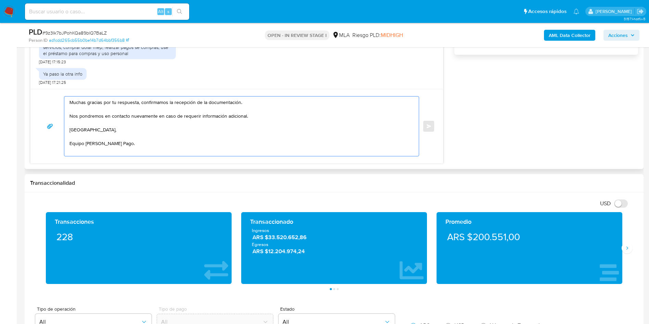
drag, startPoint x: 140, startPoint y: 102, endPoint x: 259, endPoint y: 104, distance: 118.7
click at [259, 104] on textarea "Muchas gracias por tu respuesta, confirmamos la recepción de la documentación. …" at bounding box center [239, 125] width 341 height 59
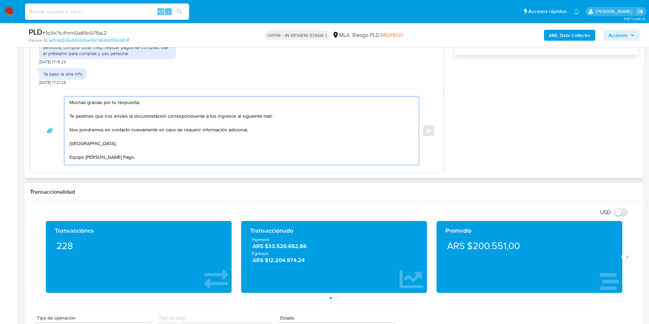
click at [153, 118] on textarea "Muchas gracias por tu respuesta, Te pedimos que nos envíes la documnetación cor…" at bounding box center [239, 130] width 341 height 68
click at [0, 0] on lt-strong "en" at bounding box center [0, 0] width 0 height 0
drag, startPoint x: 182, startPoint y: 118, endPoint x: 178, endPoint y: 140, distance: 22.4
click at [182, 117] on textarea "Muchas gracias por tu respuesta, Te pedimos que nos envíes la documentación cor…" at bounding box center [239, 130] width 341 height 68
click at [191, 118] on textarea "Muchas gracias por tu respuesta, Te pedimos que nos envíes la documentación cor…" at bounding box center [239, 130] width 341 height 68
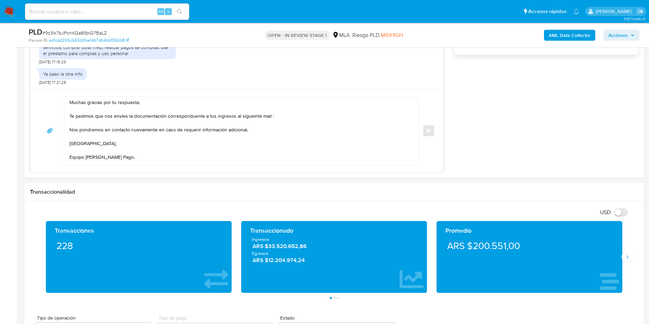
click at [0, 0] on lt-div "Se ha encontrado un posible error ortográfico." at bounding box center [0, 0] width 0 height 0
click at [0, 0] on lt-span "correspond i ente" at bounding box center [0, 0] width 0 height 0
click at [242, 117] on textarea "Muchas gracias por tu respuesta, Te pedimos que nos envíes la documentación cor…" at bounding box center [239, 130] width 341 height 68
click at [248, 116] on textarea "Muchas gracias por tu respuesta, Te pedimos que nos envíes la documentación cor…" at bounding box center [239, 130] width 341 height 68
click at [0, 0] on lt-strong "ie" at bounding box center [0, 0] width 0 height 0
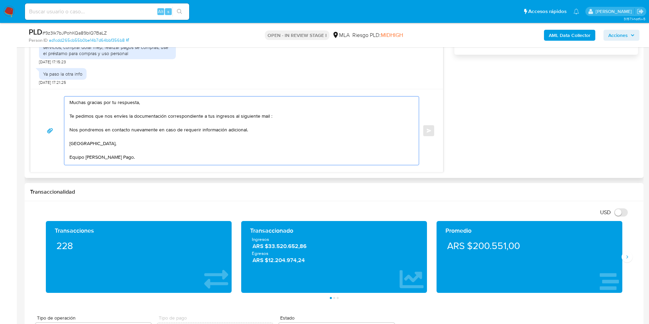
click at [288, 112] on textarea "Muchas gracias por tu respuesta, Te pedimos que nos envíes la documentación cor…" at bounding box center [239, 130] width 341 height 68
paste textarea "documentacion@mercadopago.com.ar"
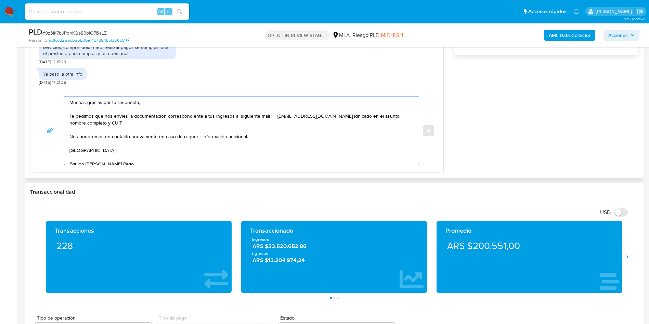
click at [78, 124] on textarea "Muchas gracias por tu respuesta, Te pedimos que nos envíes la documentación cor…" at bounding box center [239, 130] width 341 height 68
click at [0, 0] on lt-span "asunto ," at bounding box center [0, 0] width 0 height 0
click at [372, 115] on textarea "Muchas gracias por tu respuesta, Te pedimos que nos envíes la documentación cor…" at bounding box center [239, 130] width 341 height 68
click at [367, 118] on textarea "Muchas gracias por tu respuesta, Te pedimos que nos envíes la documentación cor…" at bounding box center [239, 130] width 341 height 68
click at [0, 0] on lt-strong "nd" at bounding box center [0, 0] width 0 height 0
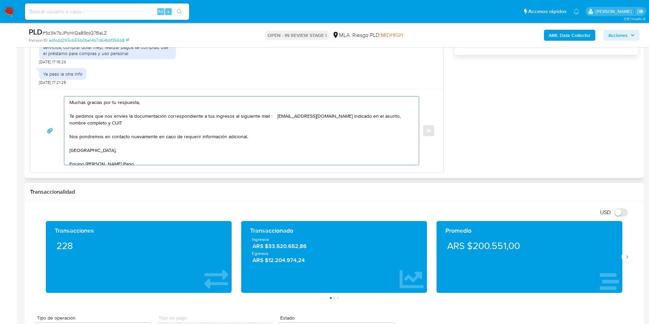
click at [278, 117] on textarea "Muchas gracias por tu respuesta, Te pedimos que nos envíes la documentación cor…" at bounding box center [239, 130] width 341 height 68
click at [181, 129] on textarea "Muchas gracias por tu respuesta, Te pedimos que nos envíes la documentación cor…" at bounding box center [239, 130] width 341 height 68
click at [181, 128] on textarea "Muchas gracias por tu respuesta, Te pedimos que nos envíes la documentación cor…" at bounding box center [239, 130] width 341 height 68
click at [165, 120] on textarea "Muchas gracias por tu respuesta, Te pedimos que nos envíes la documentación cor…" at bounding box center [239, 130] width 341 height 68
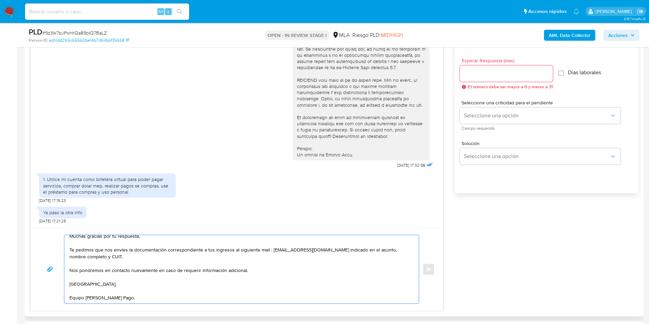
scroll to position [359, 0]
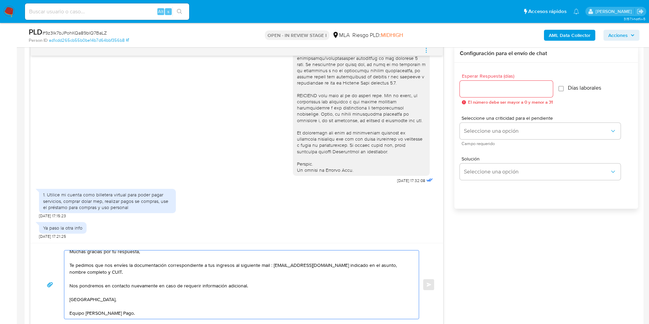
type textarea "Muchas gracias por tu respuesta, Te pedimos que nos envíes la documentación cor…"
click at [503, 89] on input "Esperar Respuesta (días)" at bounding box center [506, 88] width 93 height 9
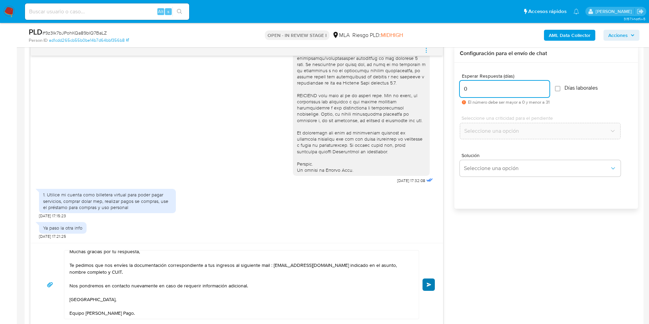
type input "0"
drag, startPoint x: 432, startPoint y: 280, endPoint x: 448, endPoint y: 277, distance: 16.8
click at [432, 281] on button "Enviar" at bounding box center [428, 284] width 12 height 12
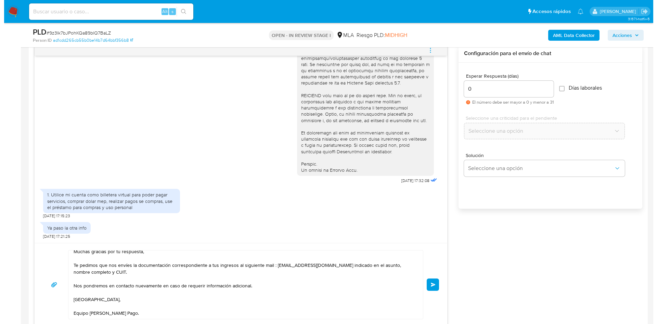
scroll to position [205, 0]
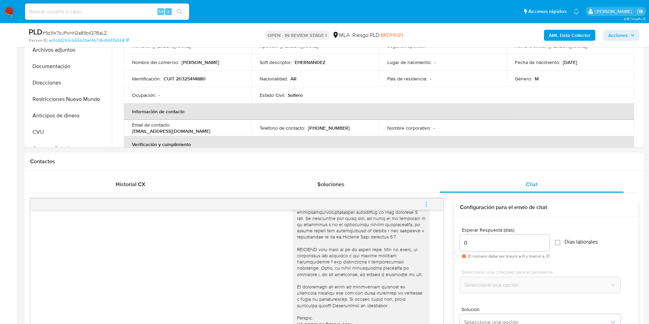
click at [427, 201] on icon "menu-action" at bounding box center [426, 204] width 6 height 6
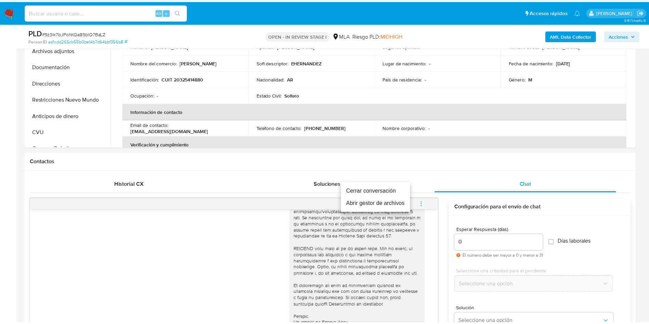
scroll to position [0, 0]
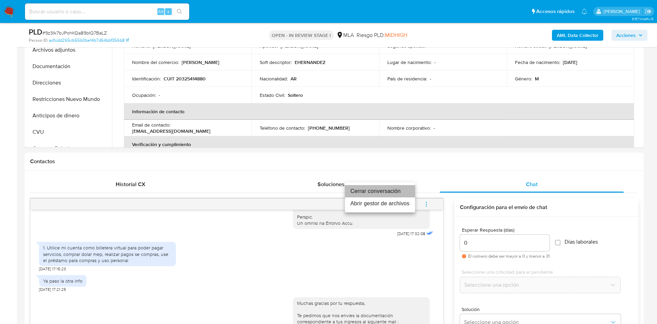
click at [400, 189] on li "Cerrar conversación" at bounding box center [380, 191] width 70 height 12
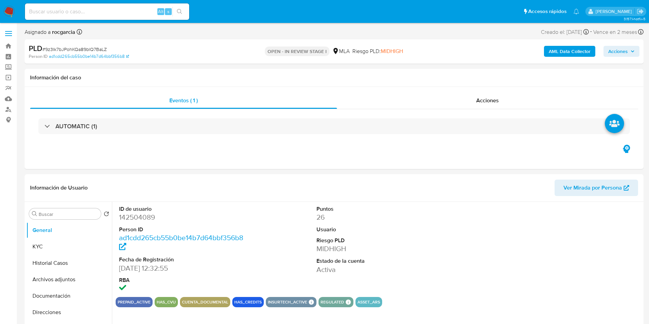
select select "10"
click at [39, 286] on button "Archivos adjuntos" at bounding box center [66, 279] width 80 height 16
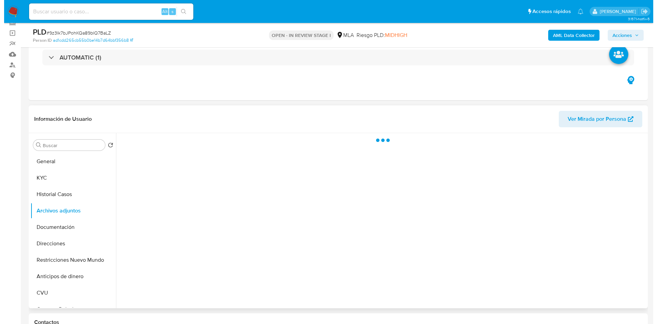
scroll to position [103, 0]
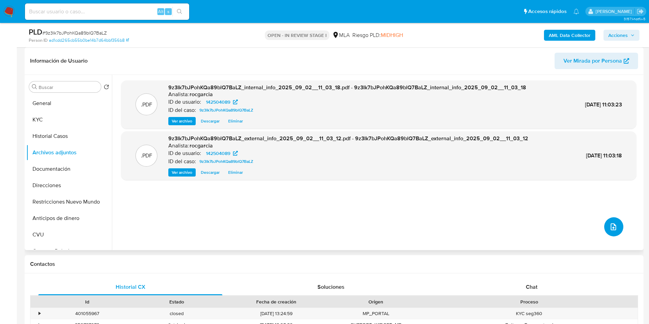
click at [609, 224] on icon "upload-file" at bounding box center [613, 227] width 8 height 8
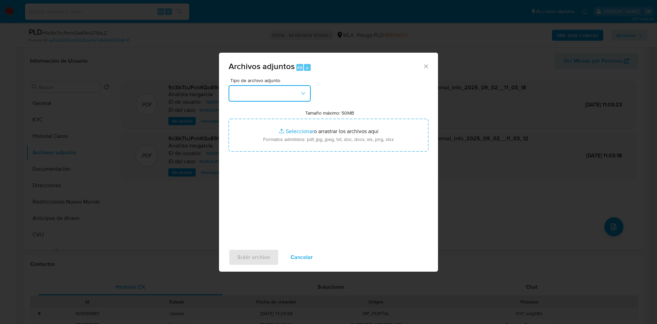
click at [281, 95] on button "button" at bounding box center [269, 93] width 82 height 16
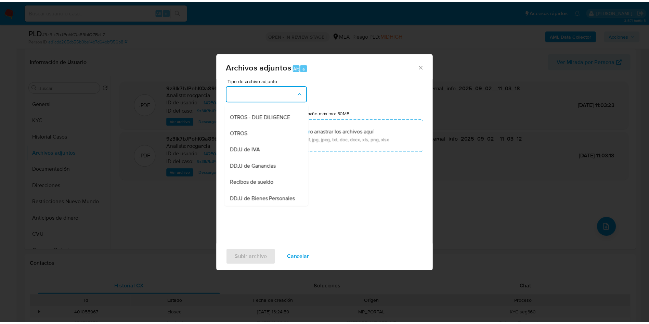
scroll to position [104, 0]
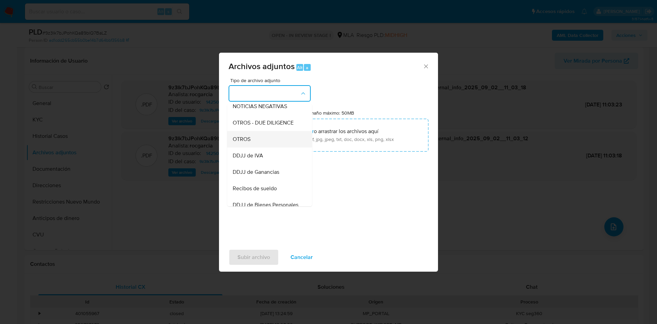
click at [257, 145] on div "OTROS" at bounding box center [268, 139] width 70 height 16
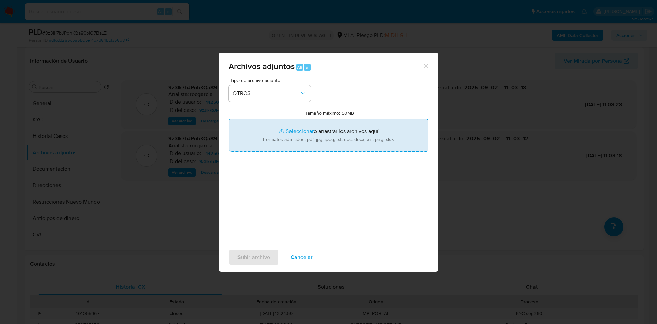
click at [294, 133] on input "Tamaño máximo: 50MB Seleccionar archivos" at bounding box center [328, 135] width 200 height 33
type input "C:\fakepath\Caselog 9z3Ik7bJPohKQa89blQ7BaLZ - 142504089.docx"
click at [291, 140] on input "Tamaño máximo: 50MB Seleccionar archivos" at bounding box center [328, 135] width 200 height 33
type input "C:\fakepath\Movimientos 142504089.xlsx"
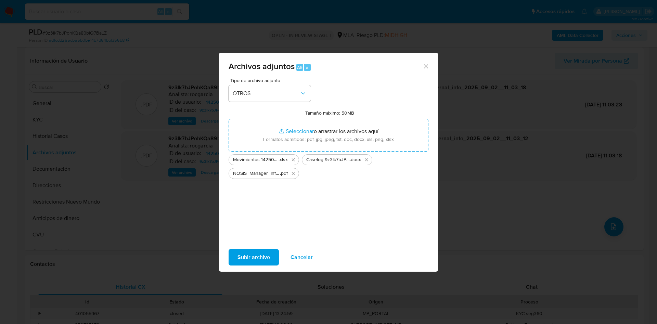
click at [263, 253] on span "Subir archivo" at bounding box center [253, 257] width 32 height 15
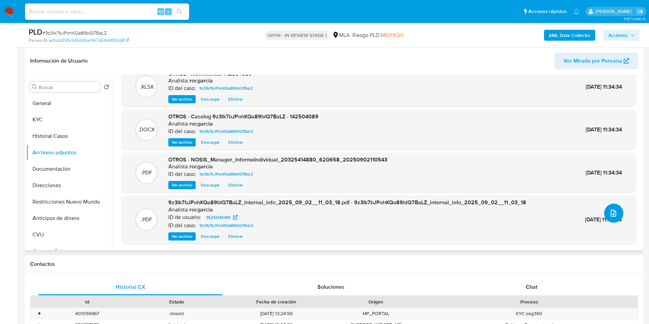
scroll to position [0, 0]
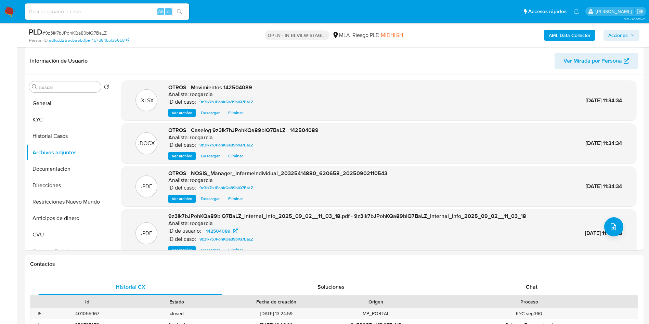
click at [621, 35] on span "Acciones" at bounding box center [617, 35] width 19 height 11
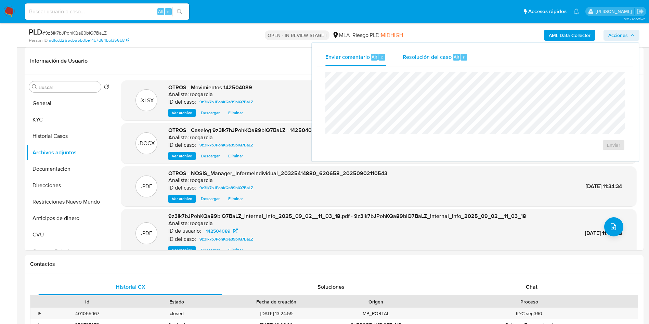
click at [451, 61] on div "Resolución del caso Alt r" at bounding box center [434, 57] width 65 height 18
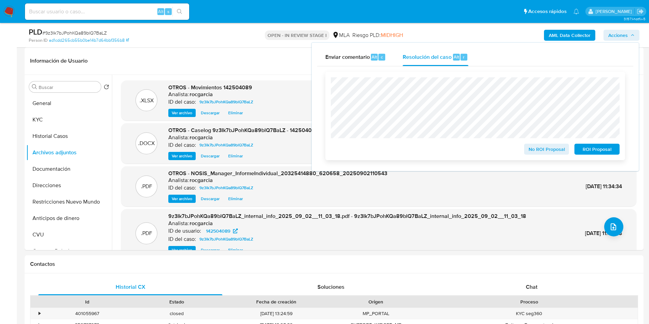
click at [532, 149] on span "No ROI Proposal" at bounding box center [547, 149] width 36 height 10
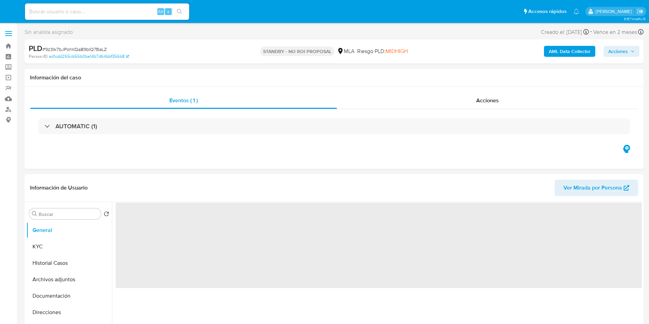
select select "10"
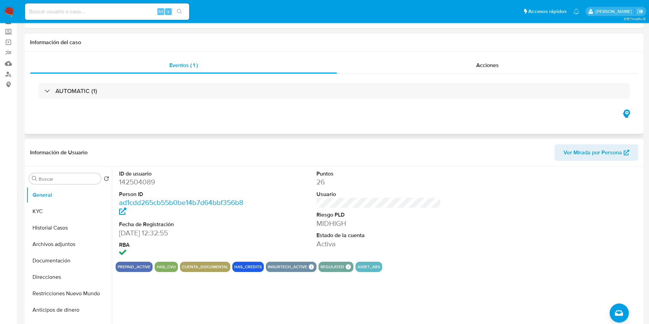
scroll to position [51, 0]
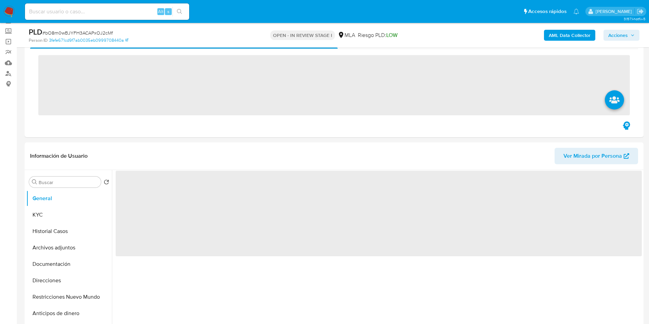
scroll to position [51, 0]
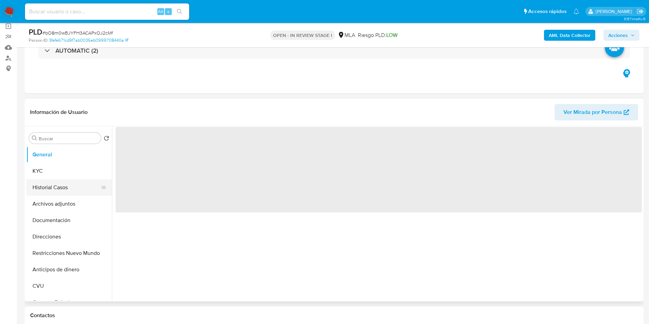
click at [42, 188] on button "Historial Casos" at bounding box center [66, 187] width 80 height 16
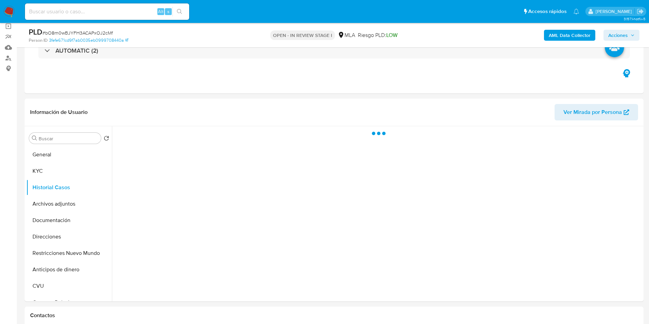
select select "10"
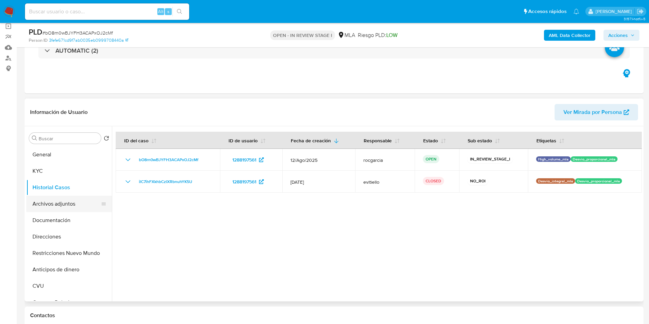
click at [54, 203] on button "Archivos adjuntos" at bounding box center [66, 204] width 80 height 16
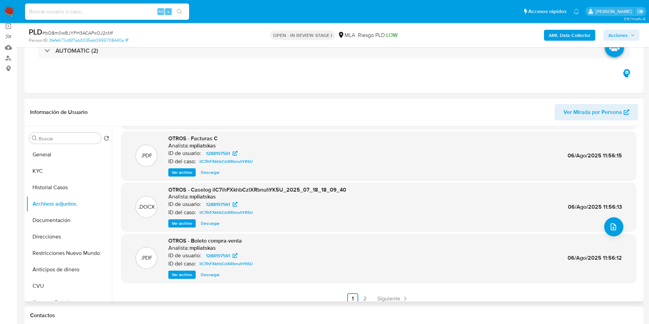
click at [187, 226] on span "Ver archivo" at bounding box center [182, 223] width 21 height 7
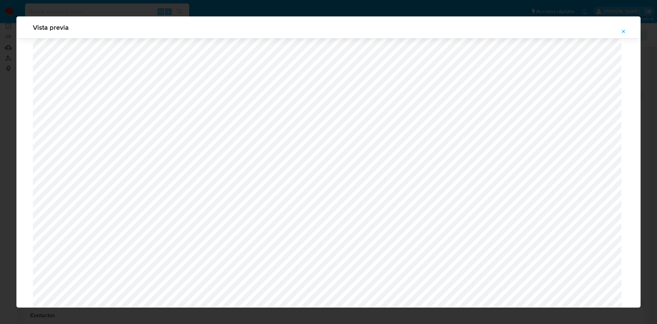
scroll to position [191, 0]
click at [0, 198] on div "Vista previa" at bounding box center [328, 162] width 657 height 324
click at [621, 29] on icon "Attachment preview" at bounding box center [622, 31] width 5 height 5
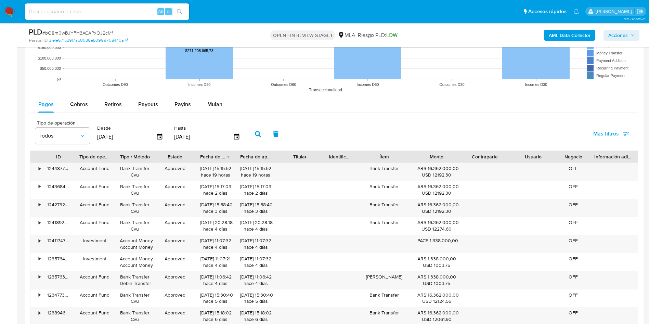
scroll to position [667, 0]
click at [208, 106] on span "Mulan" at bounding box center [214, 104] width 15 height 8
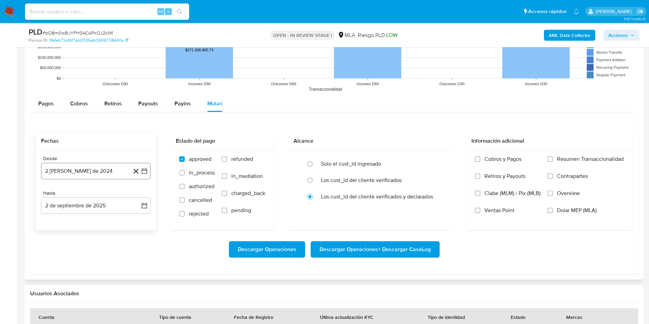
click at [146, 173] on icon "button" at bounding box center [144, 171] width 7 height 7
click at [110, 197] on button "agosto 2024" at bounding box center [96, 195] width 38 height 7
click at [136, 194] on icon "Año siguiente" at bounding box center [137, 195] width 8 height 8
click at [69, 262] on button "jul" at bounding box center [65, 258] width 19 height 11
click at [70, 224] on button "1" at bounding box center [68, 220] width 11 height 11
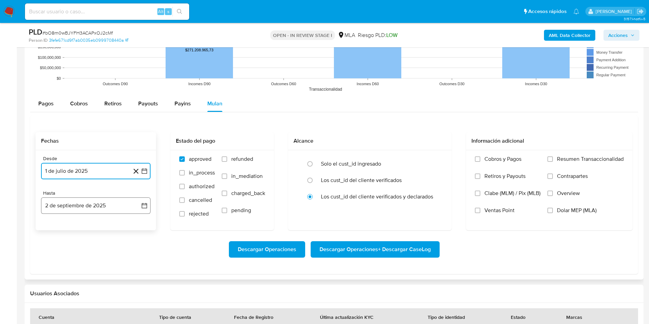
click at [143, 207] on icon "button" at bounding box center [144, 205] width 7 height 7
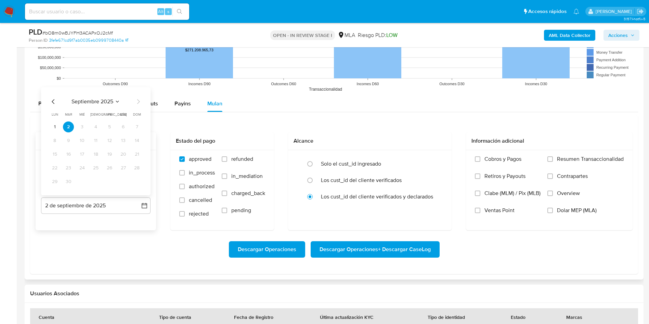
click at [53, 102] on icon "Mes anterior" at bounding box center [53, 101] width 3 height 5
click at [132, 183] on button "31" at bounding box center [136, 181] width 11 height 11
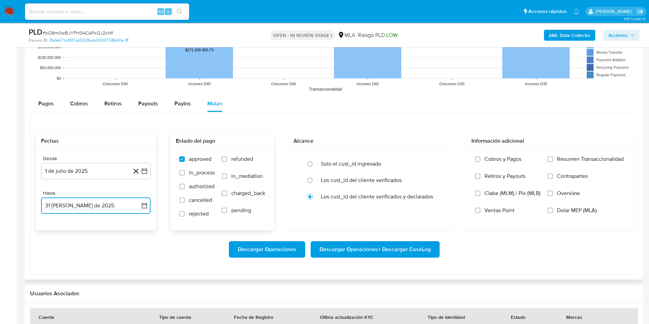
drag, startPoint x: 223, startPoint y: 158, endPoint x: 227, endPoint y: 158, distance: 4.4
click at [224, 158] on input "refunded" at bounding box center [224, 158] width 5 height 5
checkbox input "true"
click at [551, 212] on input "Dolar MEP (MLA)" at bounding box center [549, 210] width 5 height 5
click at [396, 255] on span "Descargar Operaciones + Descargar CaseLog" at bounding box center [374, 249] width 111 height 15
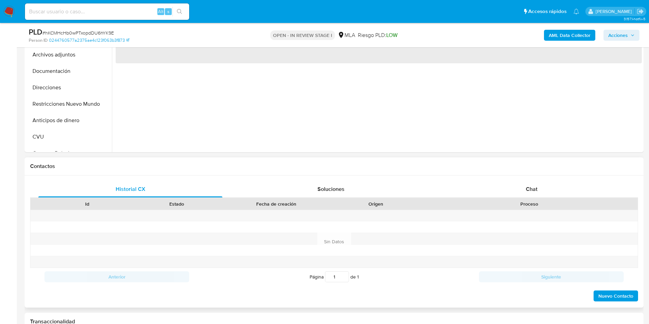
scroll to position [205, 0]
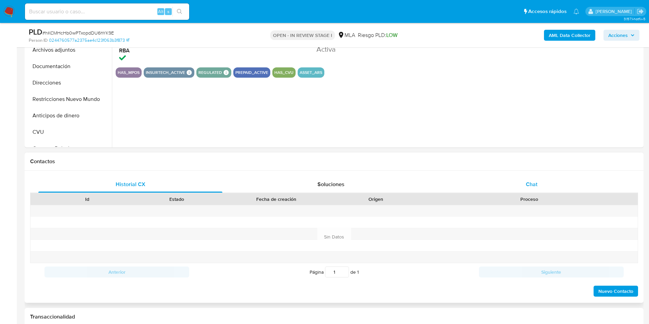
click at [520, 185] on div "Chat" at bounding box center [531, 184] width 184 height 16
select select "10"
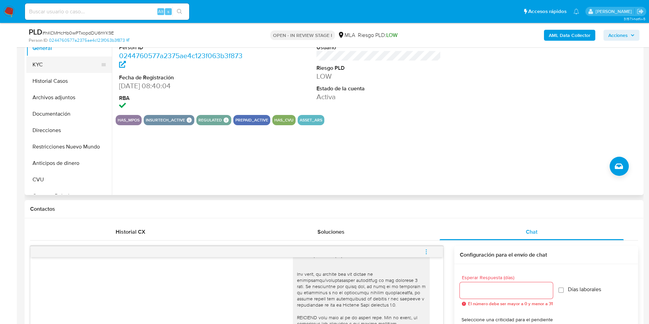
scroll to position [103, 0]
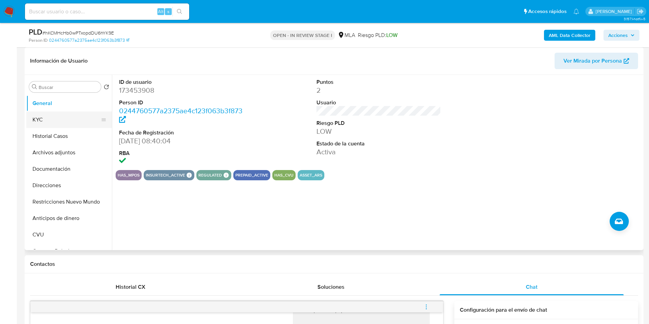
click at [59, 121] on button "KYC" at bounding box center [66, 119] width 80 height 16
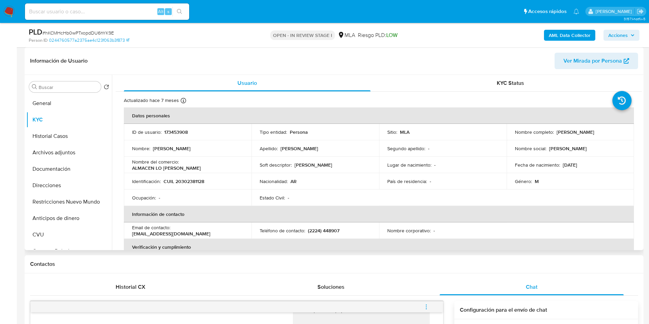
click at [184, 183] on p "CUIL 20302381128" at bounding box center [183, 181] width 41 height 6
copy p "20302381128"
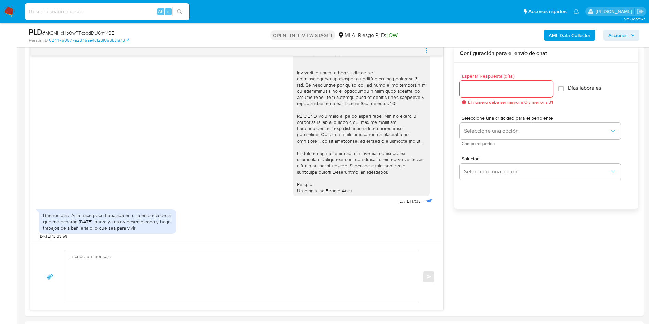
scroll to position [0, 0]
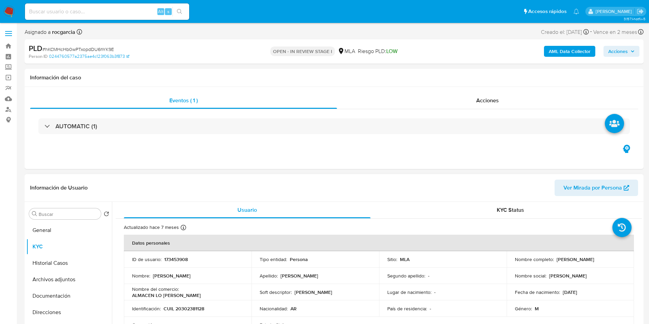
click at [170, 256] on p "173453908" at bounding box center [176, 259] width 24 height 6
copy p "173453908"
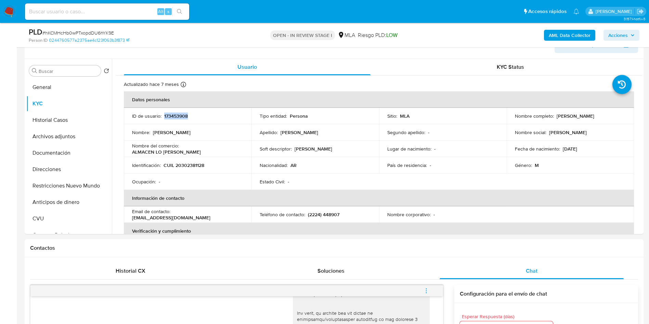
scroll to position [103, 0]
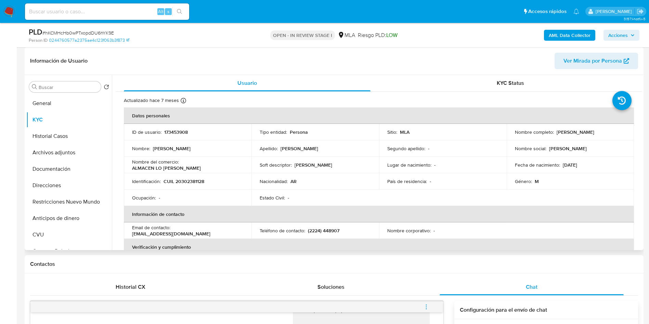
click at [193, 178] on p "CUIL 20302381128" at bounding box center [183, 181] width 41 height 6
copy p "20302381128"
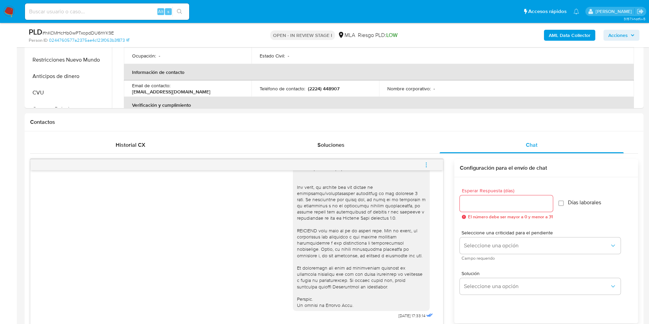
scroll to position [410, 0]
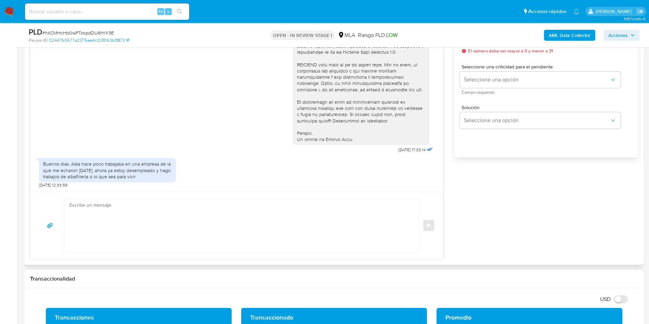
click at [58, 168] on div "Buenos dias. Asta hace poco trabajaba en una empresa de la que me echaron [DATE…" at bounding box center [107, 170] width 129 height 19
click at [58, 168] on div "Buenos dias. Asta hace poco trabajaba en una empresa de la que me echaron hace …" at bounding box center [107, 170] width 129 height 19
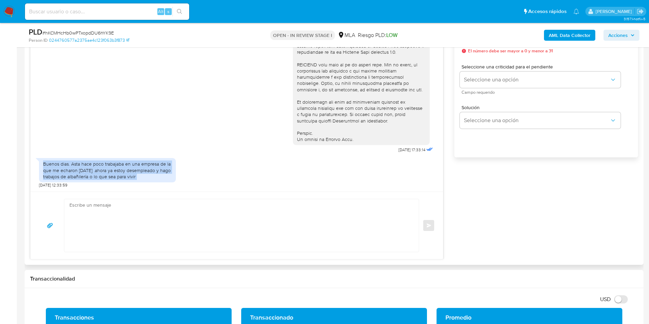
click at [58, 168] on div "Buenos dias. Asta hace poco trabajaba en una empresa de la que me echaron hace …" at bounding box center [107, 170] width 129 height 19
copy div "Buenos dias. Asta hace poco trabajaba en una empresa de la que me echaron hace …"
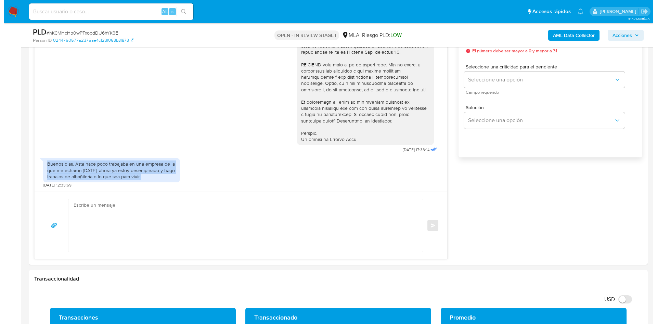
scroll to position [103, 0]
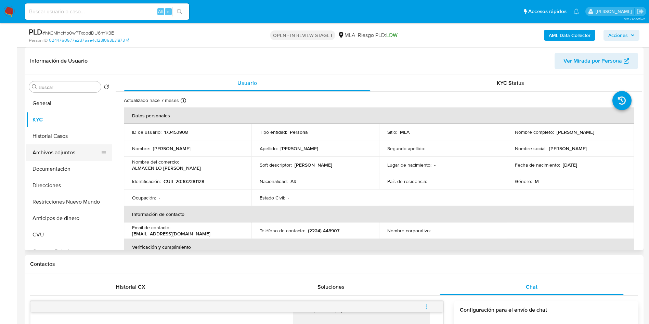
click at [39, 158] on button "Archivos adjuntos" at bounding box center [66, 152] width 80 height 16
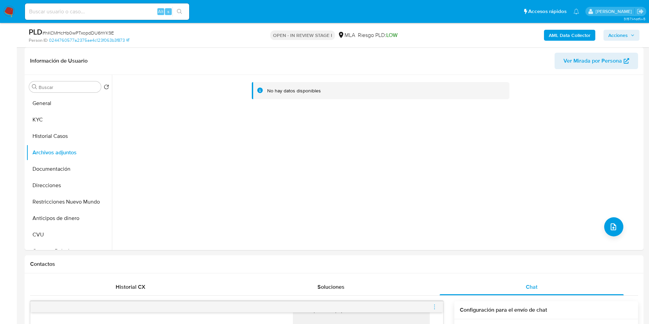
click at [567, 30] on b "AML Data Collector" at bounding box center [569, 35] width 42 height 11
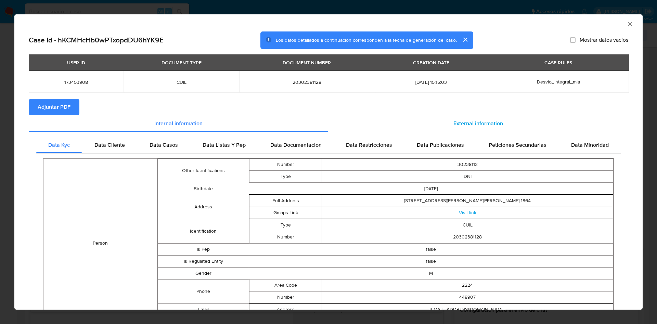
click at [466, 118] on div "External information" at bounding box center [478, 123] width 300 height 16
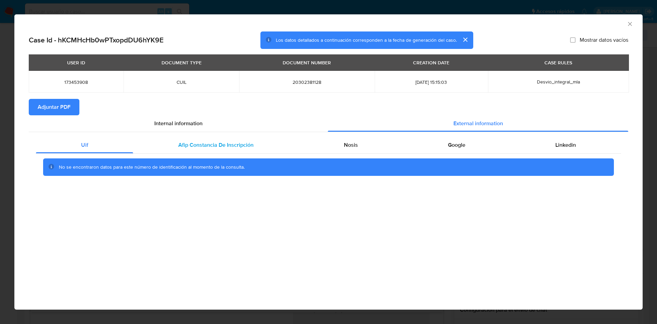
drag, startPoint x: 238, startPoint y: 148, endPoint x: 288, endPoint y: 139, distance: 51.4
click at [238, 148] on span "Afip Constancia De Inscripción" at bounding box center [215, 145] width 75 height 8
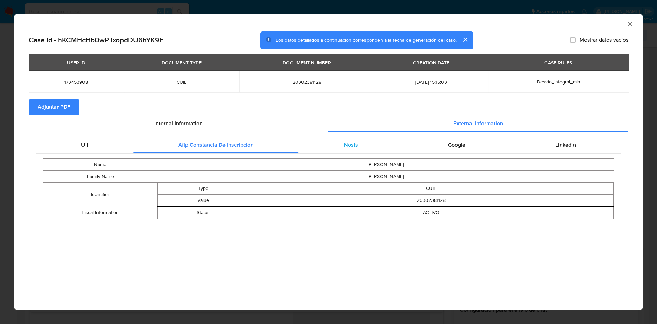
click at [357, 140] on div "Nosis" at bounding box center [351, 145] width 104 height 16
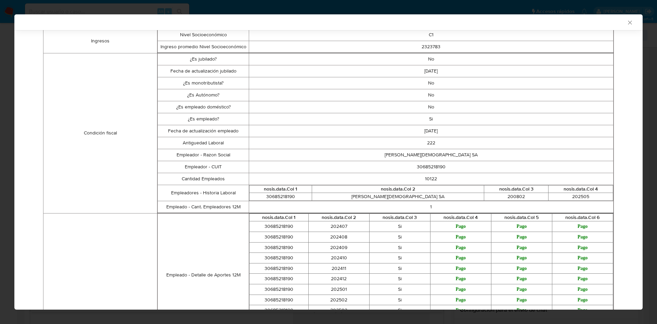
scroll to position [0, 0]
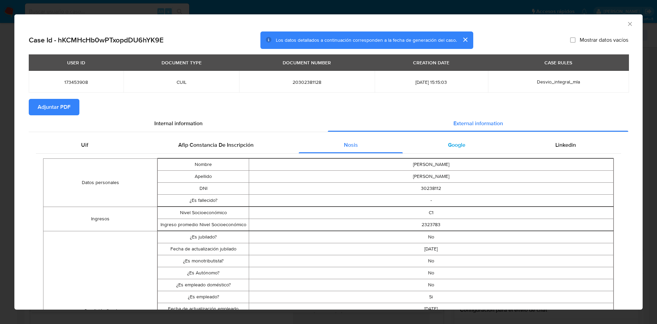
click at [435, 142] on div "Google" at bounding box center [455, 145] width 107 height 16
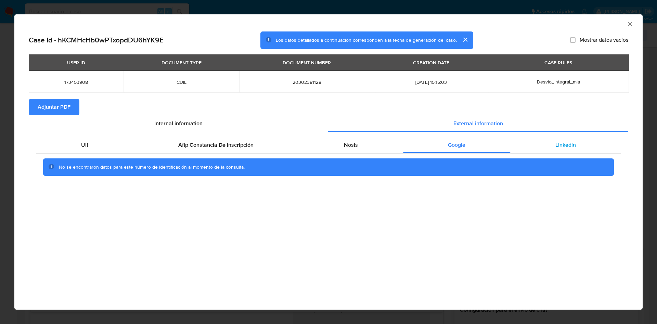
click at [555, 137] on div "Linkedin" at bounding box center [565, 145] width 110 height 16
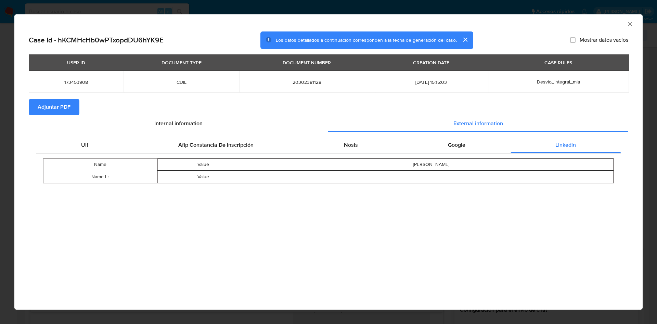
click at [65, 106] on span "Adjuntar PDF" at bounding box center [54, 107] width 33 height 15
click at [632, 24] on icon "Cerrar ventana" at bounding box center [629, 24] width 7 height 7
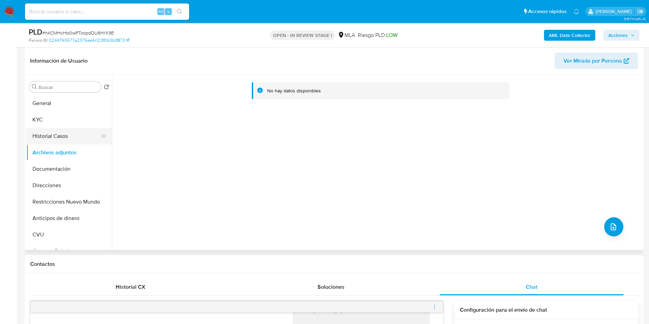
click at [41, 138] on button "Historial Casos" at bounding box center [66, 136] width 80 height 16
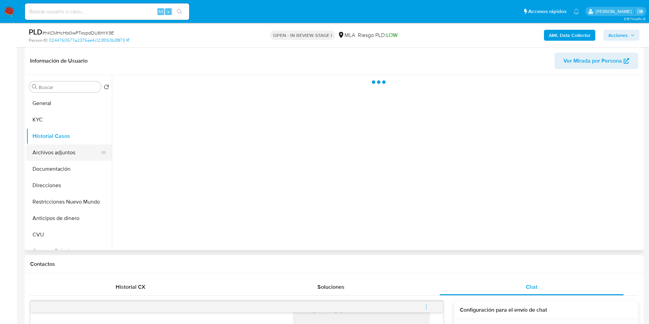
click at [39, 154] on button "Archivos adjuntos" at bounding box center [66, 152] width 80 height 16
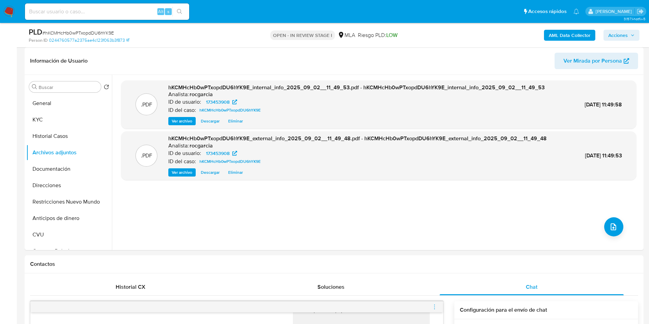
click at [610, 225] on icon "upload-file" at bounding box center [613, 227] width 8 height 8
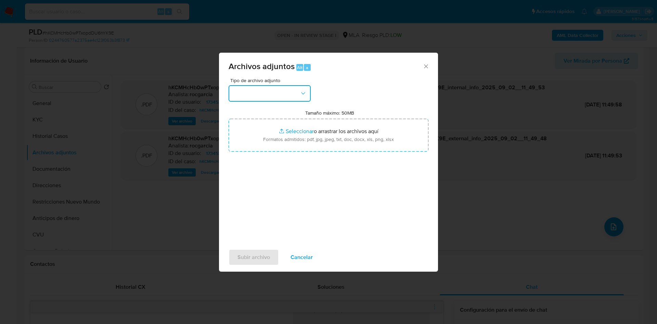
click at [297, 97] on button "button" at bounding box center [269, 93] width 82 height 16
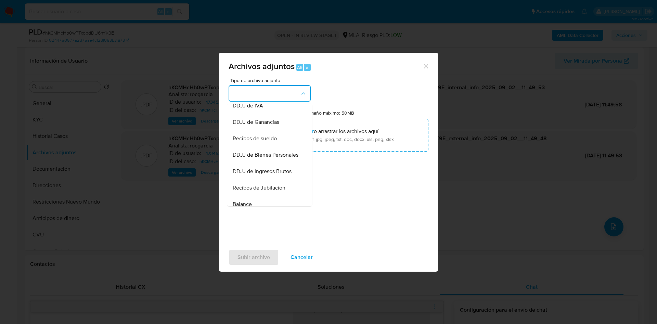
scroll to position [103, 0]
click at [264, 132] on div "OTROS - DUE DILIGENCE" at bounding box center [268, 124] width 70 height 16
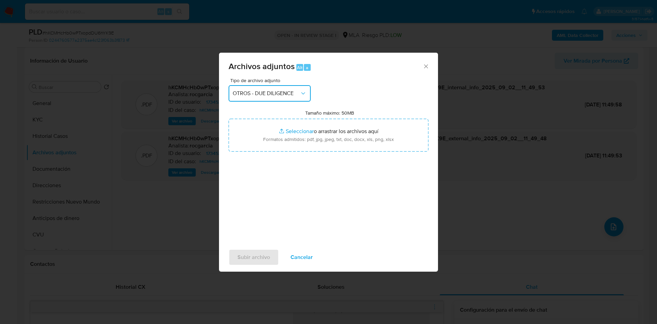
click at [272, 95] on span "OTROS - DUE DILIGENCE" at bounding box center [266, 93] width 67 height 7
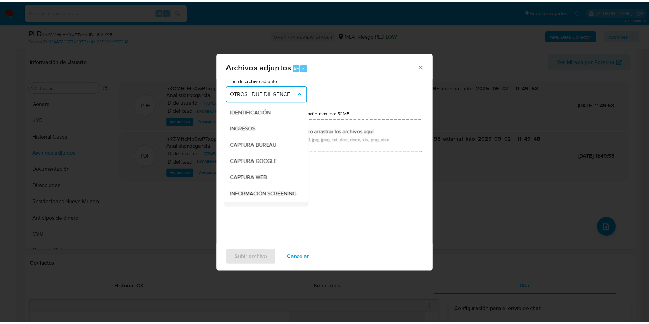
scroll to position [82, 0]
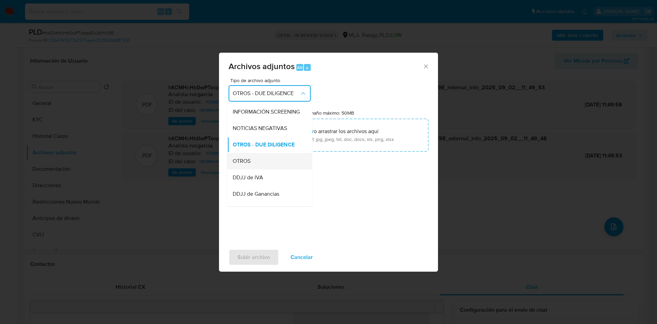
click at [251, 169] on div "OTROS" at bounding box center [268, 161] width 70 height 16
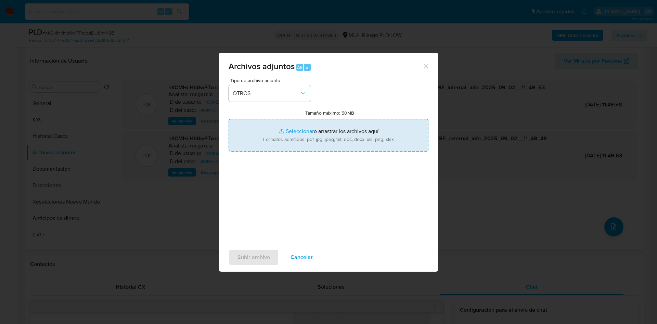
click at [281, 135] on input "Tamaño máximo: 50MB Seleccionar archivos" at bounding box center [328, 135] width 200 height 33
type input "C:\fakepath\Movimientos 173453908.xlsx"
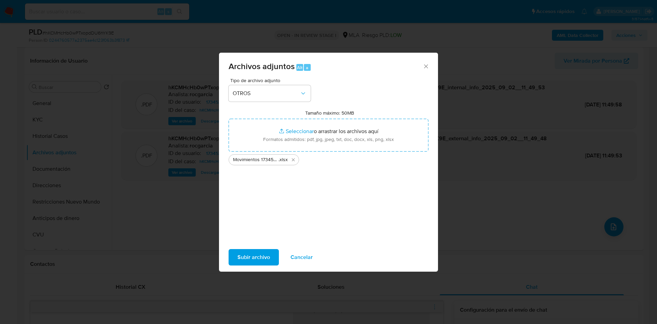
click at [261, 263] on span "Subir archivo" at bounding box center [253, 257] width 32 height 15
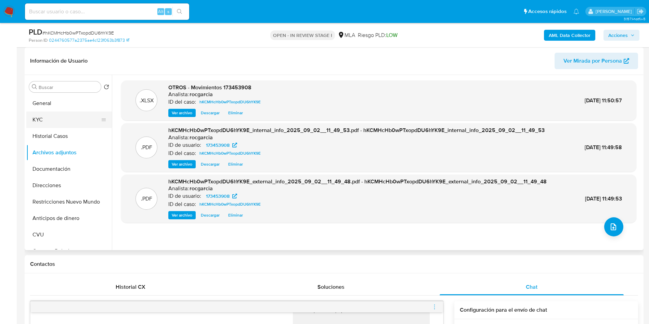
click at [55, 115] on button "KYC" at bounding box center [66, 119] width 80 height 16
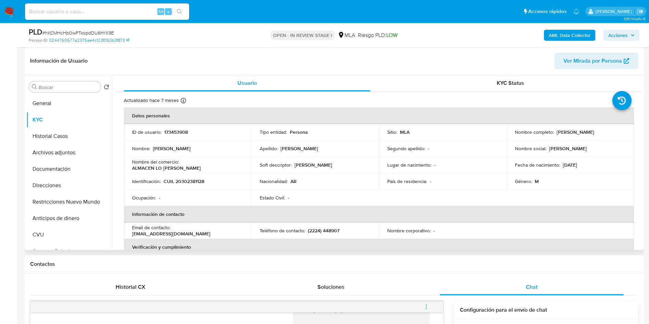
drag, startPoint x: 552, startPoint y: 133, endPoint x: 618, endPoint y: 133, distance: 65.3
click at [618, 133] on div "Nombre completo : Claudio Andres Nahuelcura" at bounding box center [570, 132] width 111 height 6
copy div "[PERSON_NAME]"
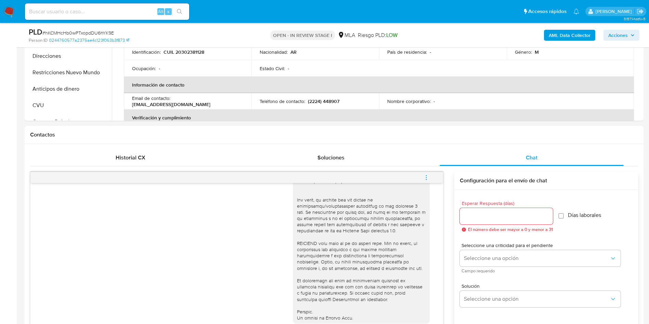
scroll to position [410, 0]
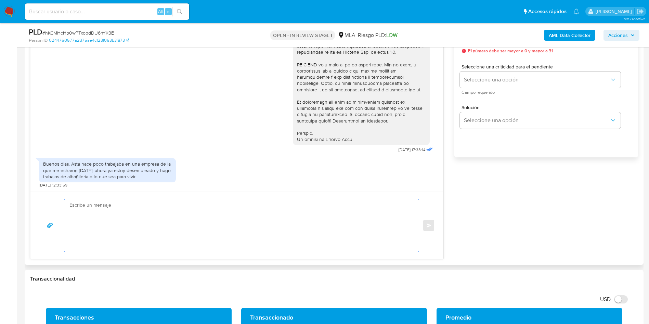
click at [141, 217] on textarea at bounding box center [239, 225] width 341 height 53
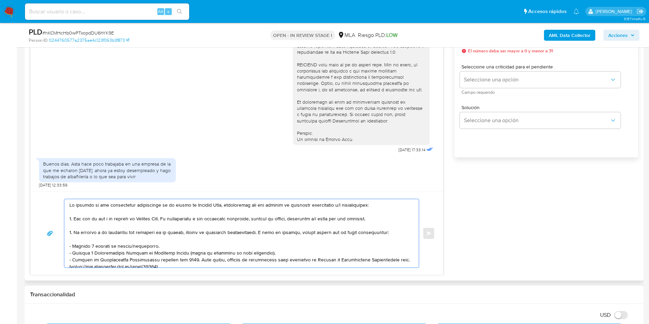
click at [69, 204] on textarea at bounding box center [239, 233] width 341 height 68
paste textarea "[PERSON_NAME]"
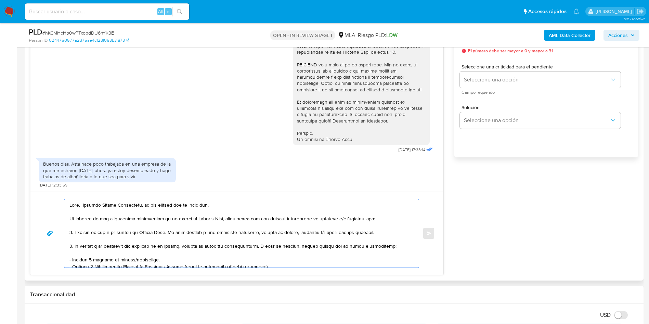
click at [169, 232] on textarea at bounding box center [239, 233] width 341 height 68
click at [167, 233] on textarea at bounding box center [239, 233] width 341 height 68
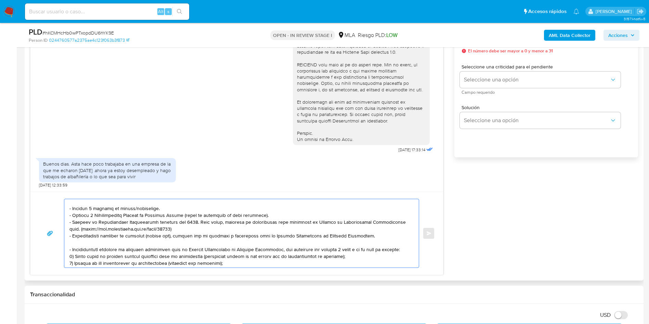
drag, startPoint x: 132, startPoint y: 209, endPoint x: 275, endPoint y: 214, distance: 143.4
click at [275, 214] on textarea at bounding box center [239, 233] width 341 height 68
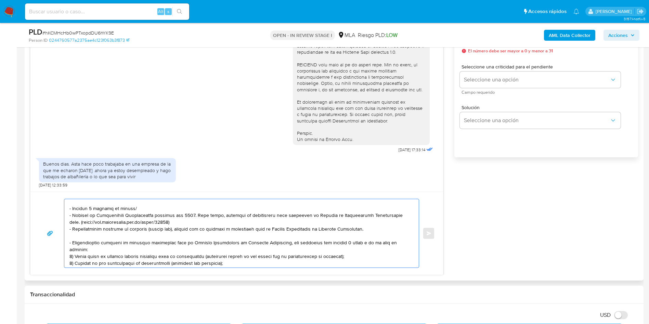
scroll to position [44, 0]
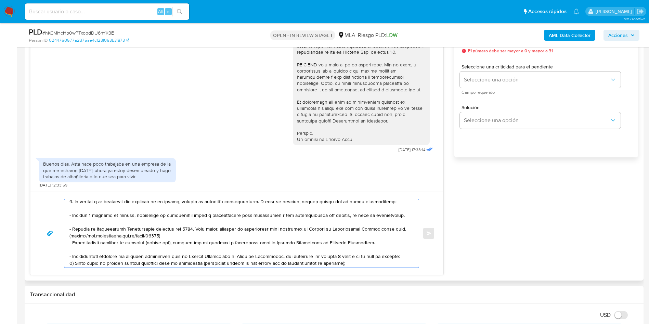
click at [208, 215] on textarea at bounding box center [239, 233] width 341 height 68
click at [216, 211] on textarea at bounding box center [239, 233] width 341 height 68
click at [220, 213] on textarea at bounding box center [239, 233] width 341 height 68
click at [0, 0] on lt-span "docum en tación" at bounding box center [0, 0] width 0 height 0
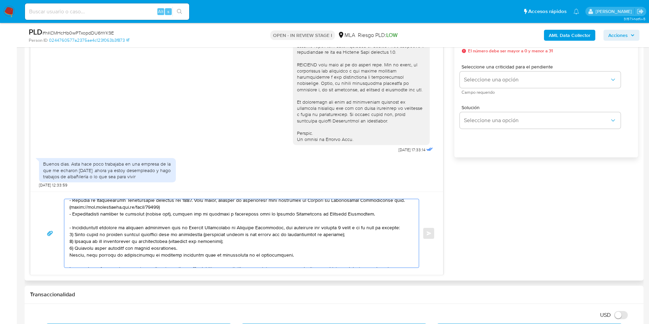
scroll to position [96, 0]
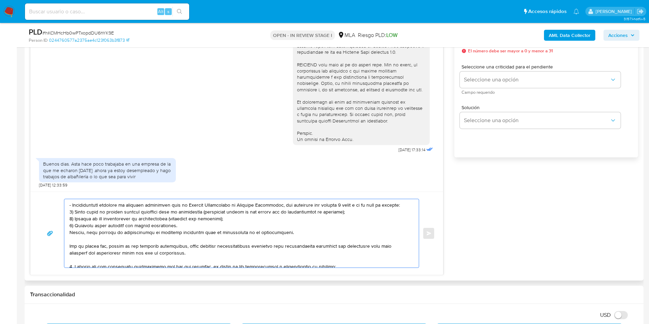
drag, startPoint x: 75, startPoint y: 219, endPoint x: 283, endPoint y: 232, distance: 209.0
click at [283, 232] on textarea at bounding box center [239, 233] width 341 height 68
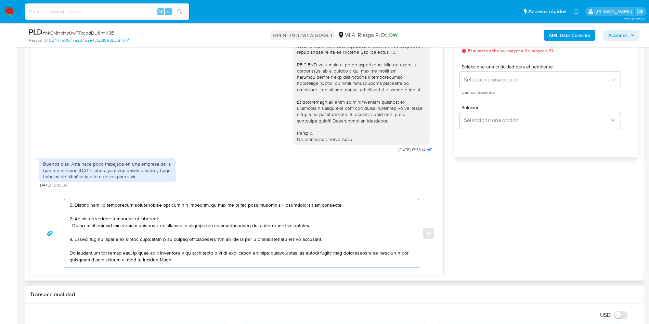
scroll to position [34, 0]
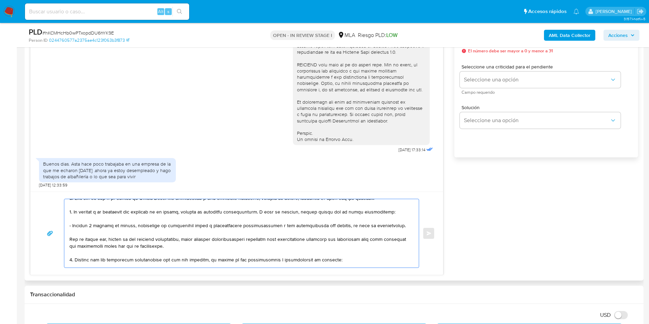
drag, startPoint x: 110, startPoint y: 239, endPoint x: 191, endPoint y: 240, distance: 81.0
click at [191, 240] on textarea at bounding box center [239, 233] width 341 height 68
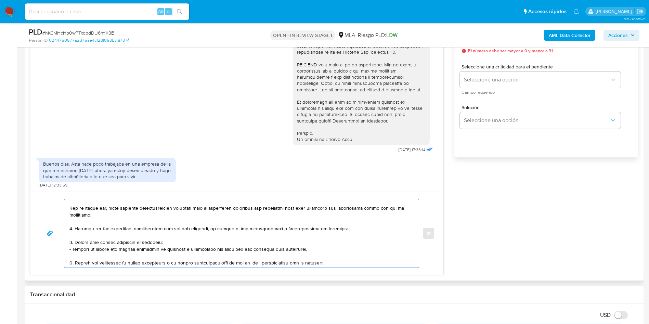
scroll to position [85, 0]
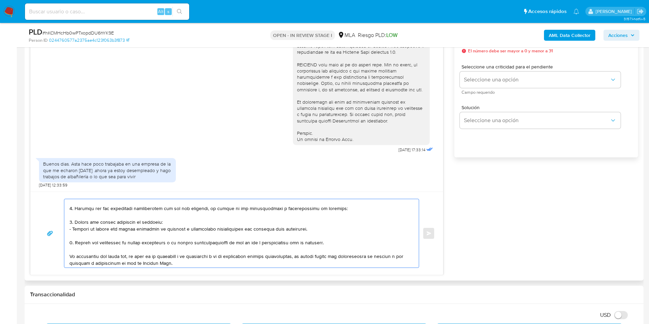
click at [82, 215] on textarea at bounding box center [239, 233] width 341 height 68
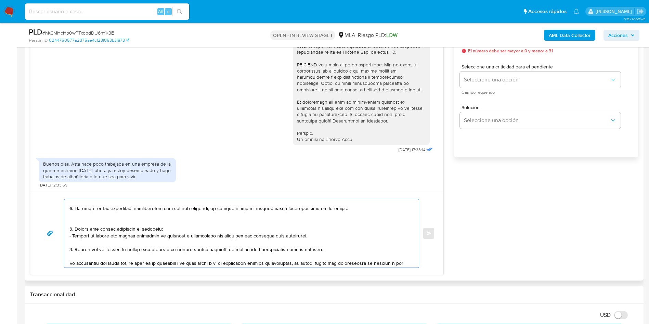
paste textarea "- Cesar Omar Nahuelcura - CUIL 20275039668 (ACTIVIDAD: EMPLEADO DE A EVANGELIST…"
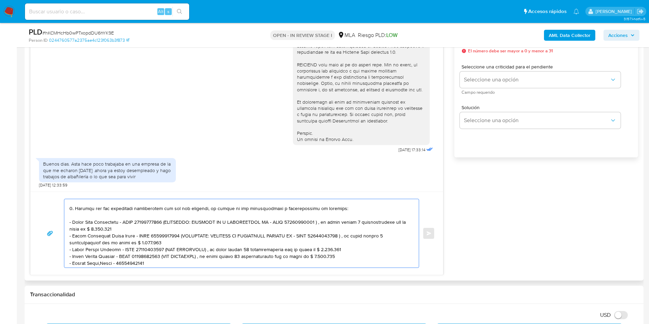
scroll to position [91, 0]
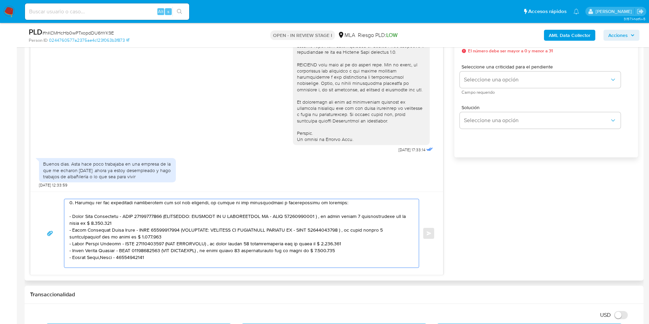
click at [171, 221] on textarea at bounding box center [239, 233] width 341 height 68
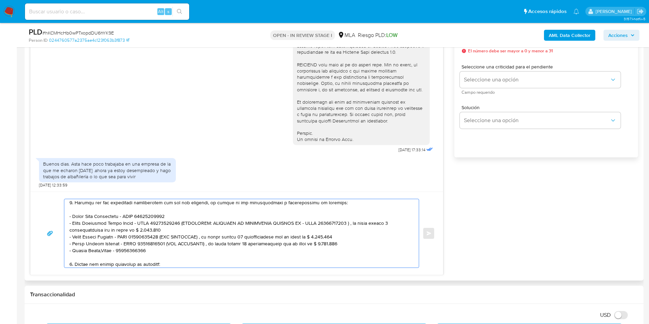
drag, startPoint x: 178, startPoint y: 224, endPoint x: 179, endPoint y: 229, distance: 5.2
click at [179, 229] on textarea at bounding box center [239, 233] width 341 height 68
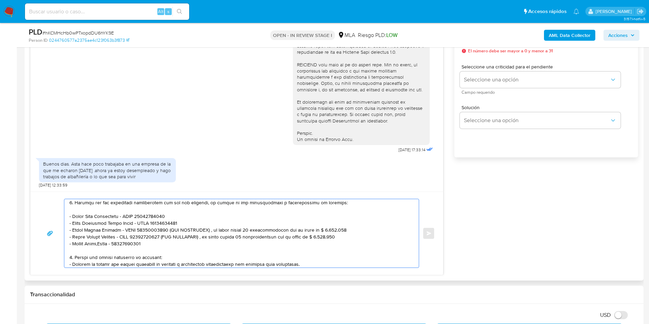
drag, startPoint x: 168, startPoint y: 228, endPoint x: 337, endPoint y: 230, distance: 169.6
click at [340, 230] on textarea at bounding box center [239, 233] width 341 height 68
drag, startPoint x: 162, startPoint y: 238, endPoint x: 336, endPoint y: 238, distance: 173.7
click at [336, 238] on textarea at bounding box center [239, 233] width 341 height 68
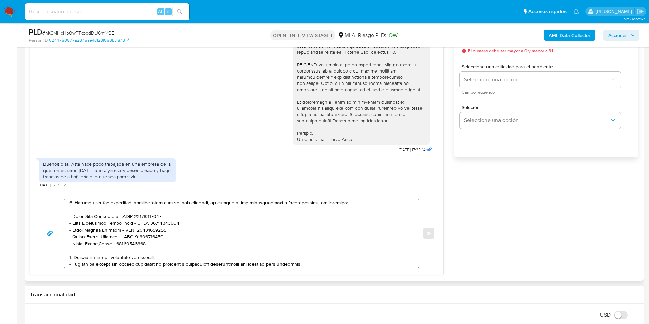
click at [166, 244] on textarea at bounding box center [239, 233] width 341 height 68
paste textarea "- Mario Andres Ramos - CUIT 20371407279 (SIN ACTIVIDAD) , a quien le envía 1 tr…"
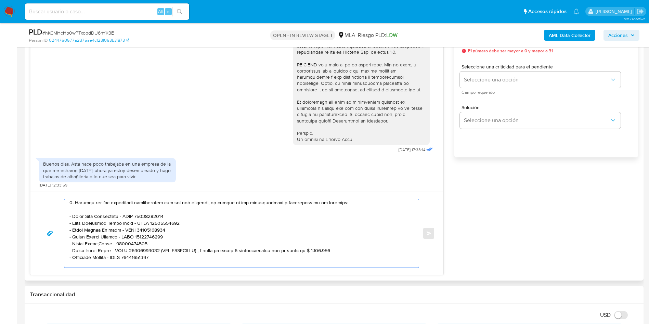
drag, startPoint x: 161, startPoint y: 251, endPoint x: 337, endPoint y: 251, distance: 176.8
click at [337, 251] on textarea at bounding box center [239, 233] width 341 height 68
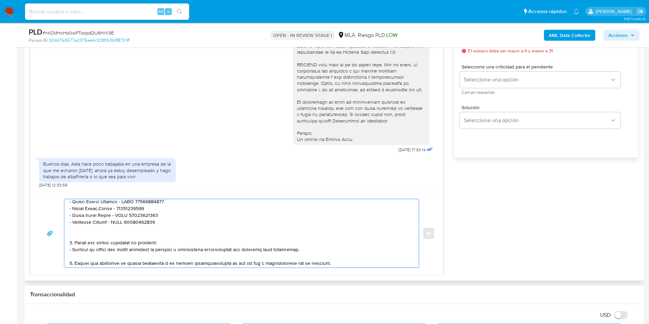
scroll to position [143, 0]
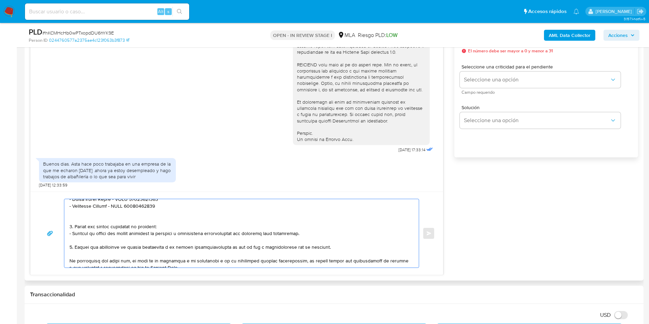
click at [75, 216] on textarea at bounding box center [239, 233] width 341 height 68
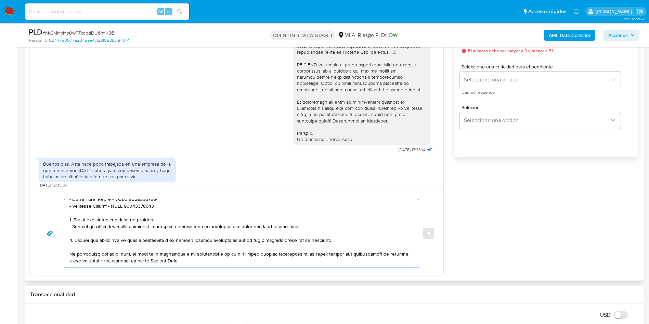
drag, startPoint x: 77, startPoint y: 219, endPoint x: 74, endPoint y: 239, distance: 20.0
click at [74, 239] on textarea at bounding box center [239, 233] width 341 height 68
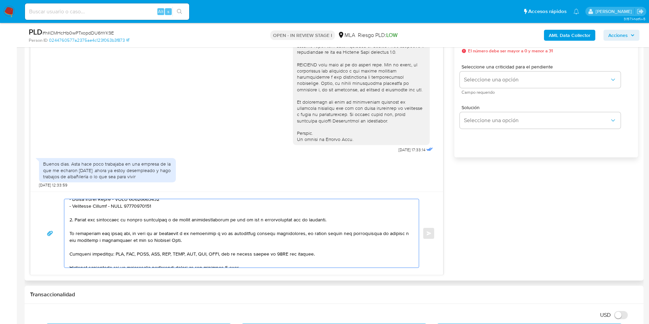
click at [252, 221] on textarea at bounding box center [239, 233] width 341 height 68
click at [279, 220] on textarea at bounding box center [239, 233] width 341 height 68
click at [360, 222] on textarea at bounding box center [239, 233] width 341 height 68
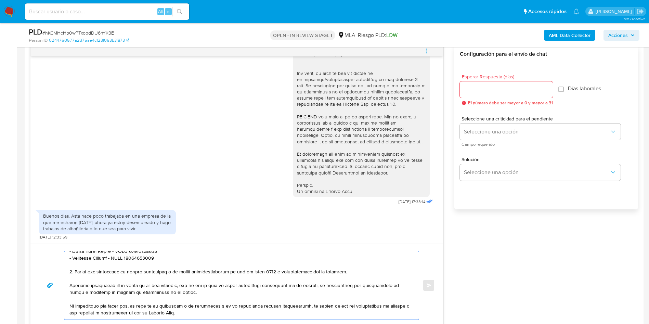
scroll to position [308, 0]
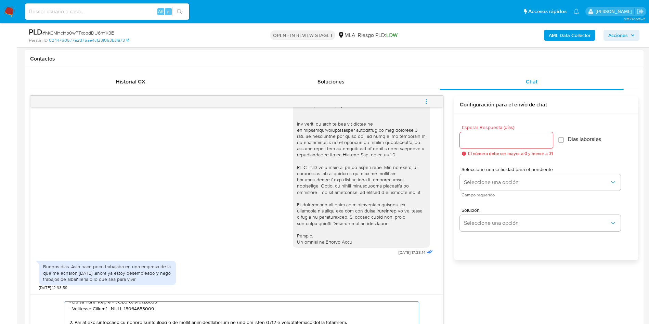
type textarea "Hola, Claudio Andres Nahuelcura, muchas gracias por tu respuesta. En función de…"
click at [514, 137] on input "Esperar Respuesta (días)" at bounding box center [506, 140] width 93 height 9
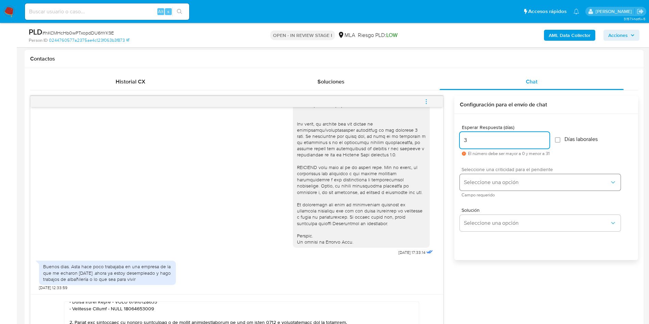
type input "3"
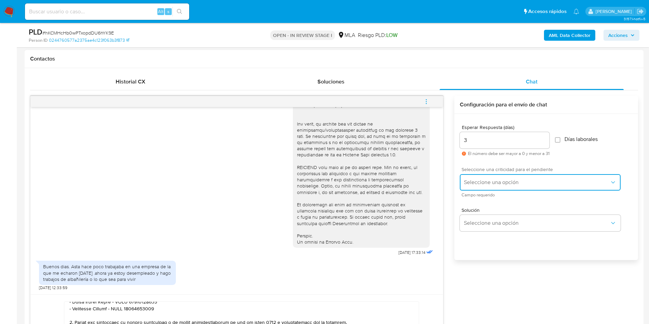
click at [483, 179] on span "Seleccione una opción" at bounding box center [537, 182] width 146 height 7
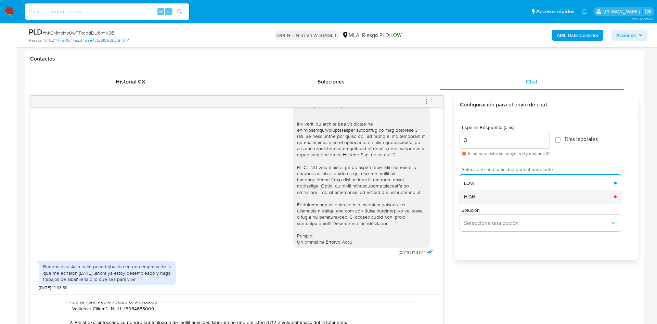
click at [485, 195] on div "HIGH" at bounding box center [539, 197] width 150 height 14
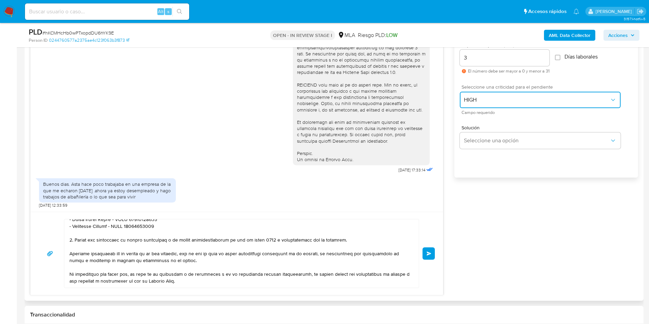
scroll to position [513, 0]
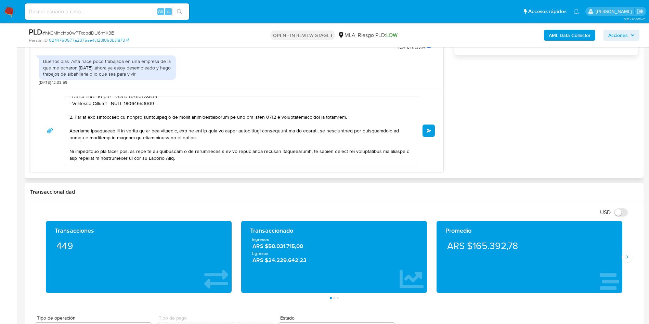
click at [206, 138] on textarea at bounding box center [239, 130] width 341 height 68
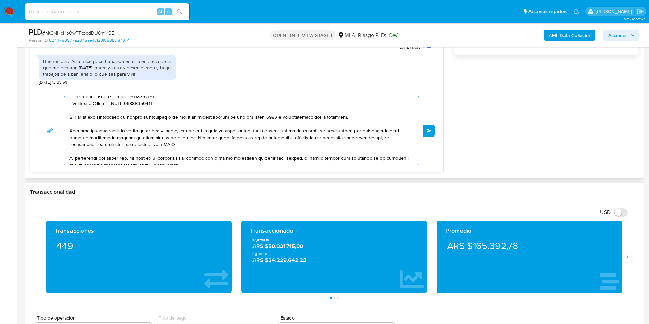
click at [90, 145] on textarea at bounding box center [239, 130] width 341 height 68
click at [0, 0] on lt-span "reco me ndamos" at bounding box center [0, 0] width 0 height 0
click at [115, 144] on textarea at bounding box center [239, 130] width 341 height 68
click at [120, 146] on textarea at bounding box center [239, 130] width 341 height 68
click at [0, 0] on lt-strong "ar" at bounding box center [0, 0] width 0 height 0
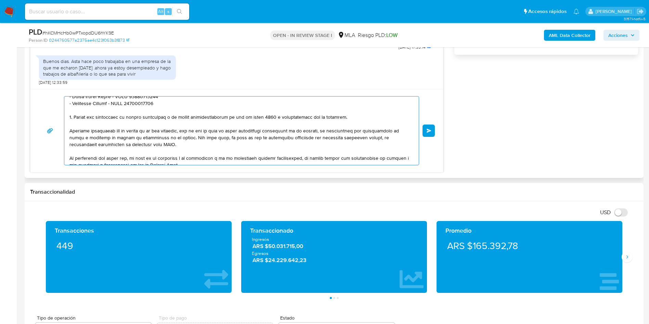
click at [326, 135] on textarea at bounding box center [239, 130] width 341 height 68
click at [0, 0] on lt-span "actividad" at bounding box center [0, 0] width 0 height 0
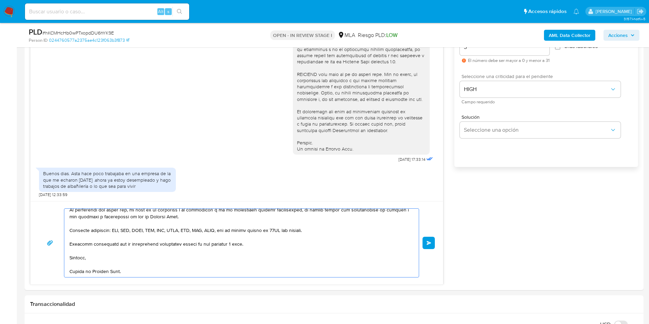
scroll to position [359, 0]
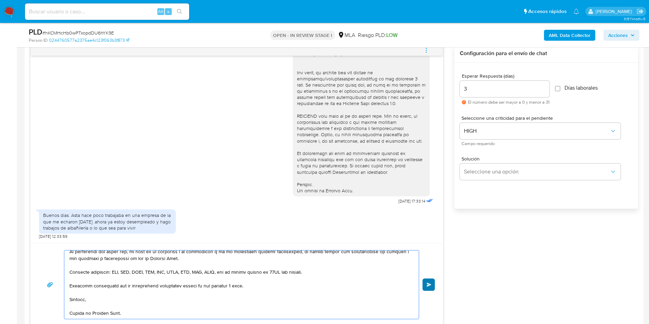
type textarea "Hola, Claudio Andres Nahuelcura, muchas gracias por tu respuesta. En función de…"
click at [427, 285] on span "Enviar" at bounding box center [428, 284] width 5 height 4
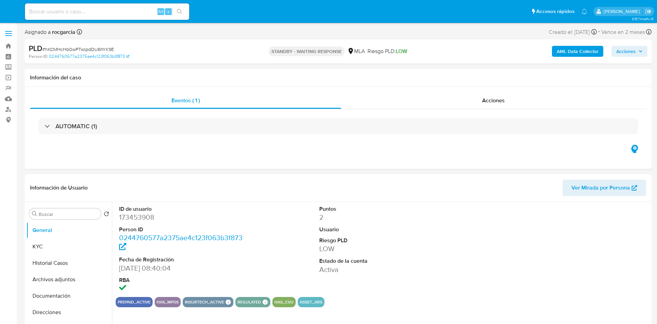
select select "10"
